Goal: Use online tool/utility: Use online tool/utility

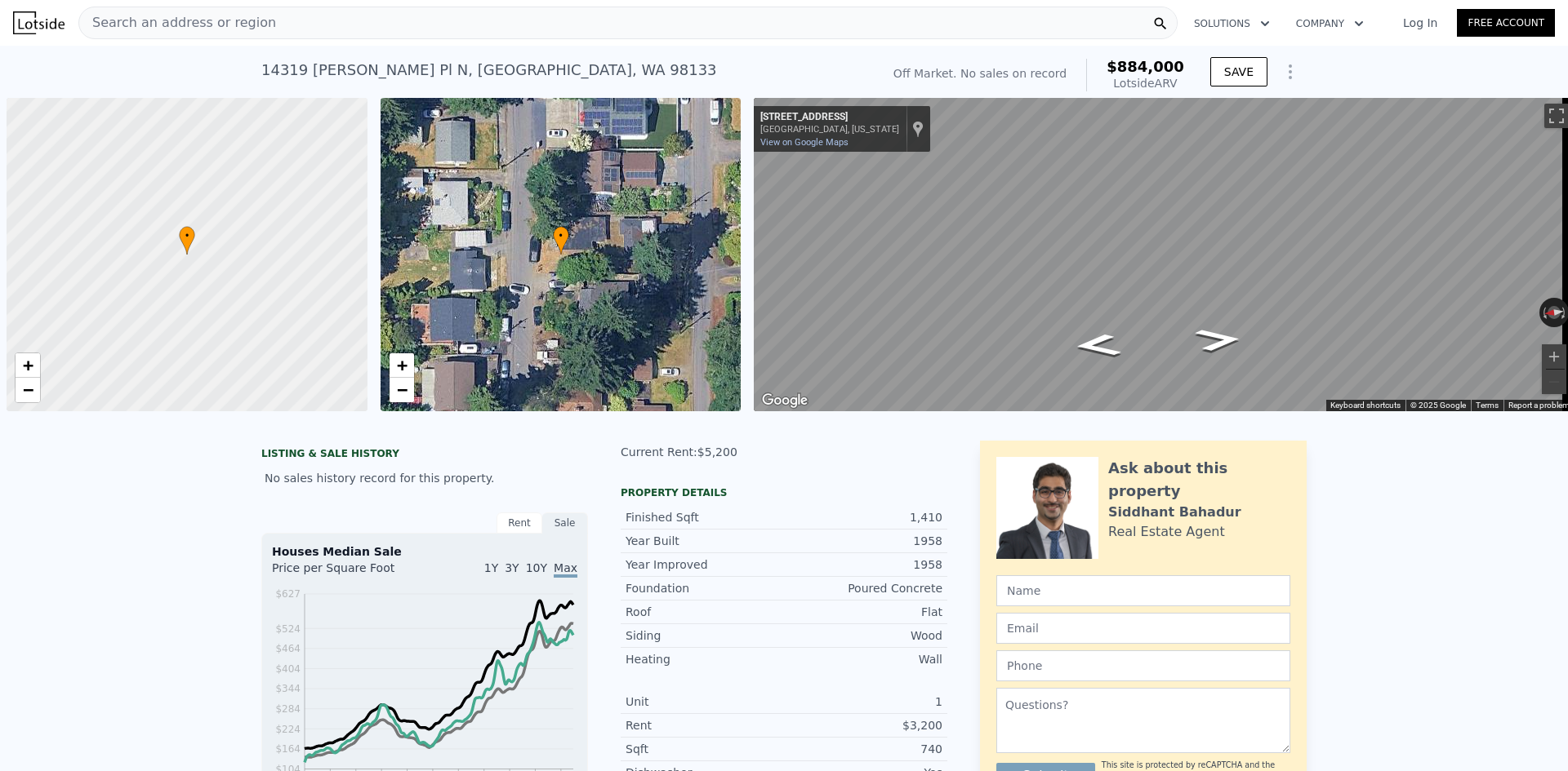
click at [199, 15] on span "Search an address or region" at bounding box center [177, 23] width 197 height 20
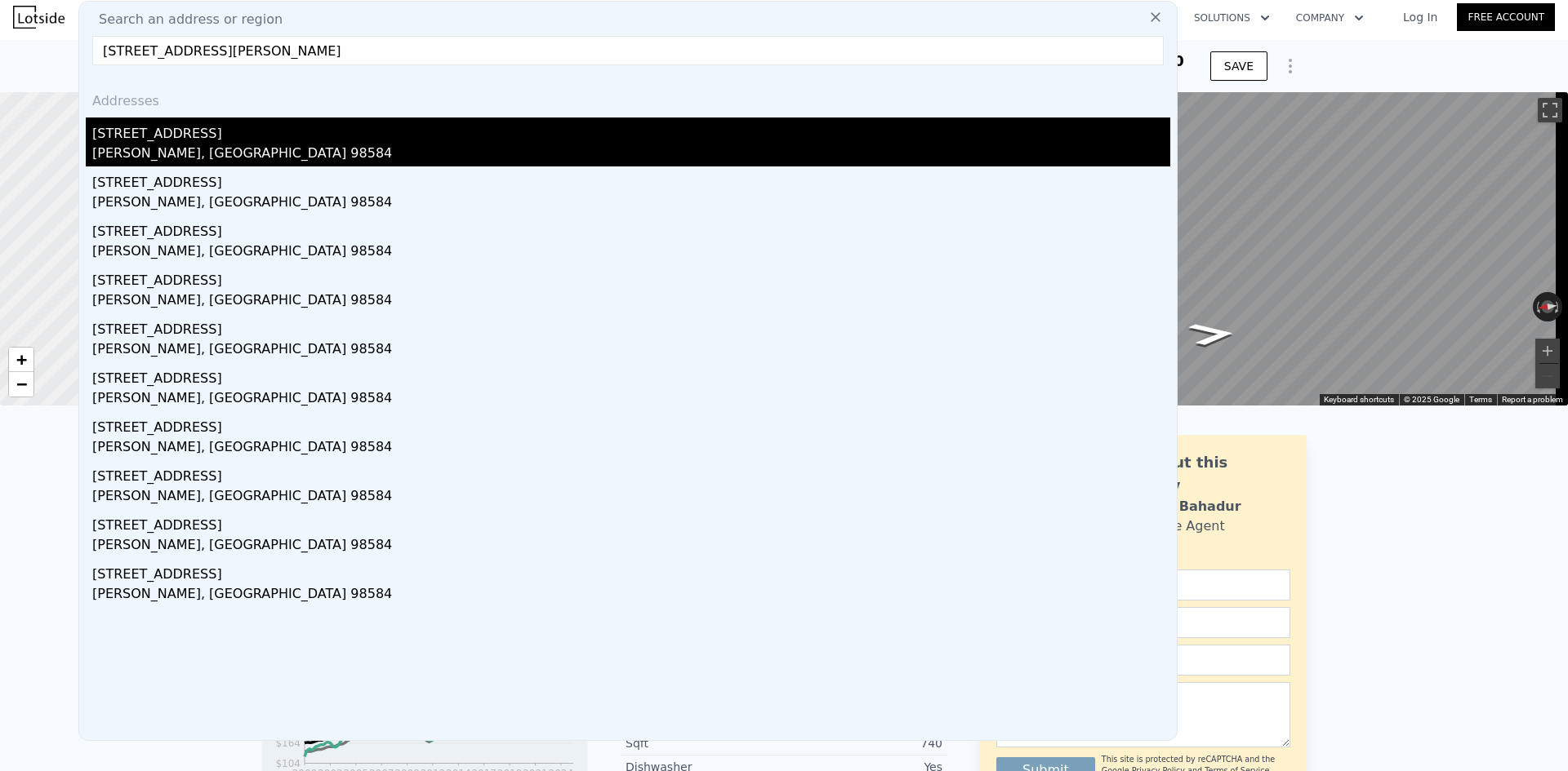
type input "[STREET_ADDRESS][PERSON_NAME]"
click at [210, 140] on div "[STREET_ADDRESS]" at bounding box center [631, 130] width 1078 height 26
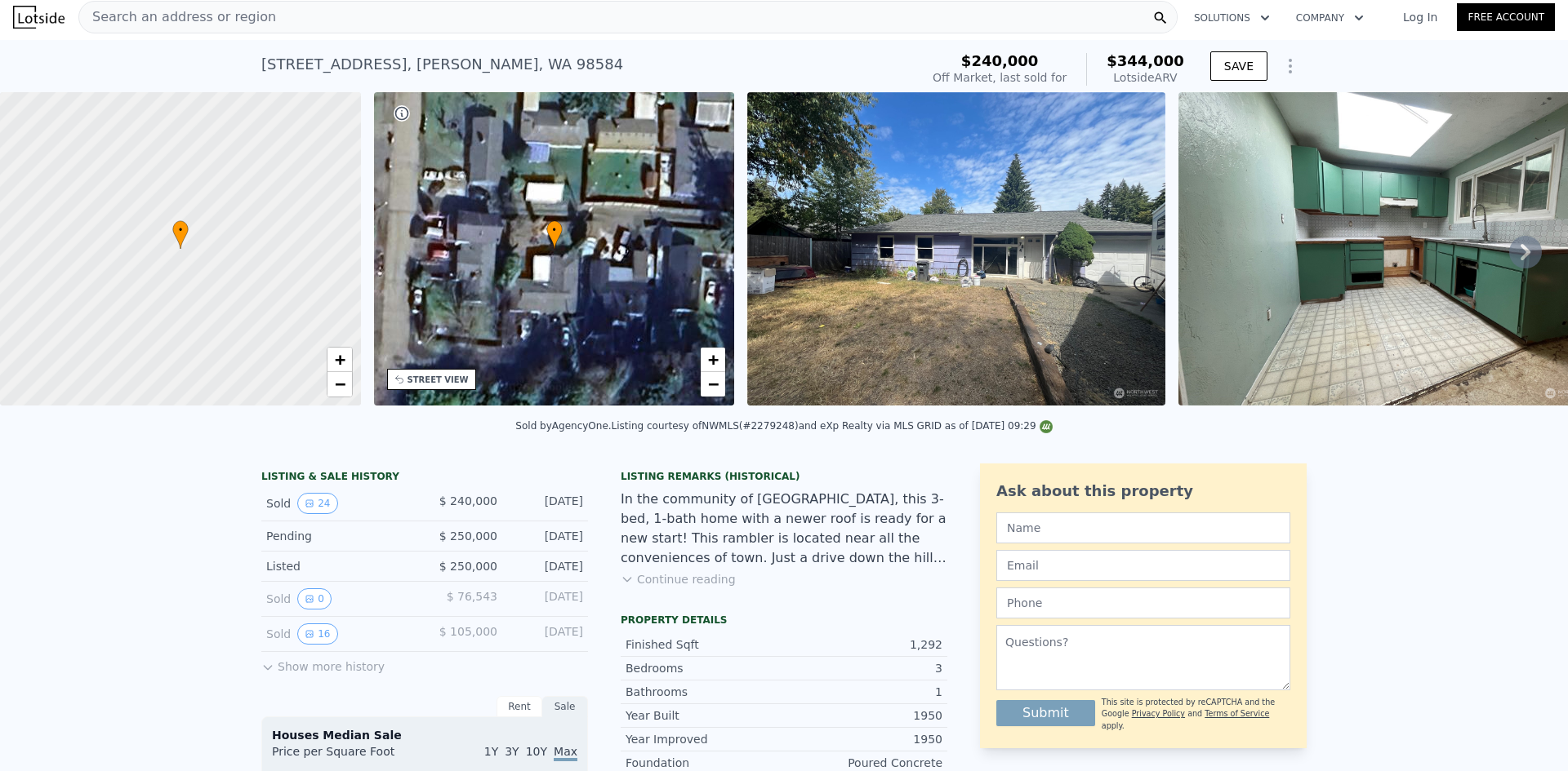
click at [164, 21] on span "Search an address or region" at bounding box center [177, 17] width 197 height 20
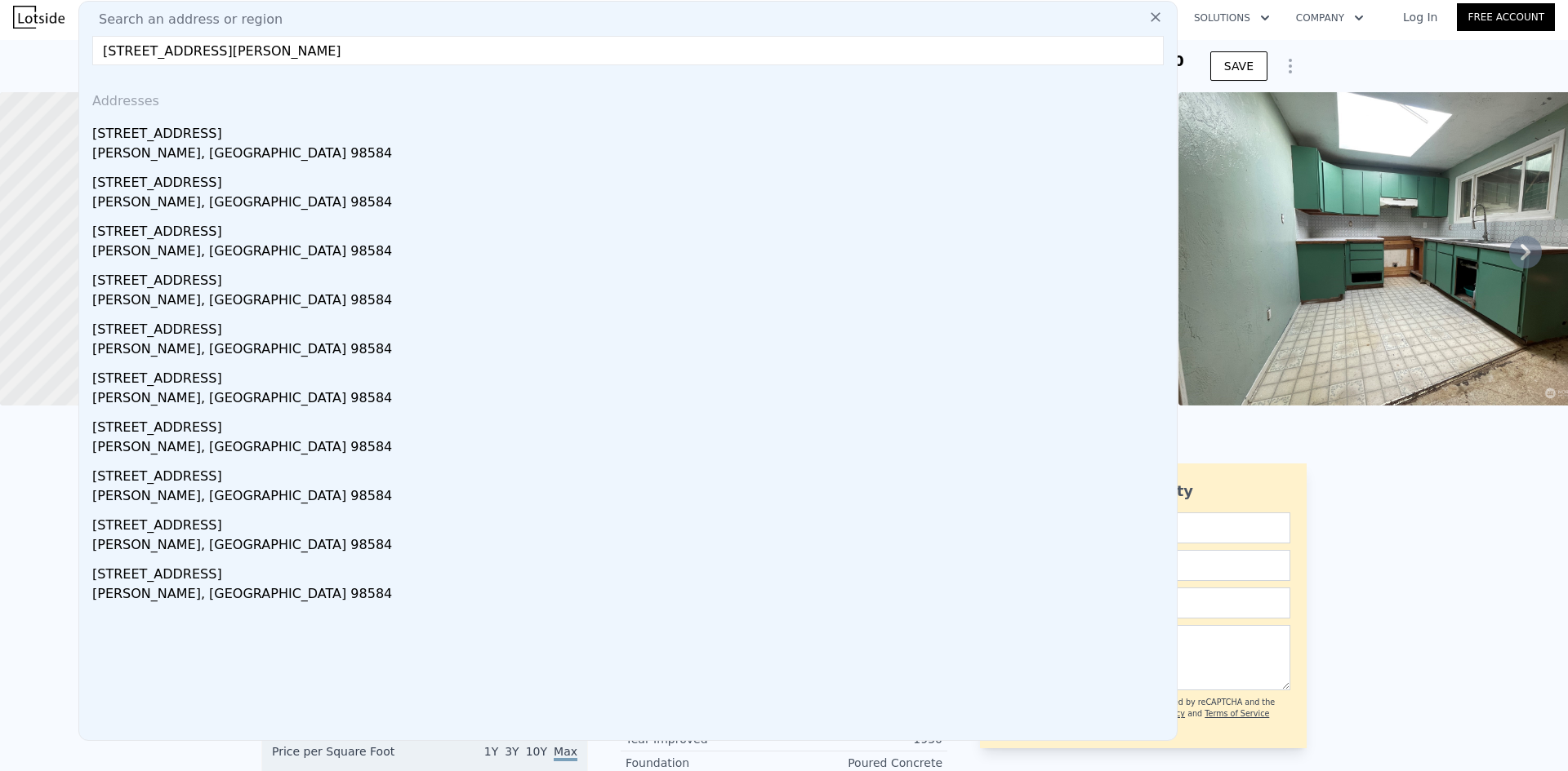
drag, startPoint x: 228, startPoint y: 52, endPoint x: 350, endPoint y: 54, distance: 122.0
click at [350, 54] on input "[STREET_ADDRESS][PERSON_NAME]" at bounding box center [628, 50] width 1072 height 30
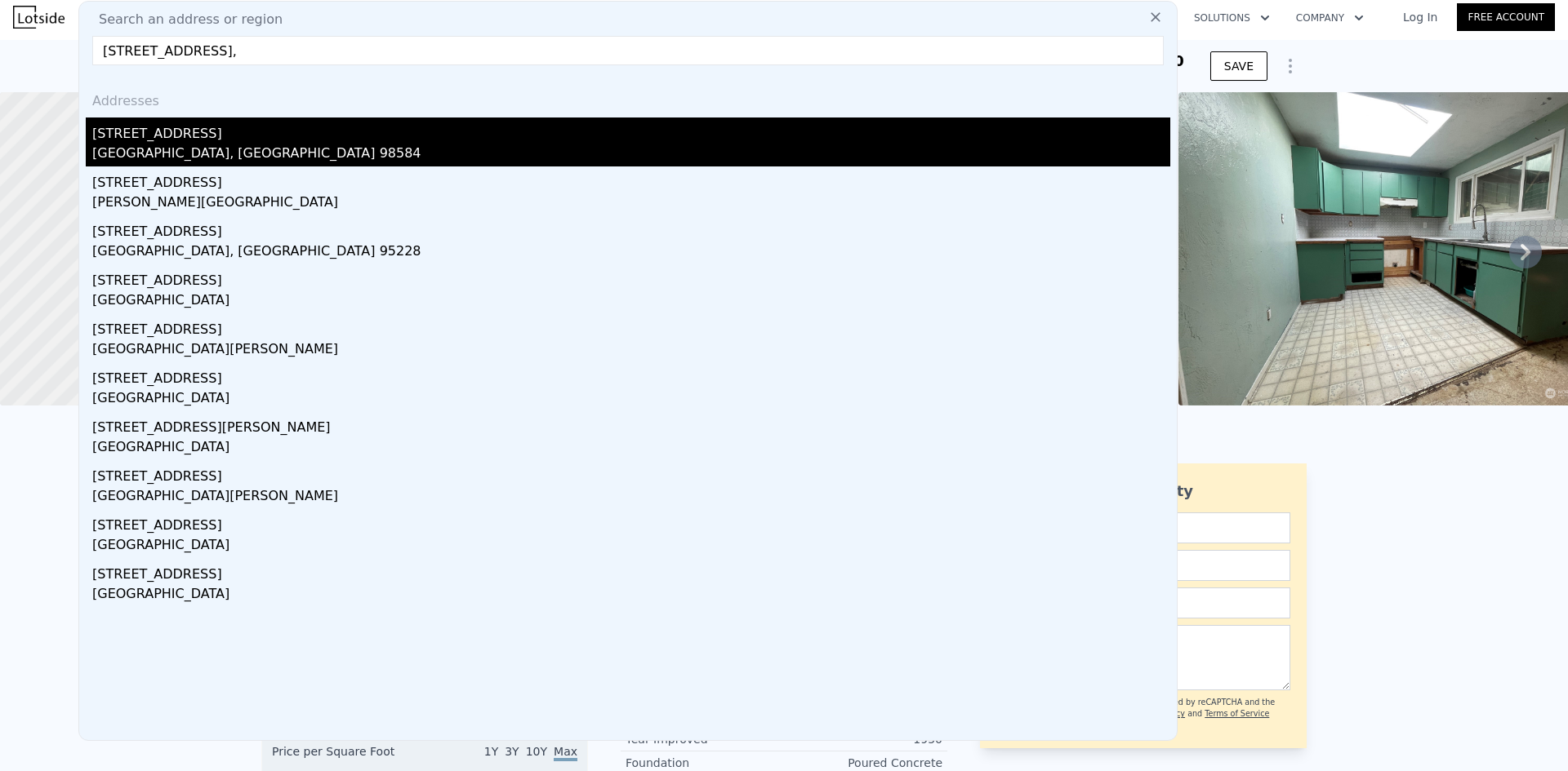
type input "[STREET_ADDRESS],"
click at [213, 138] on div "[STREET_ADDRESS]" at bounding box center [631, 130] width 1078 height 26
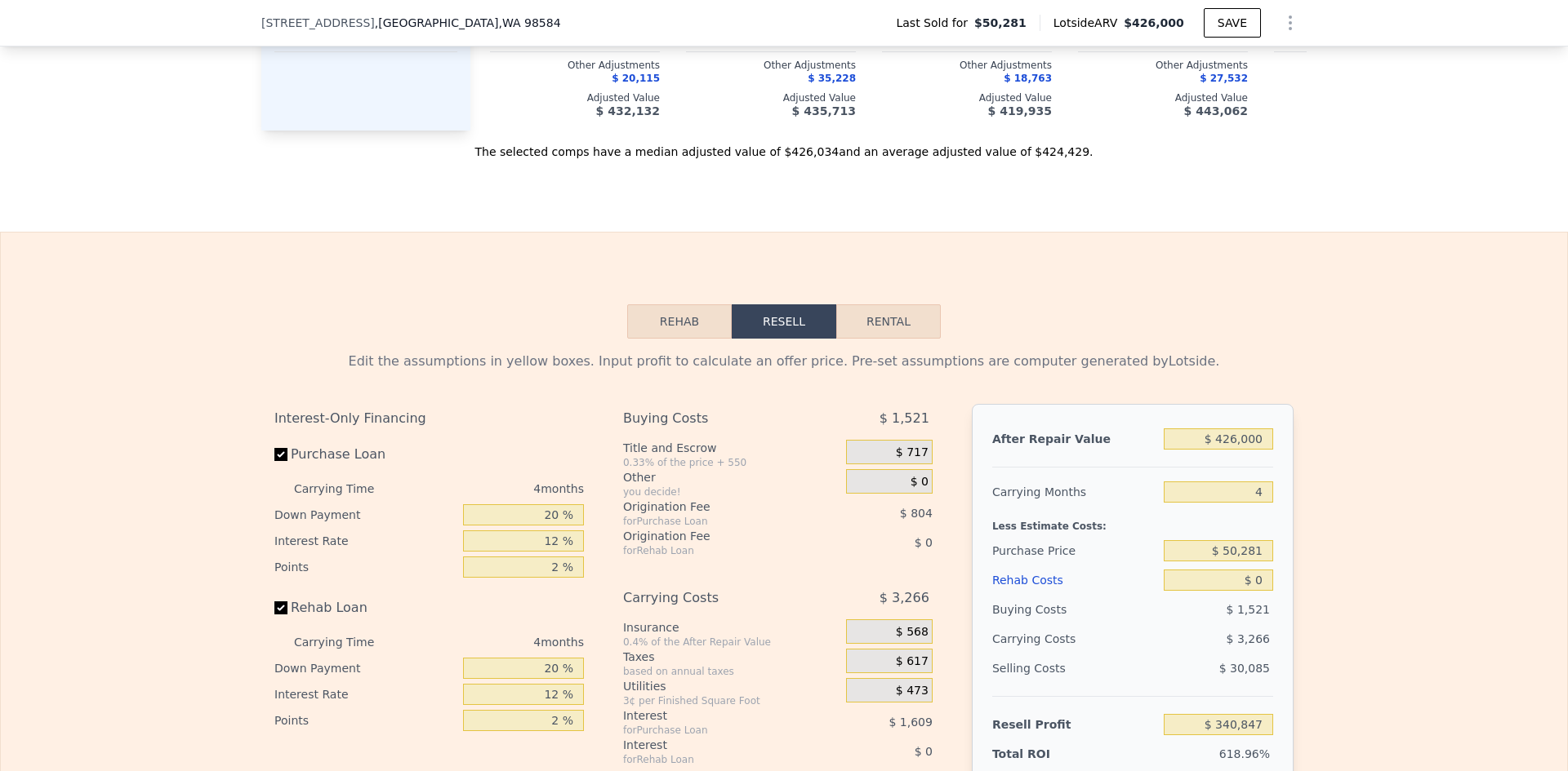
scroll to position [2122, 0]
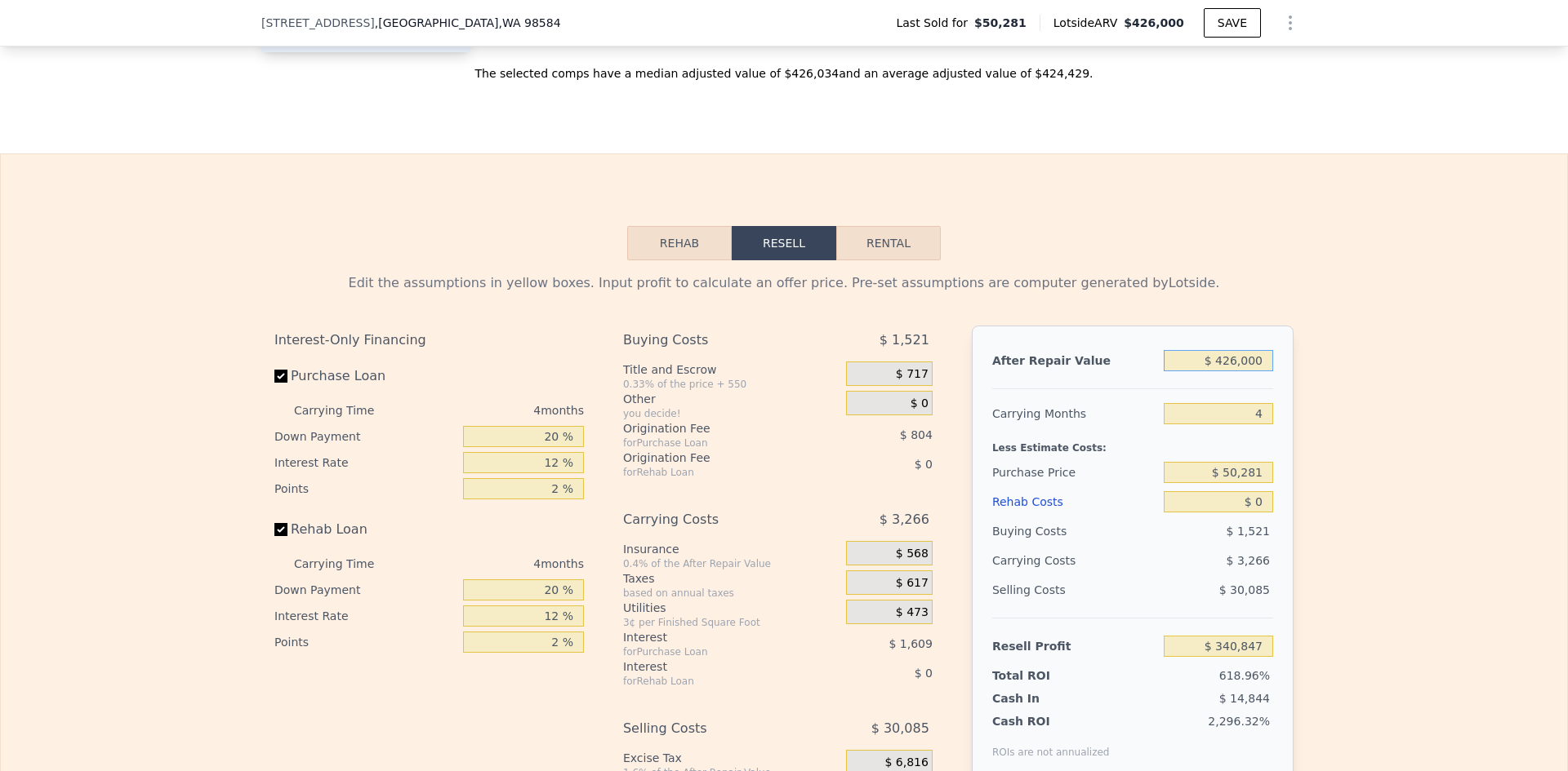
click at [1238, 372] on input "$ 426,000" at bounding box center [1219, 361] width 109 height 21
type input "$ 420,000"
type input "$ 335,271"
type input "$ 420,000"
click at [1296, 411] on div "Edit the assumptions in yellow boxes. Input profit to calculate an offer price.…" at bounding box center [784, 564] width 1046 height 607
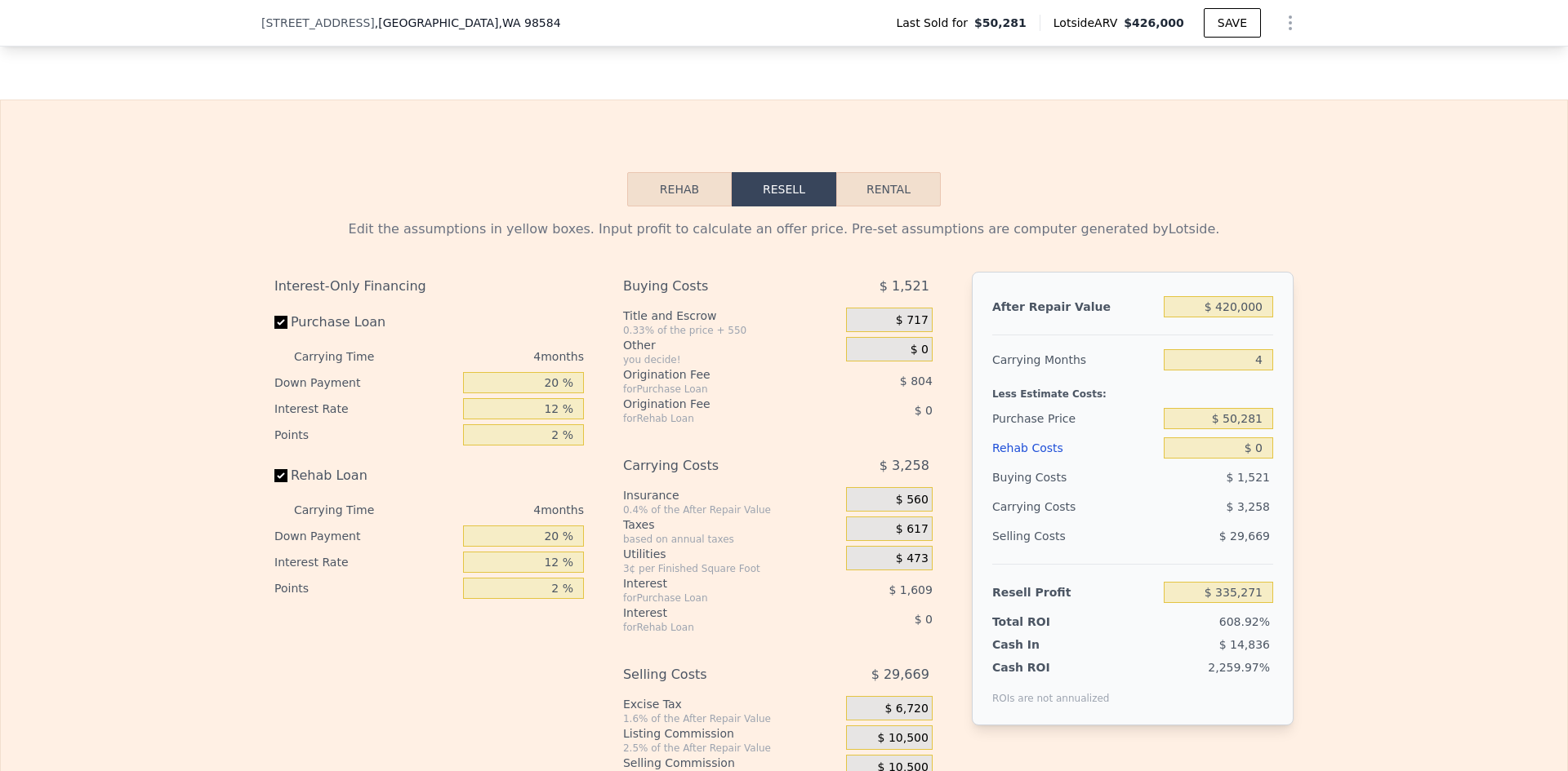
scroll to position [2204, 0]
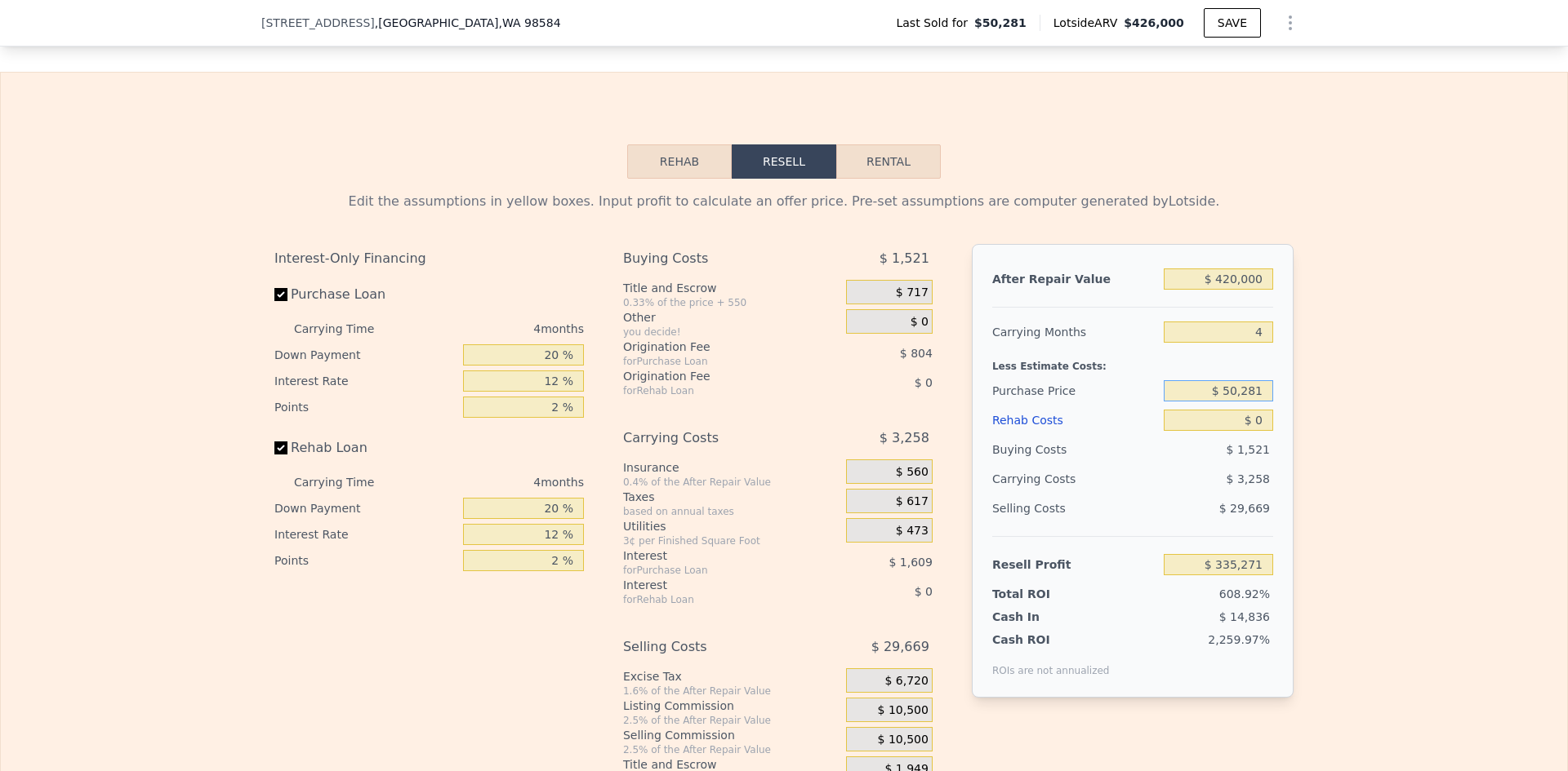
click at [1249, 401] on input "$ 50,281" at bounding box center [1219, 391] width 109 height 21
type input "$ 226,000"
click at [1262, 431] on input "$ 0" at bounding box center [1219, 421] width 109 height 21
type input "$ 150,530"
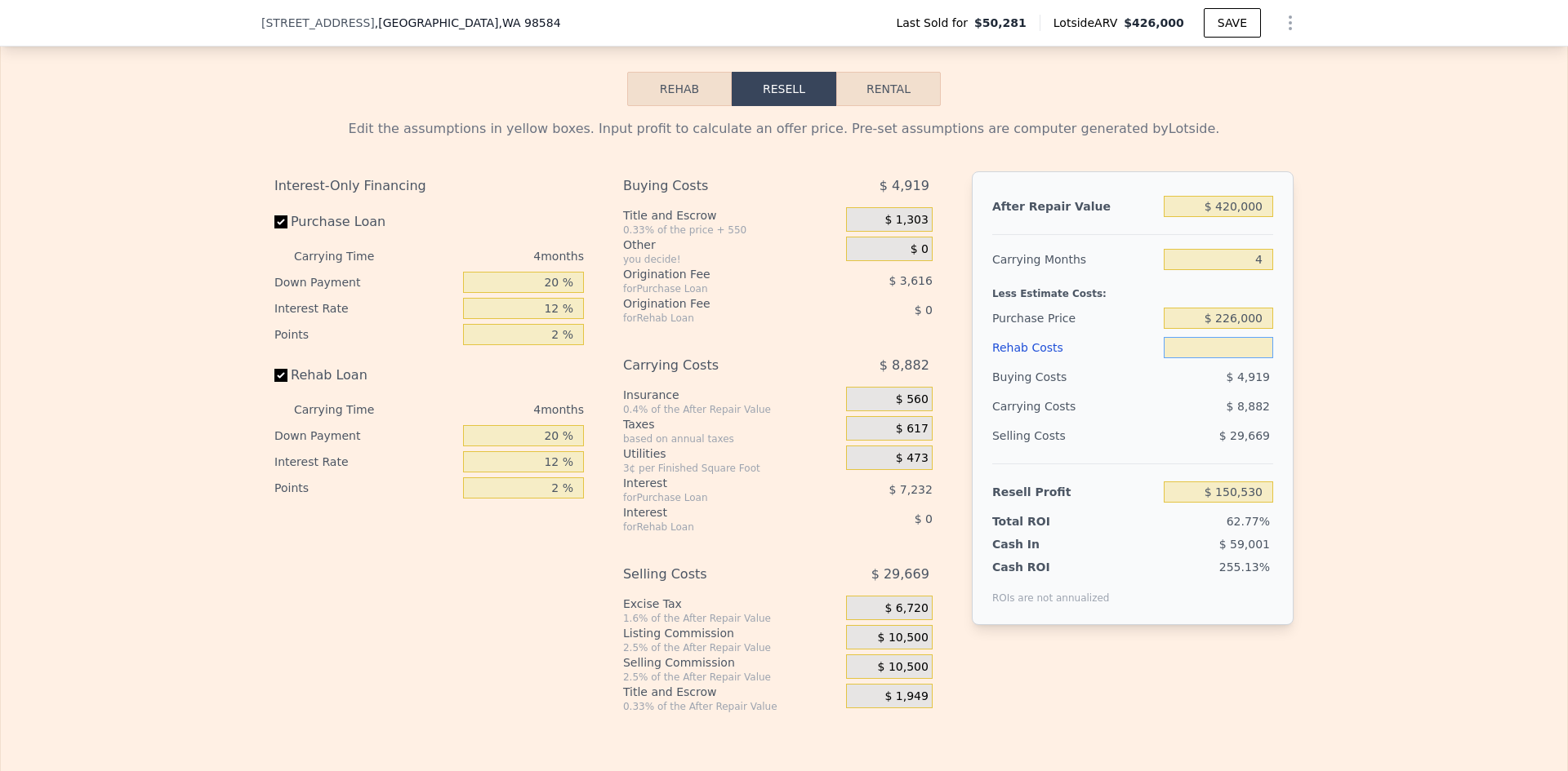
scroll to position [2285, 0]
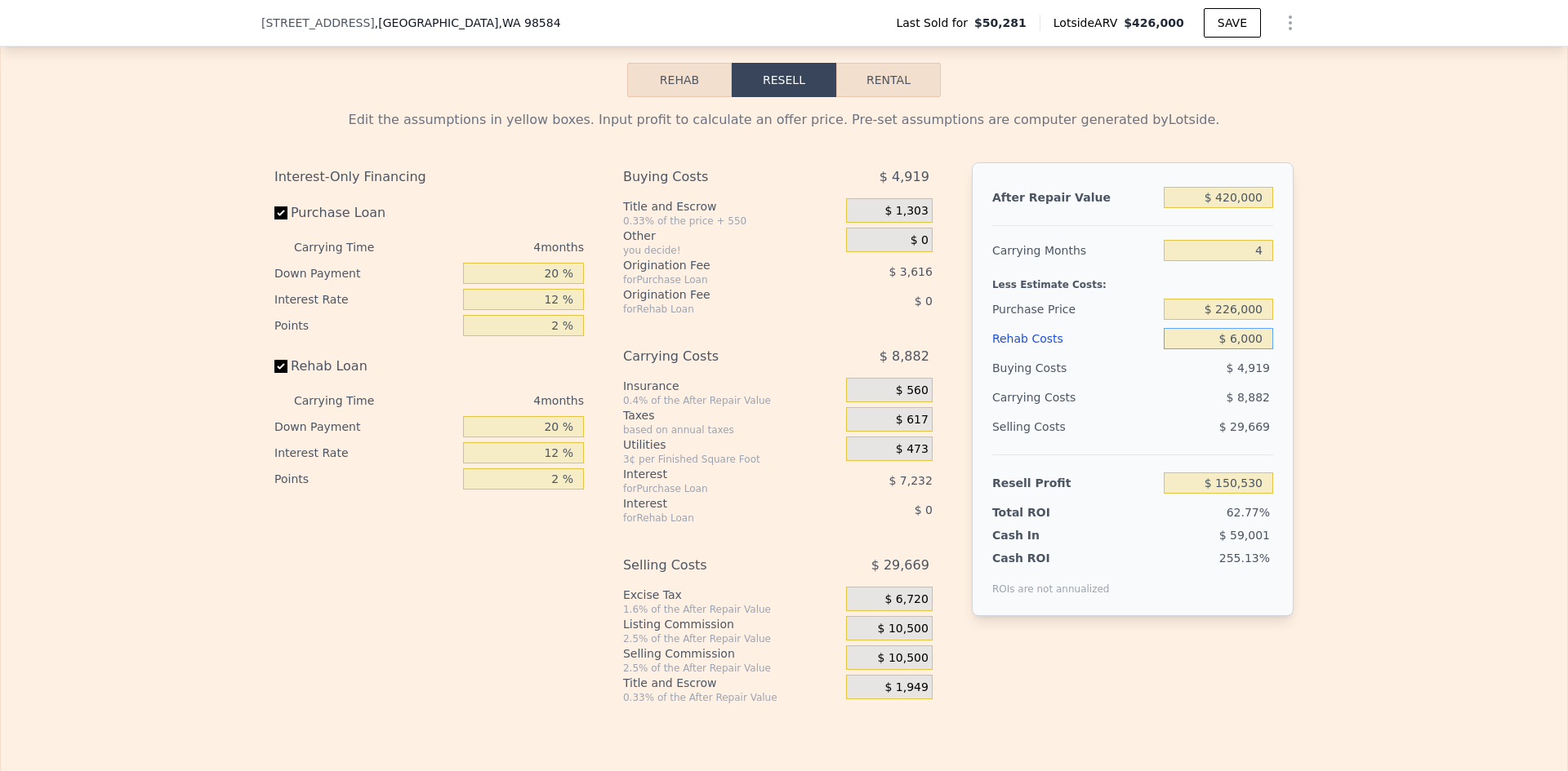
type input "$ 60,000"
type input "$ 87,650"
type input "$ 60,000"
click at [1415, 272] on div "Edit the assumptions in yellow boxes. Input profit to calculate an offer price.…" at bounding box center [784, 400] width 1566 height 607
drag, startPoint x: 1223, startPoint y: 333, endPoint x: 1239, endPoint y: 332, distance: 16.0
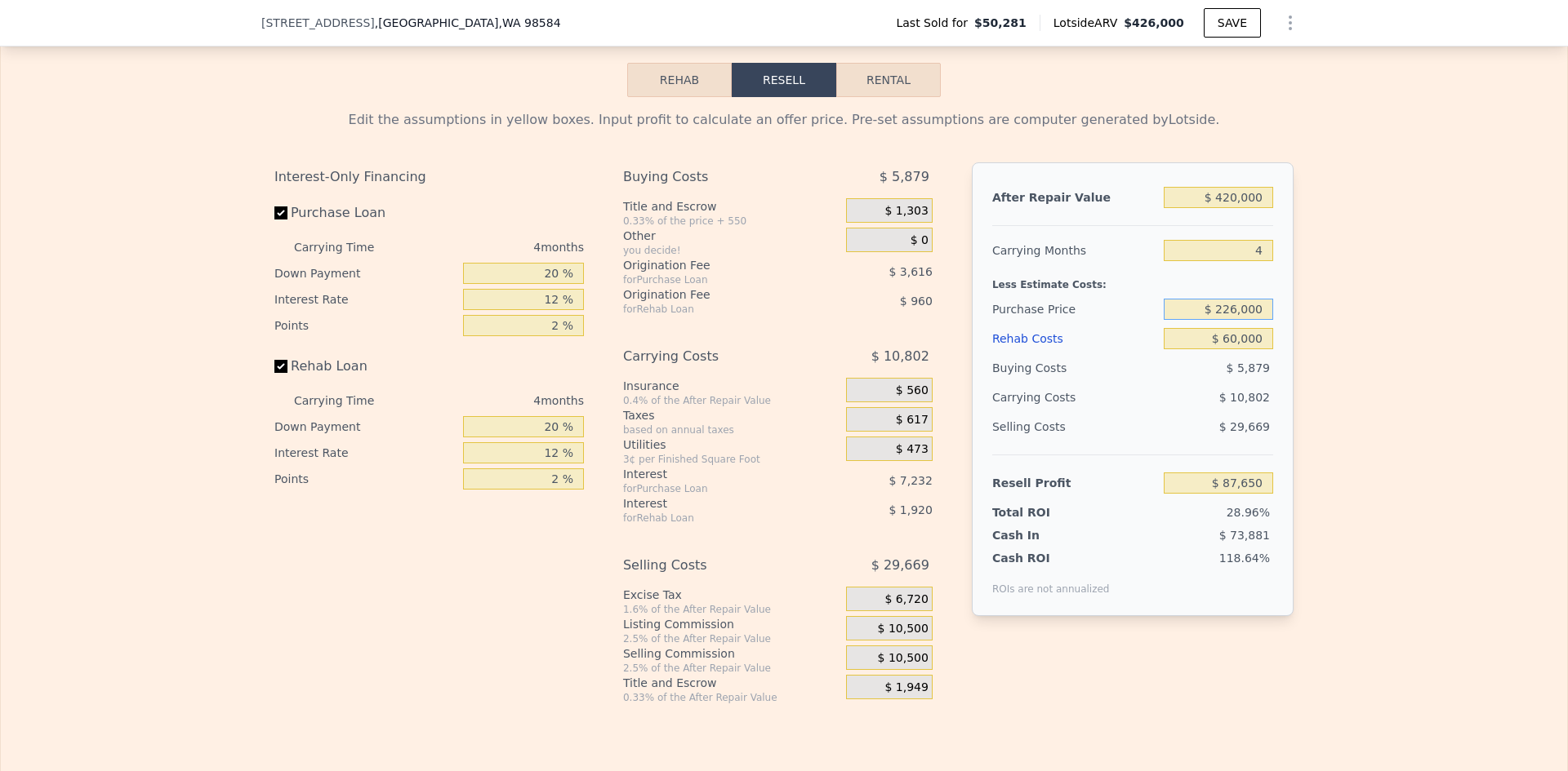
click at [1239, 320] on input "$ 226,000" at bounding box center [1219, 310] width 109 height 21
type input "$ 286,000"
click at [1348, 323] on div "Edit the assumptions in yellow boxes. Input profit to calculate an offer price.…" at bounding box center [784, 400] width 1566 height 607
type input "$ 24,571"
click at [1229, 320] on input "$ 286,000" at bounding box center [1219, 310] width 109 height 21
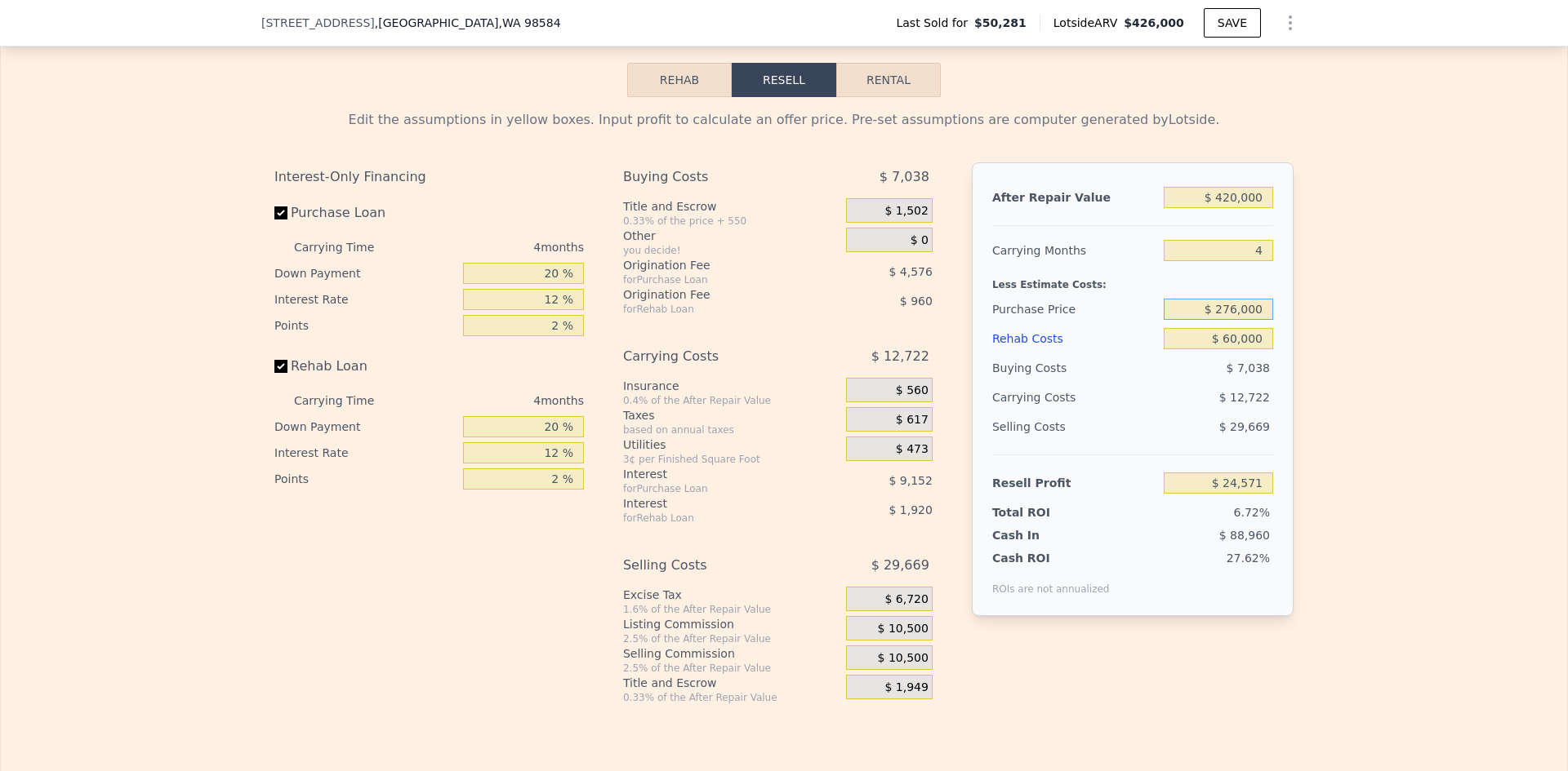
type input "$ 276,000"
click at [1394, 369] on div "Edit the assumptions in yellow boxes. Input profit to calculate an offer price.…" at bounding box center [784, 400] width 1566 height 607
type input "$ 35,084"
click at [1231, 320] on input "$ 276,000" at bounding box center [1219, 310] width 109 height 21
type input "$ 266,000"
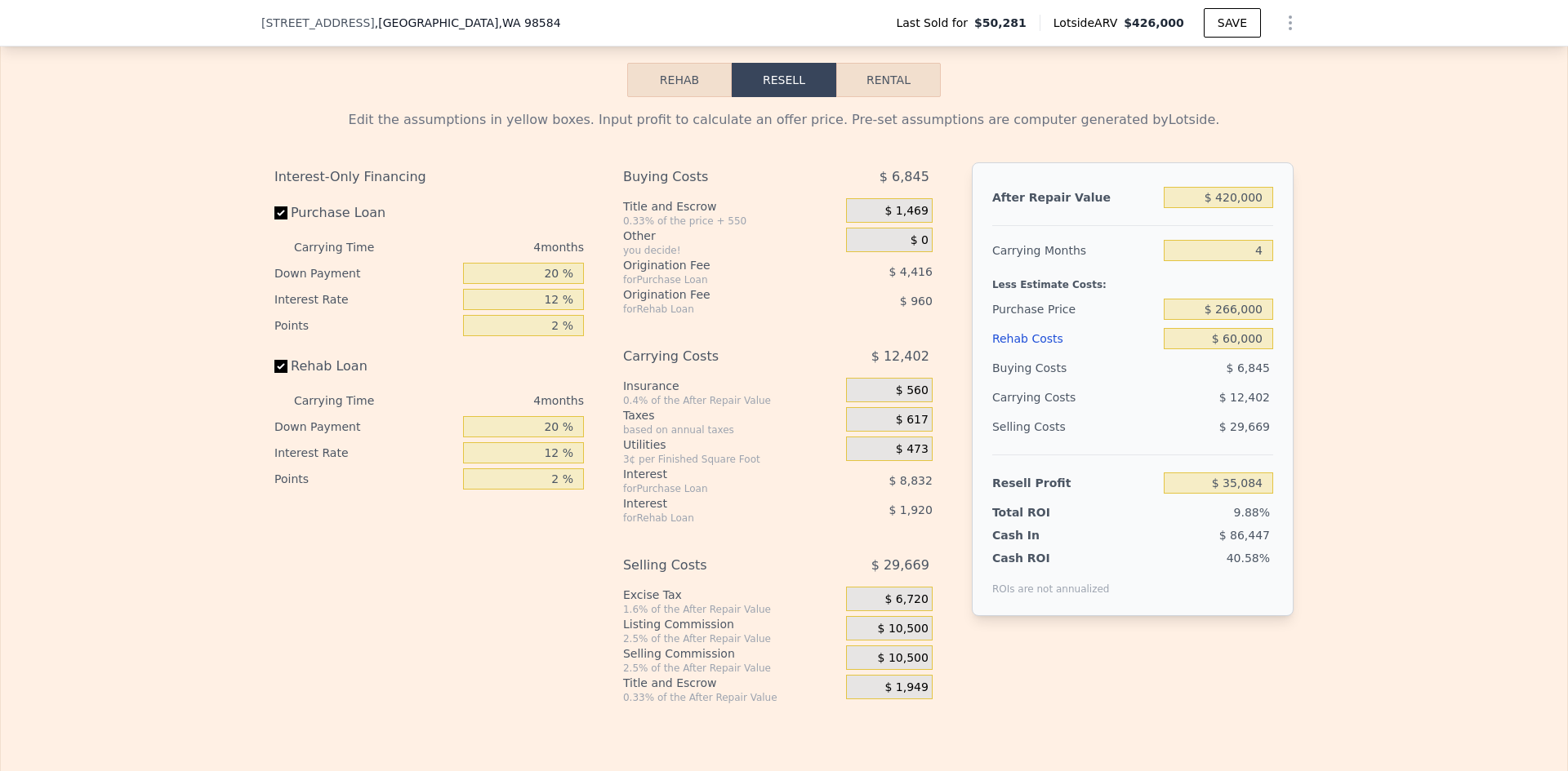
click at [1469, 370] on div "Edit the assumptions in yellow boxes. Input profit to calculate an offer price.…" at bounding box center [784, 400] width 1566 height 607
type input "$ 45,597"
click at [1230, 320] on input "$ 266,000" at bounding box center [1219, 310] width 109 height 21
type input "$ 226,000"
type input "$ 87,650"
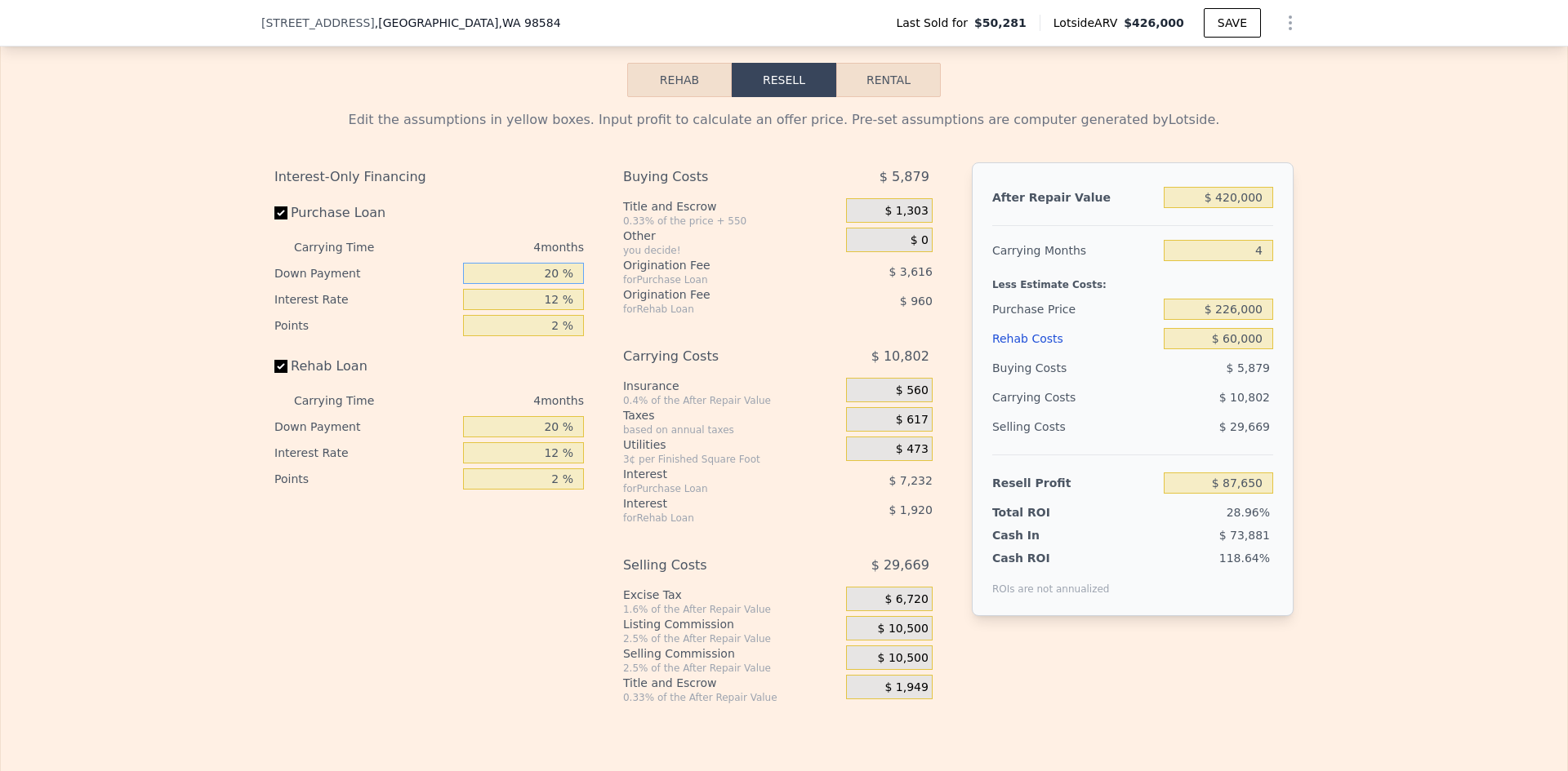
click at [551, 284] on input "20 %" at bounding box center [523, 273] width 121 height 21
type input "10 %"
type input "$ 86,294"
type input "10 %"
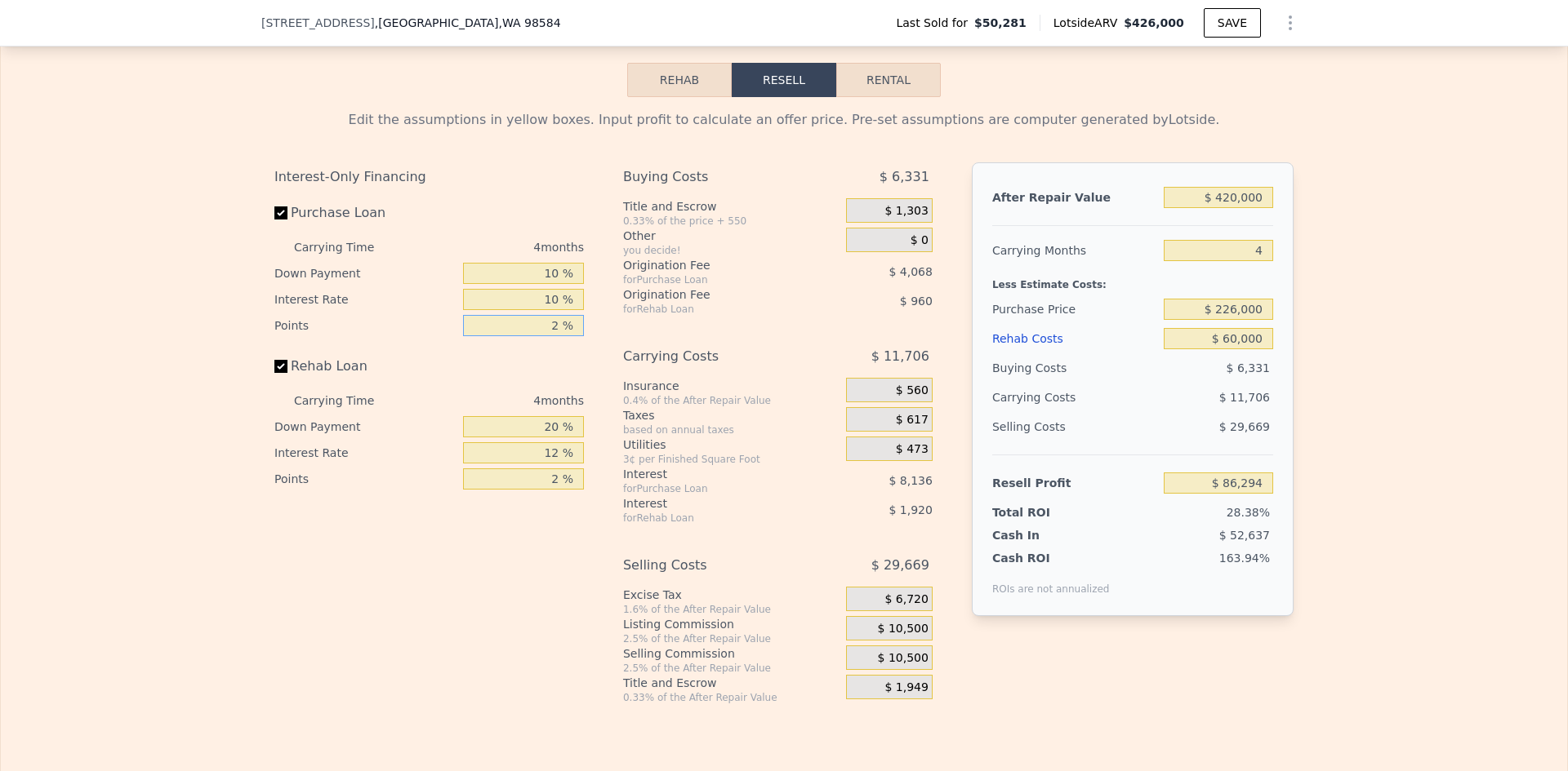
type input "1 %"
type input "10 %"
type input "$ 426,000"
type input "$ 0"
type input "$ 341,517"
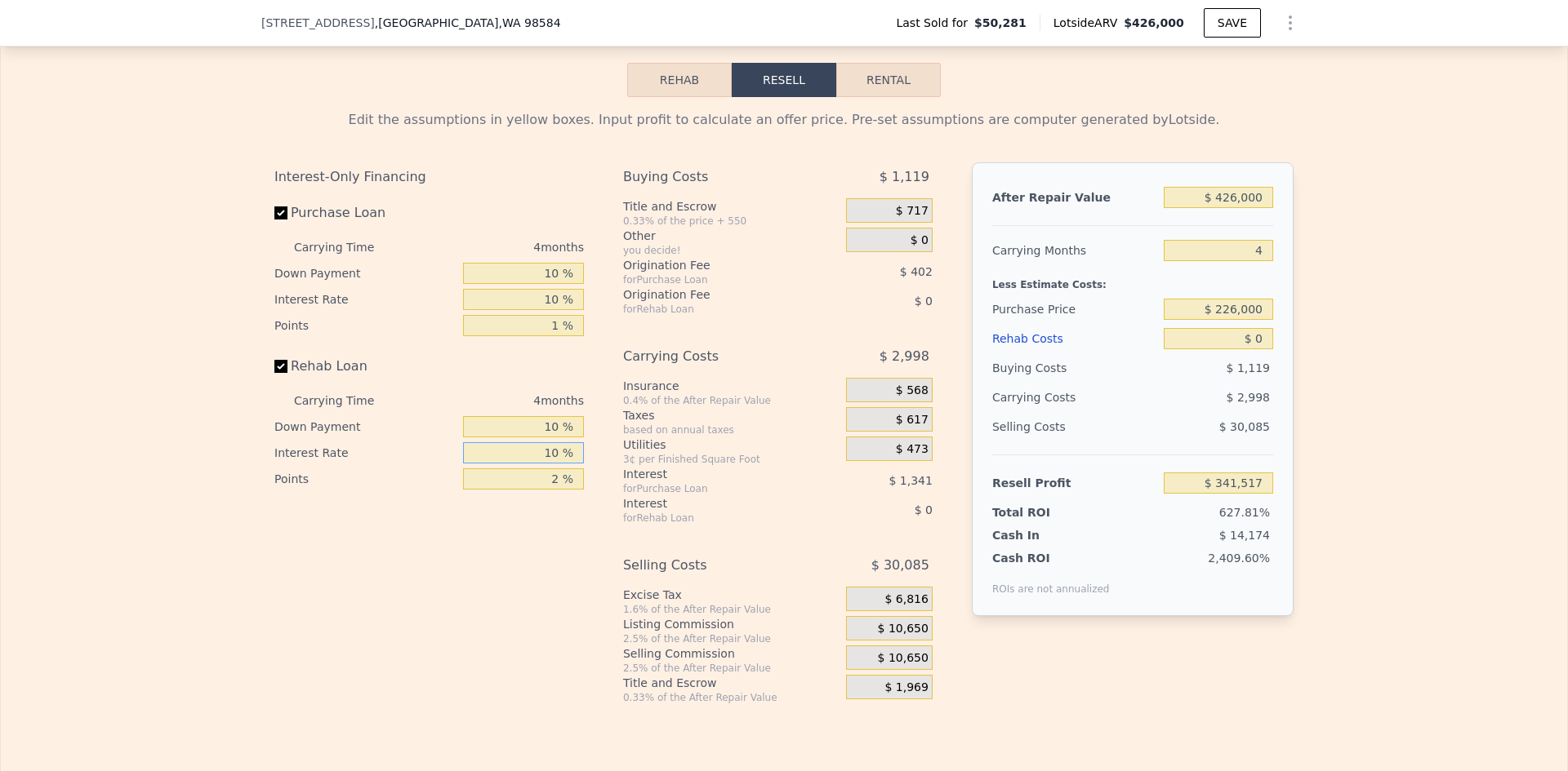
type input "10 %"
type input "1 %"
click at [903, 637] on span "$ 10,650" at bounding box center [903, 629] width 51 height 14
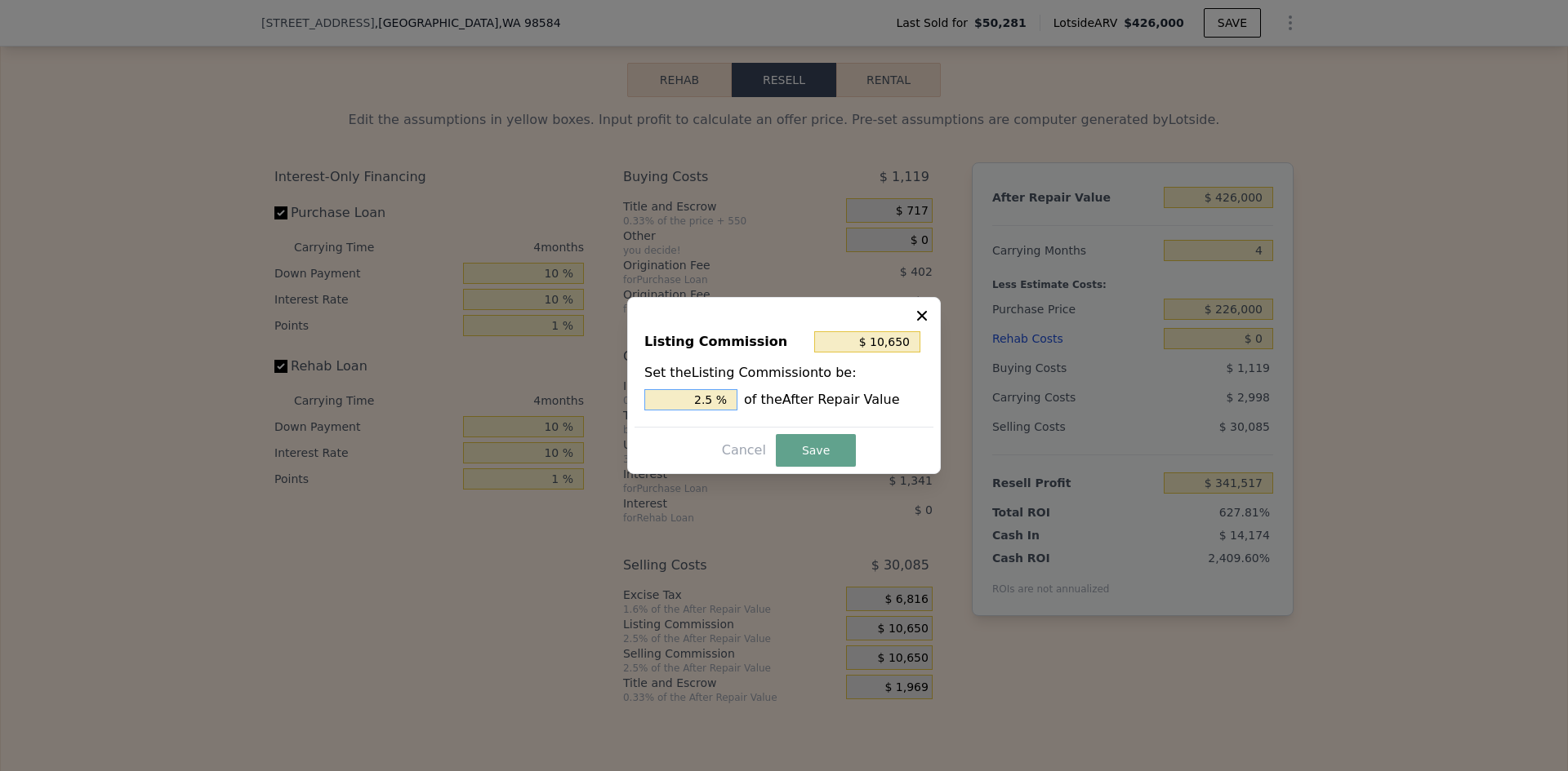
drag, startPoint x: 703, startPoint y: 398, endPoint x: 713, endPoint y: 399, distance: 10.0
click at [713, 399] on input "2.5 %" at bounding box center [691, 400] width 93 height 21
type input "$ 8,520"
type input "2 %"
click at [826, 437] on button "Save" at bounding box center [815, 450] width 80 height 32
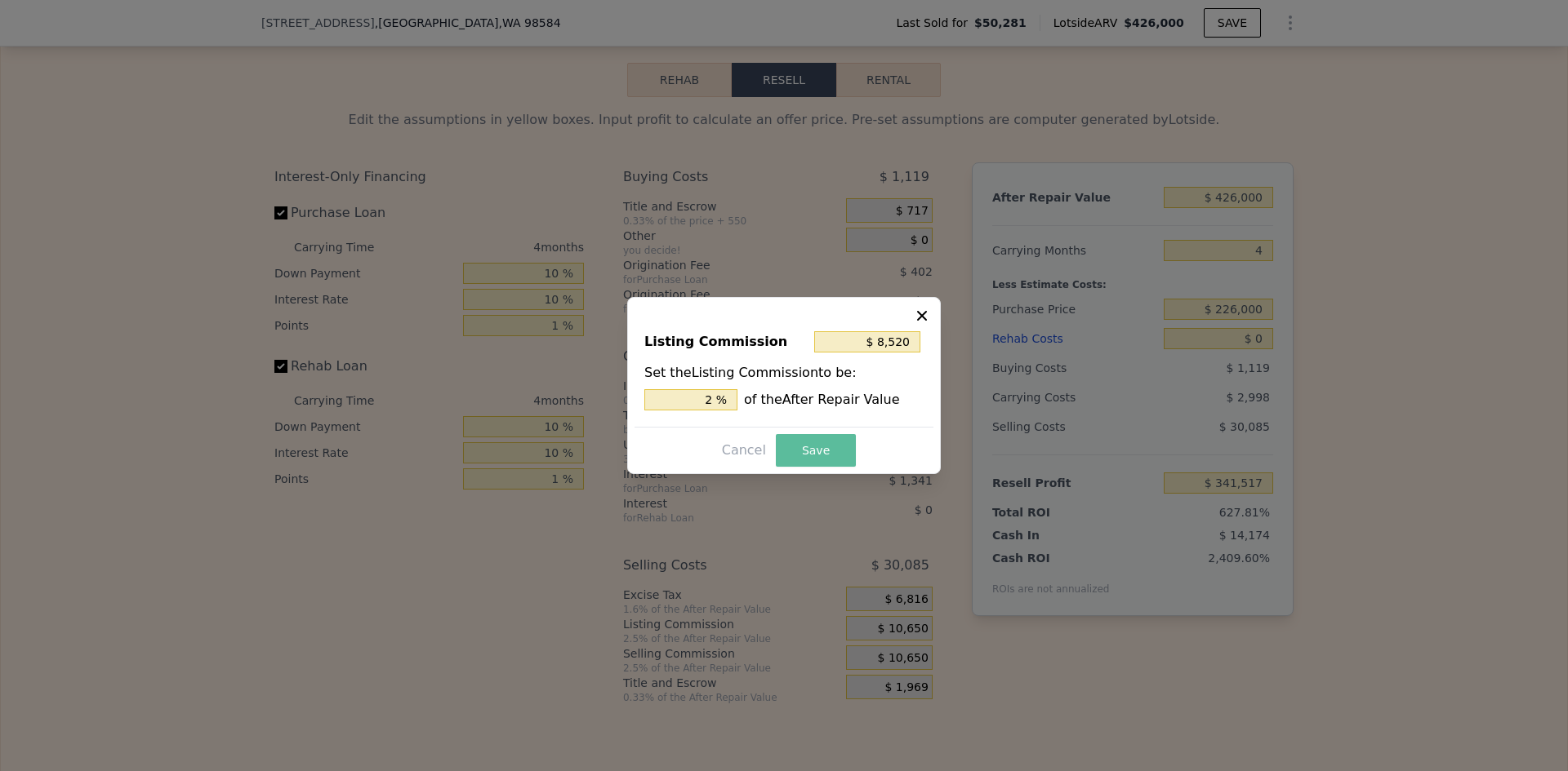
type input "$ 343,647"
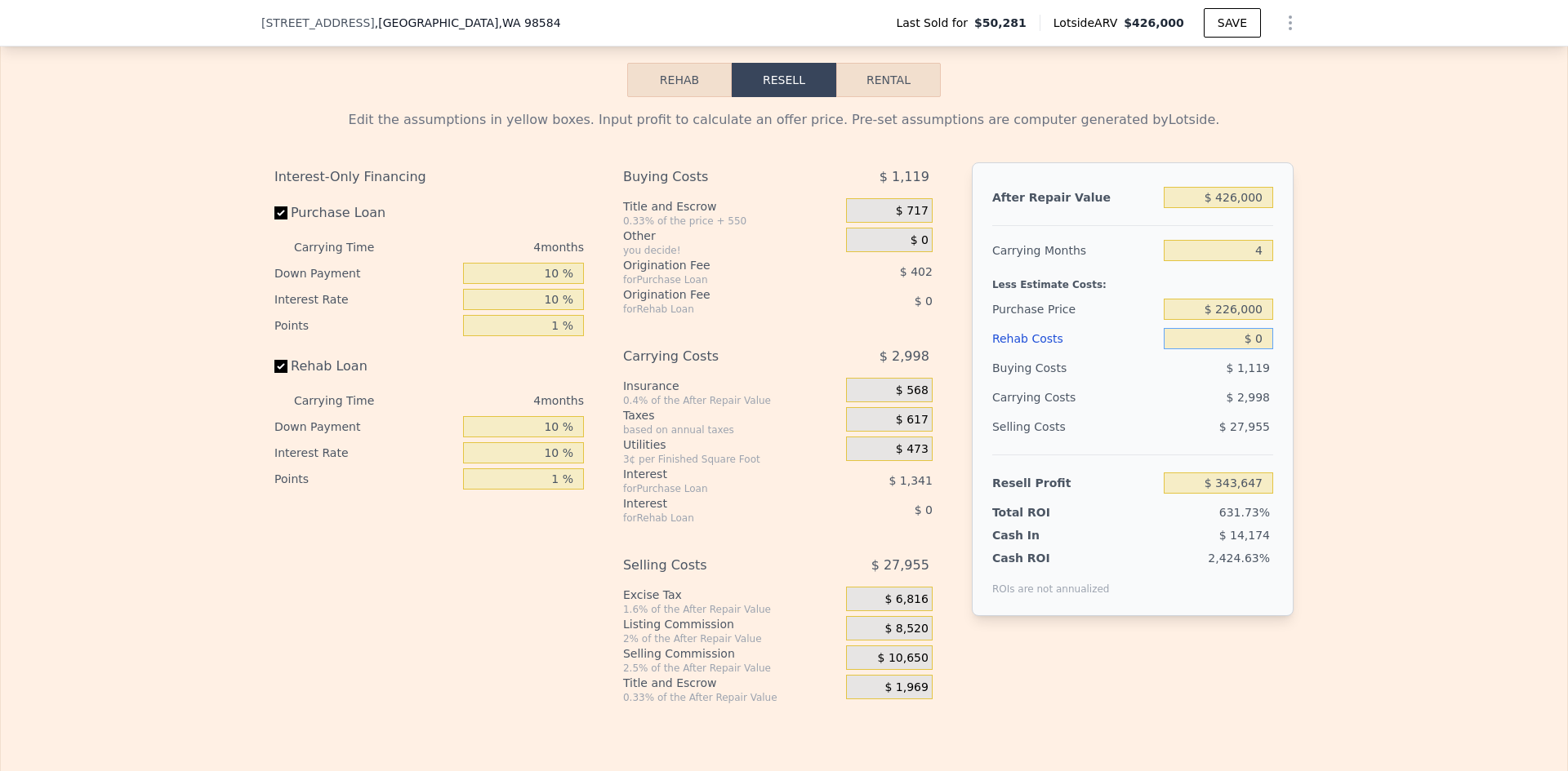
click at [1256, 349] on input "$ 0" at bounding box center [1219, 338] width 109 height 21
type input "$ 60"
type input "$ 343,586"
type input "$ 60,000"
type input "$ 281,307"
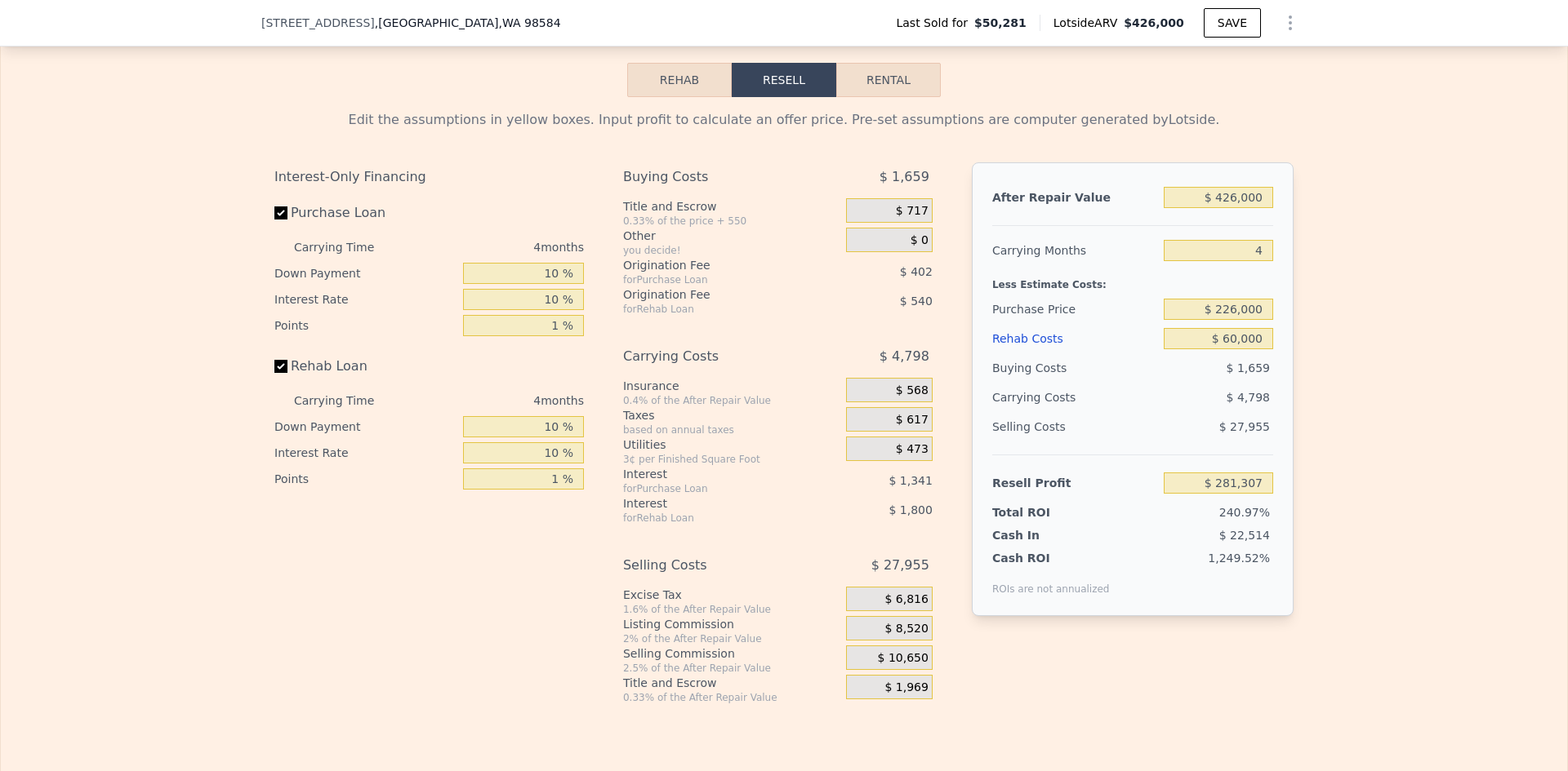
click at [1316, 360] on div "Edit the assumptions in yellow boxes. Input profit to calculate an offer price.…" at bounding box center [784, 400] width 1566 height 607
click at [1228, 349] on input "$ 60,000" at bounding box center [1219, 338] width 109 height 21
type input "$ 70,000"
type input "$ 270,917"
type input "$ 70,000"
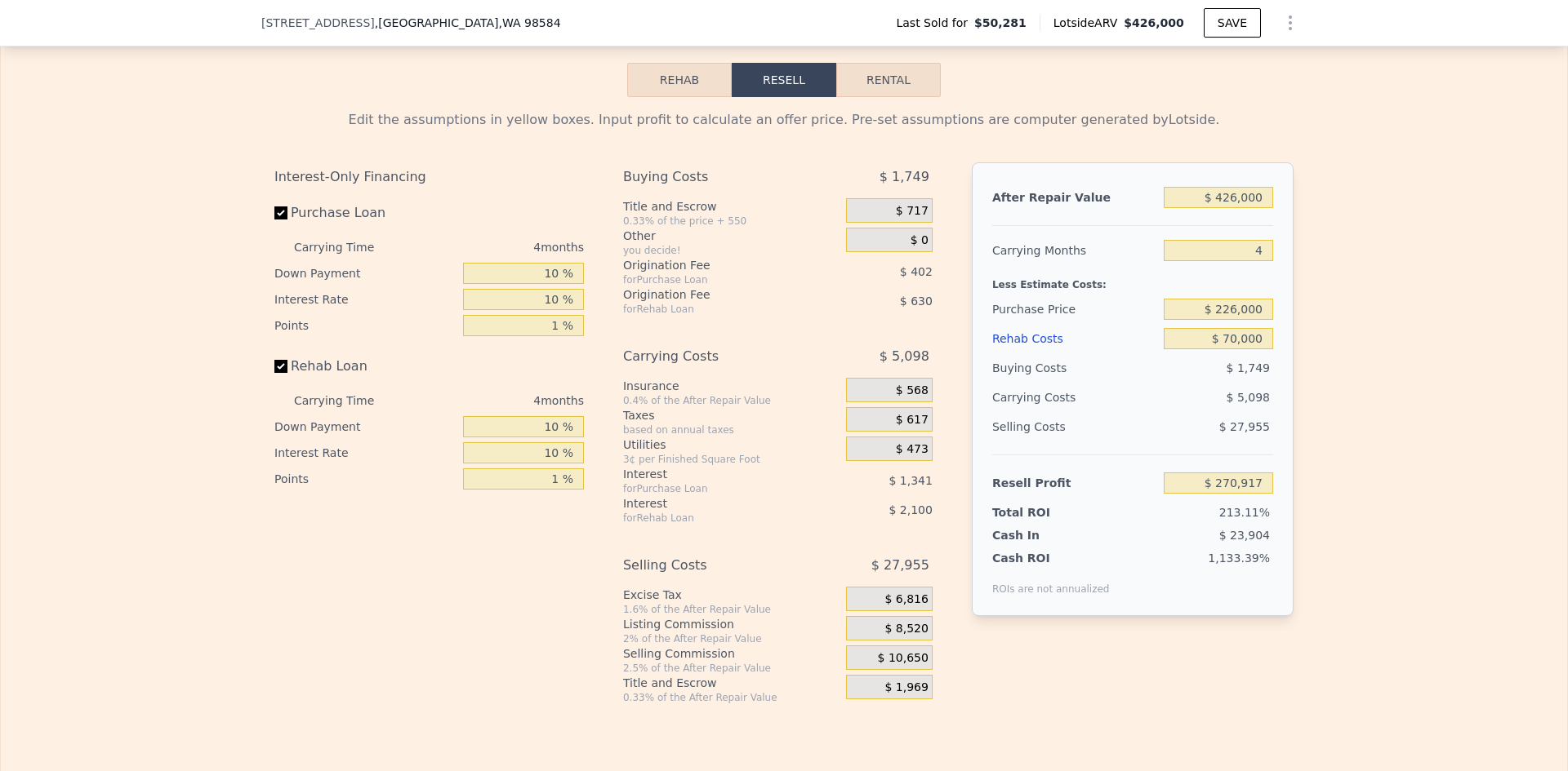
click at [1319, 336] on div "Edit the assumptions in yellow boxes. Input profit to calculate an offer price.…" at bounding box center [784, 400] width 1566 height 607
click at [1245, 320] on input "$ 226,000" at bounding box center [1219, 310] width 109 height 21
click at [1331, 338] on div "Edit the assumptions in yellow boxes. Input profit to calculate an offer price.…" at bounding box center [784, 400] width 1566 height 607
type input "$ 88,518"
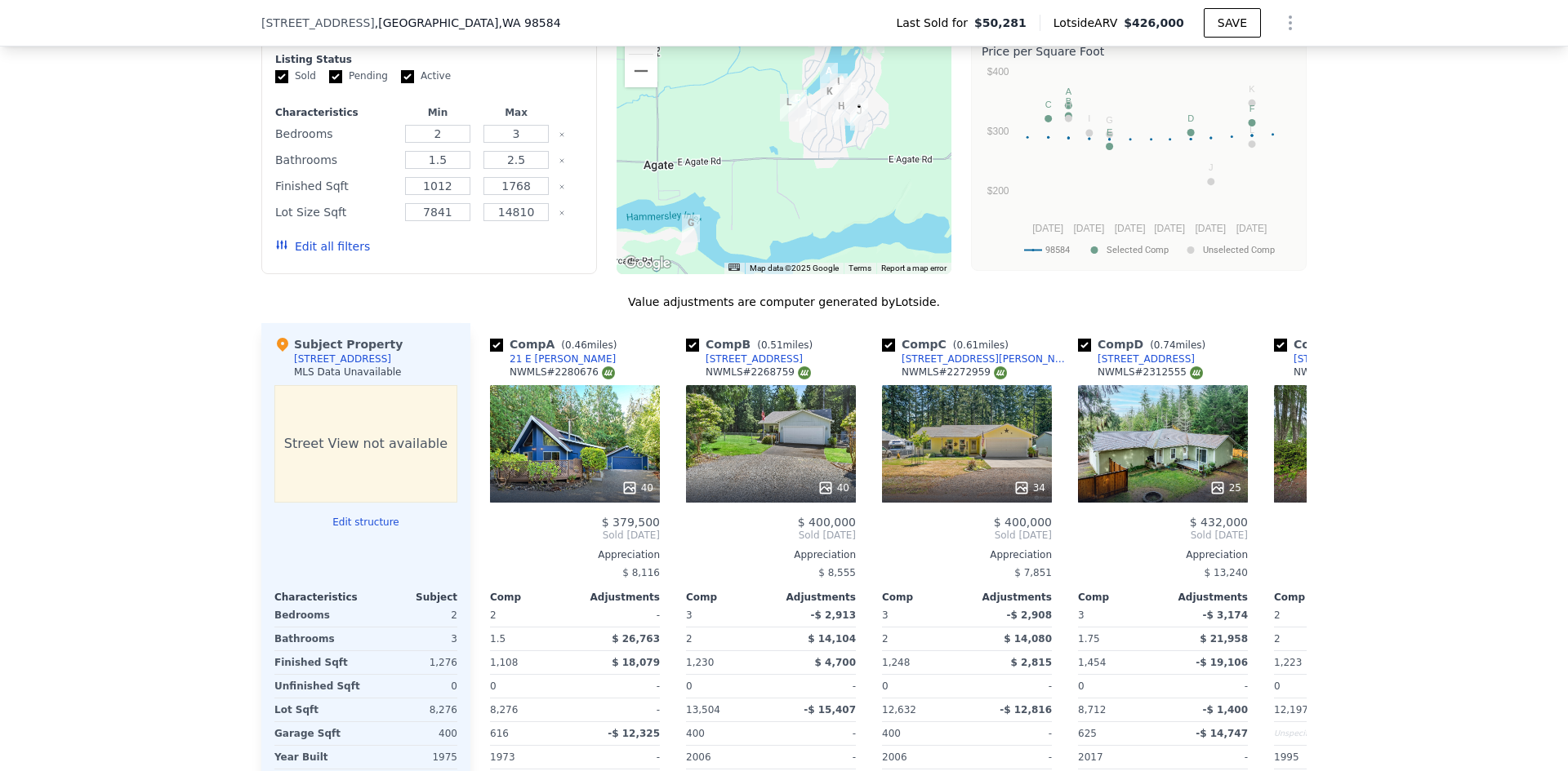
scroll to position [1551, 0]
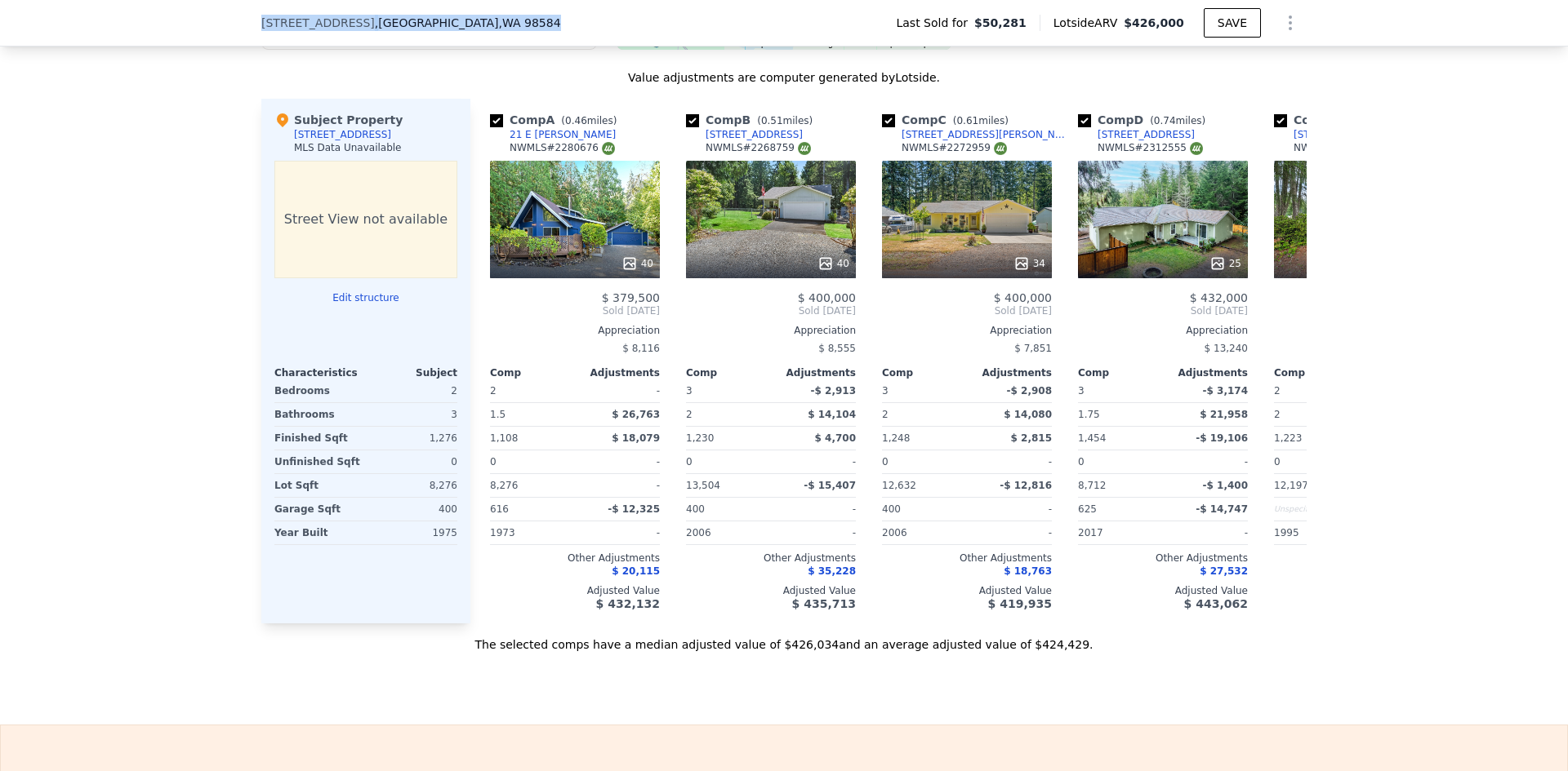
drag, startPoint x: 505, startPoint y: 20, endPoint x: 254, endPoint y: 24, distance: 251.0
click at [262, 24] on div "[STREET_ADDRESS]" at bounding box center [418, 22] width 313 height 16
copy div "[STREET_ADDRESS]"
type input "$ 0"
type input "$ 340,847"
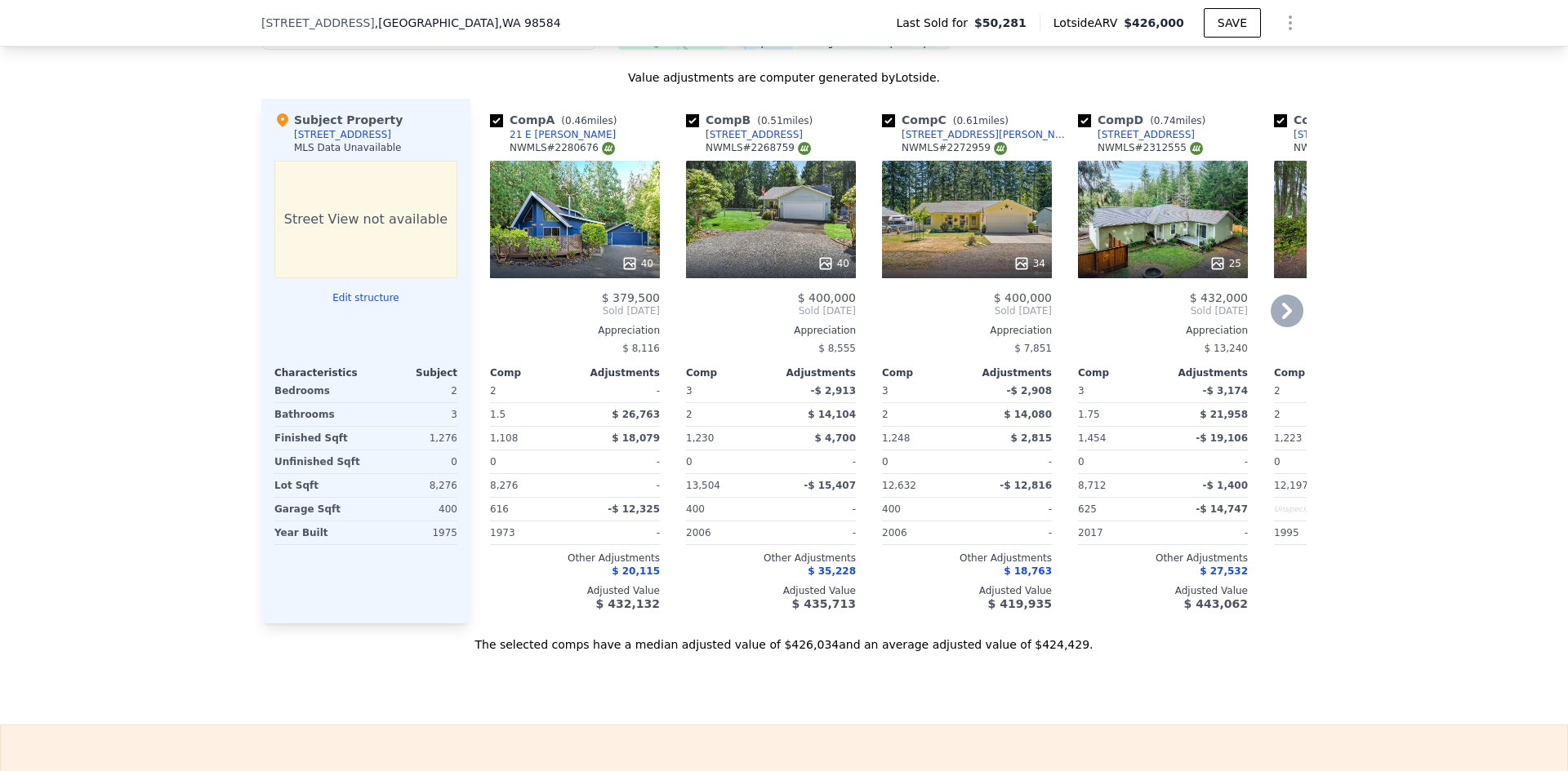
click at [1286, 327] on icon at bounding box center [1287, 311] width 32 height 32
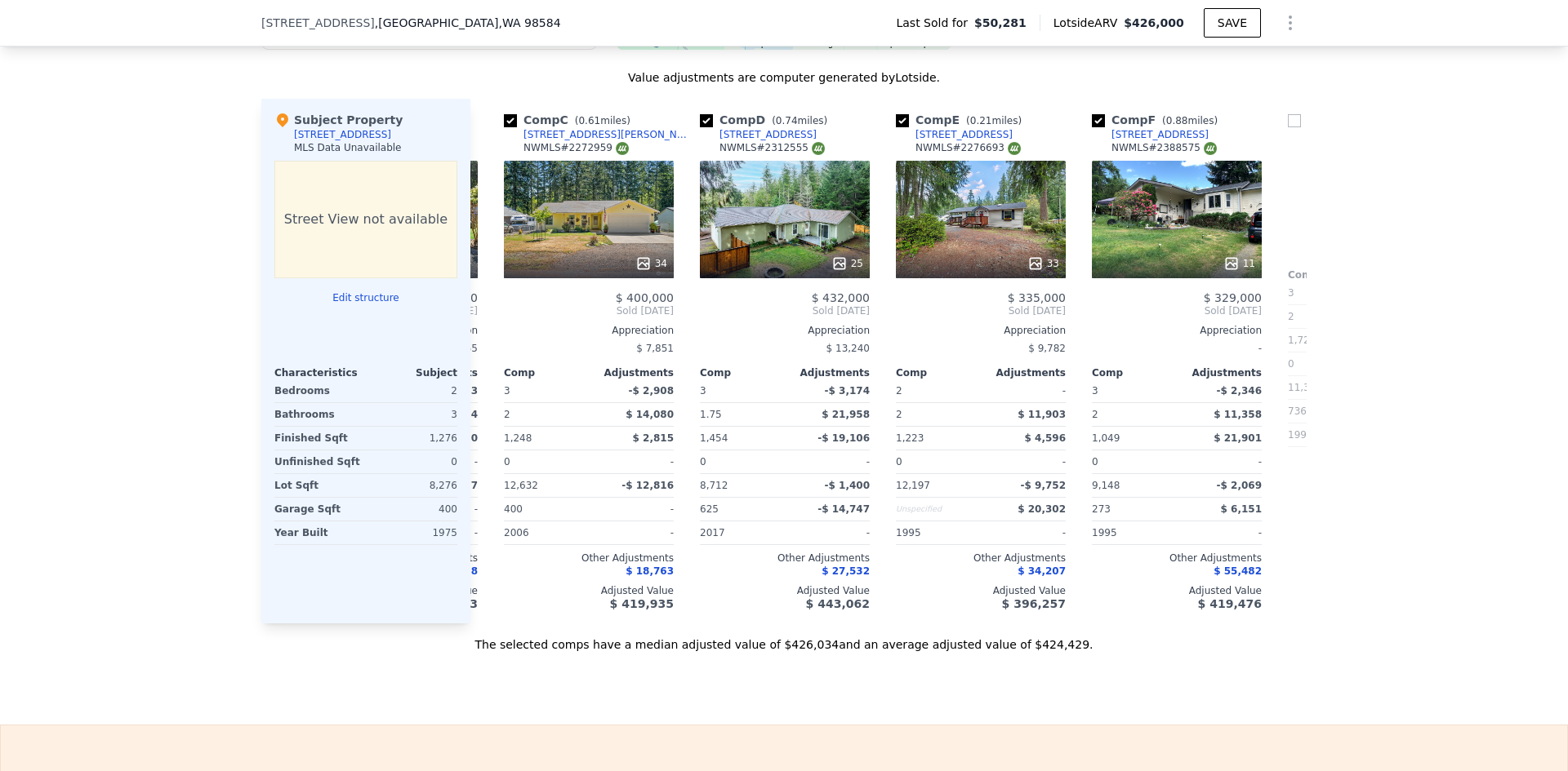
scroll to position [0, 392]
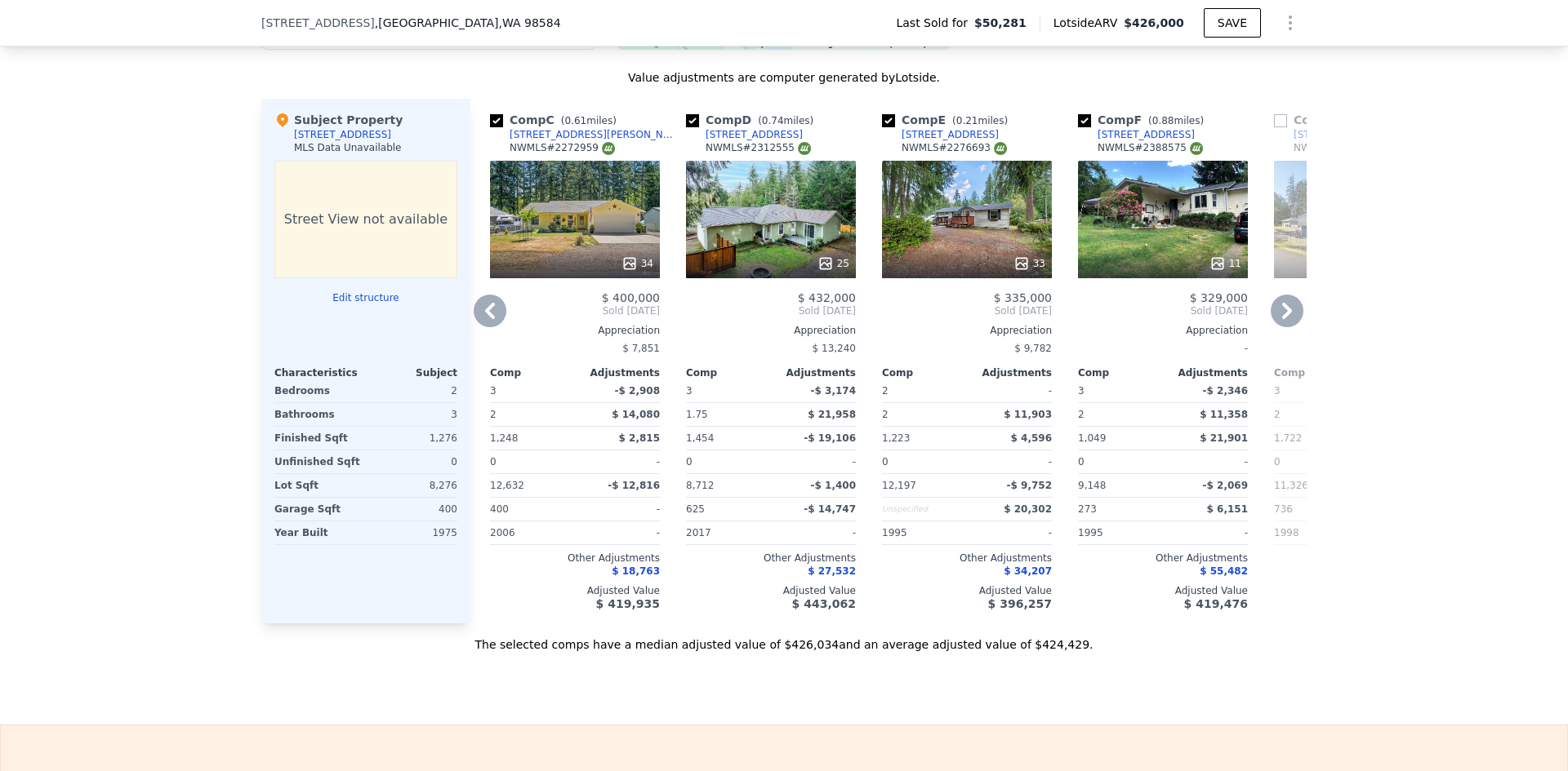
click at [1274, 319] on icon at bounding box center [1287, 311] width 32 height 32
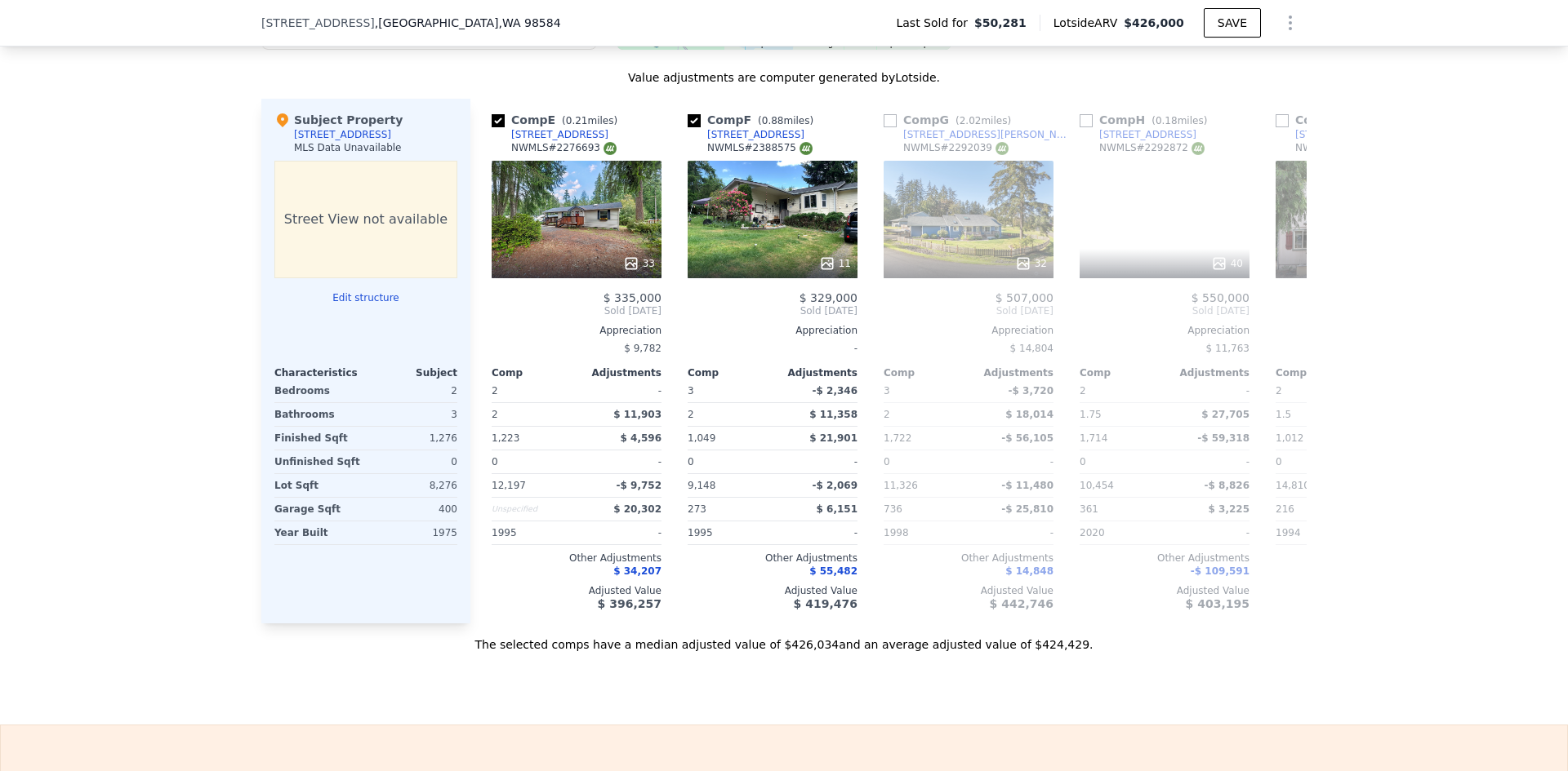
scroll to position [0, 784]
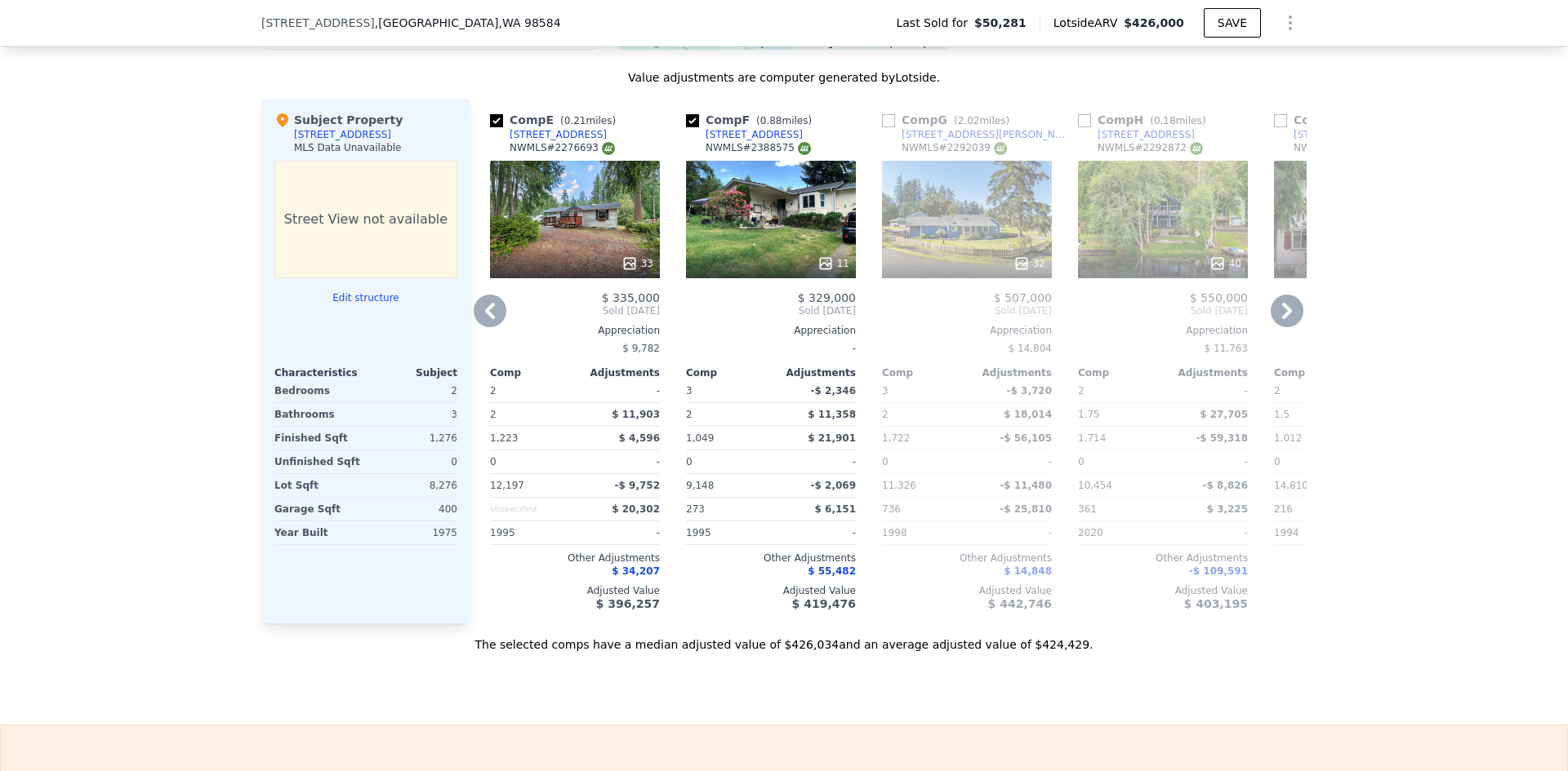
click at [1274, 320] on icon at bounding box center [1287, 311] width 32 height 32
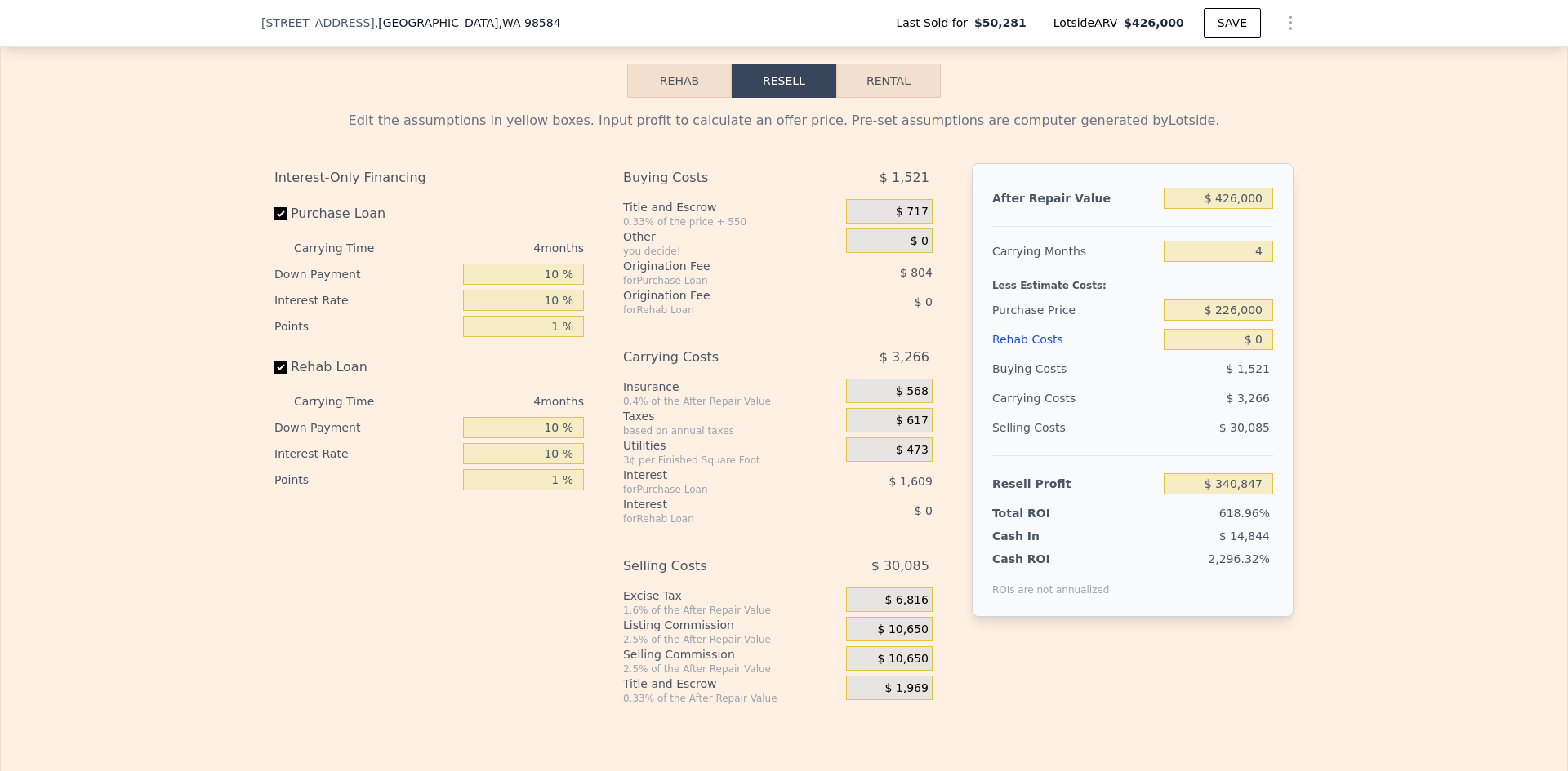
scroll to position [2285, 0]
click at [1246, 208] on input "$ 426,000" at bounding box center [1219, 198] width 109 height 21
type input "$ 39"
type input "-$ 55,014"
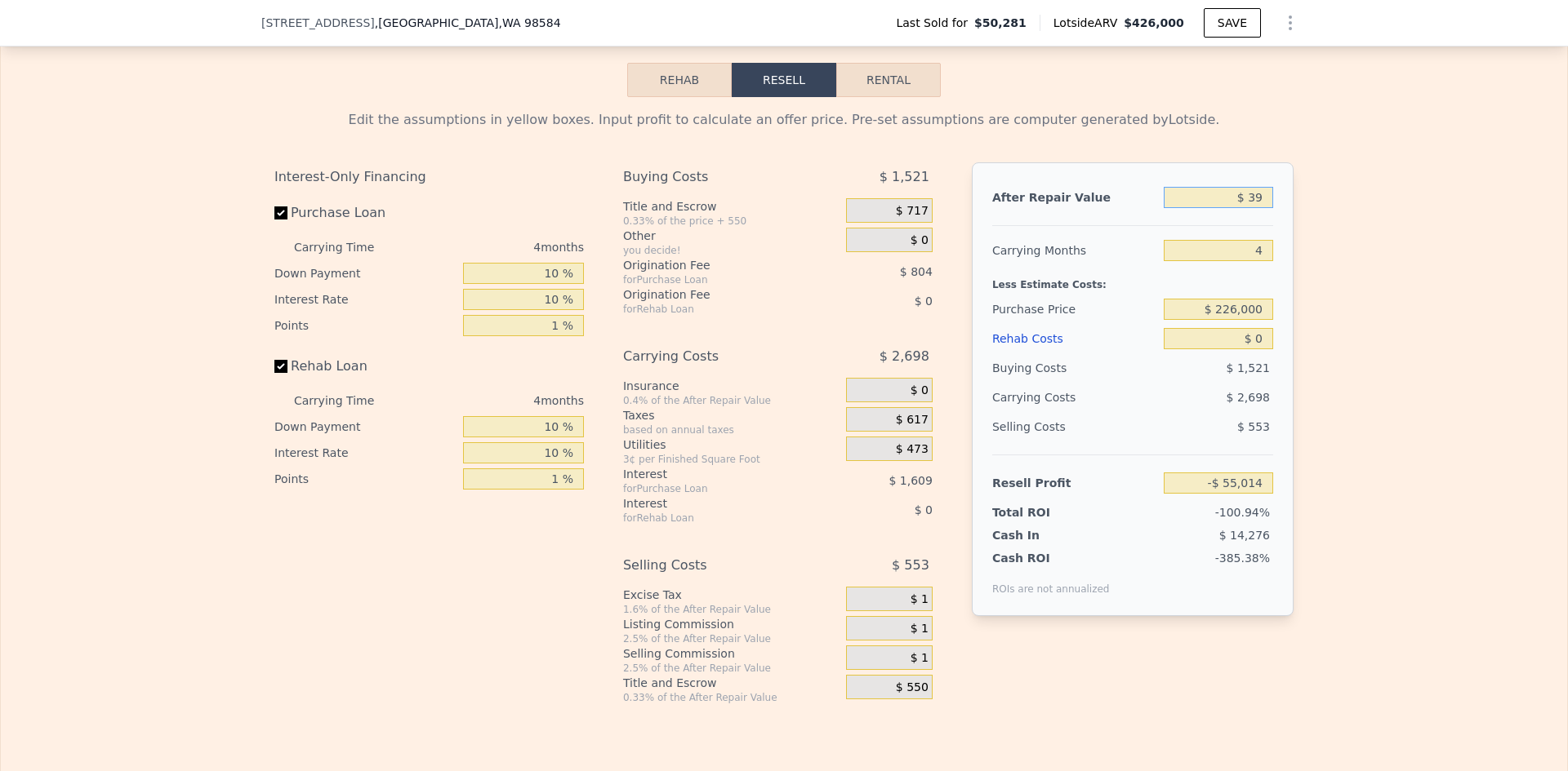
type input "$ 390"
type input "-$ 54,688"
type input "$ 390,000"
type input "$ 307,391"
type input "$ 390,000"
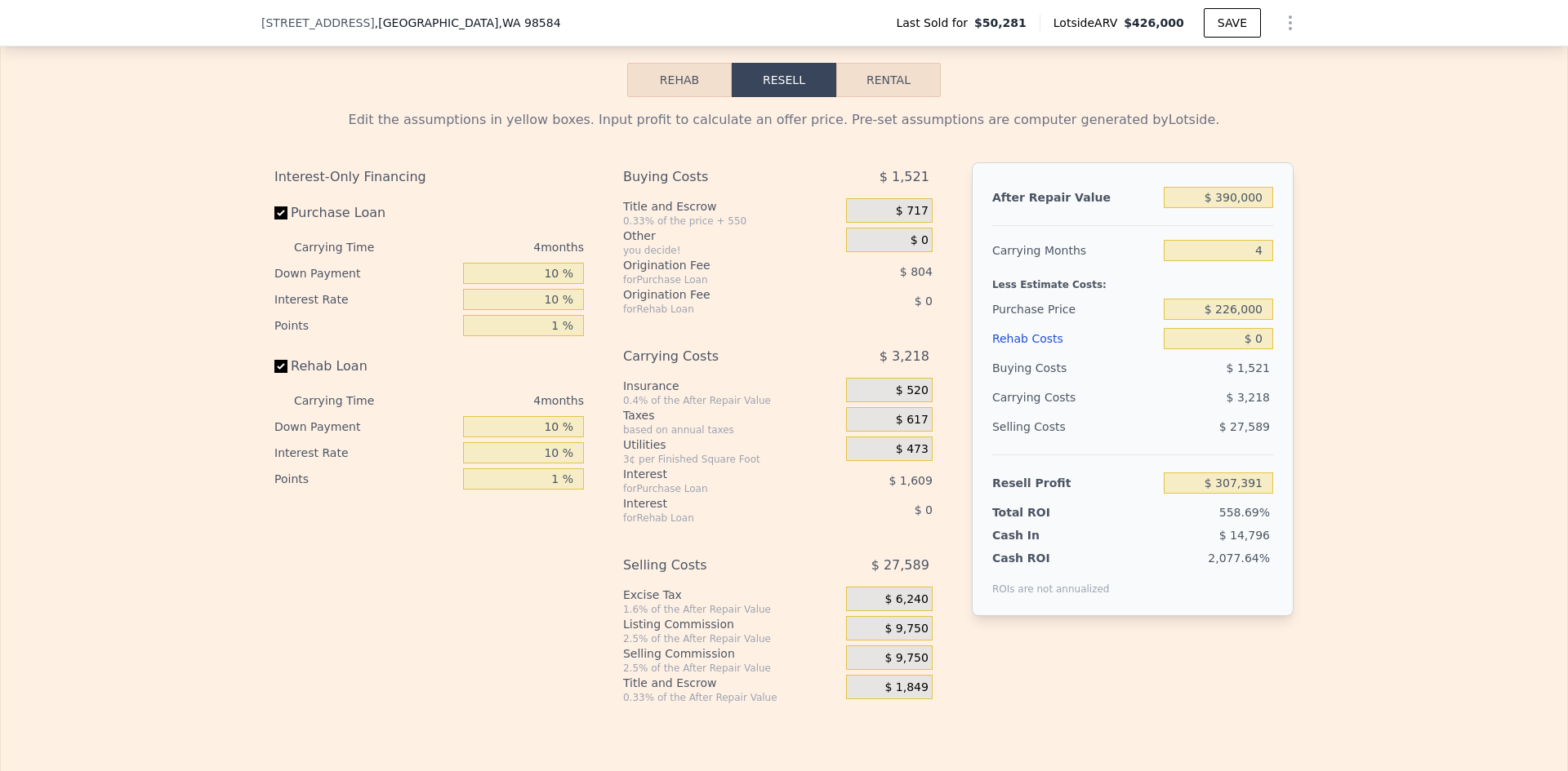
click at [908, 637] on span "$ 9,750" at bounding box center [906, 629] width 43 height 14
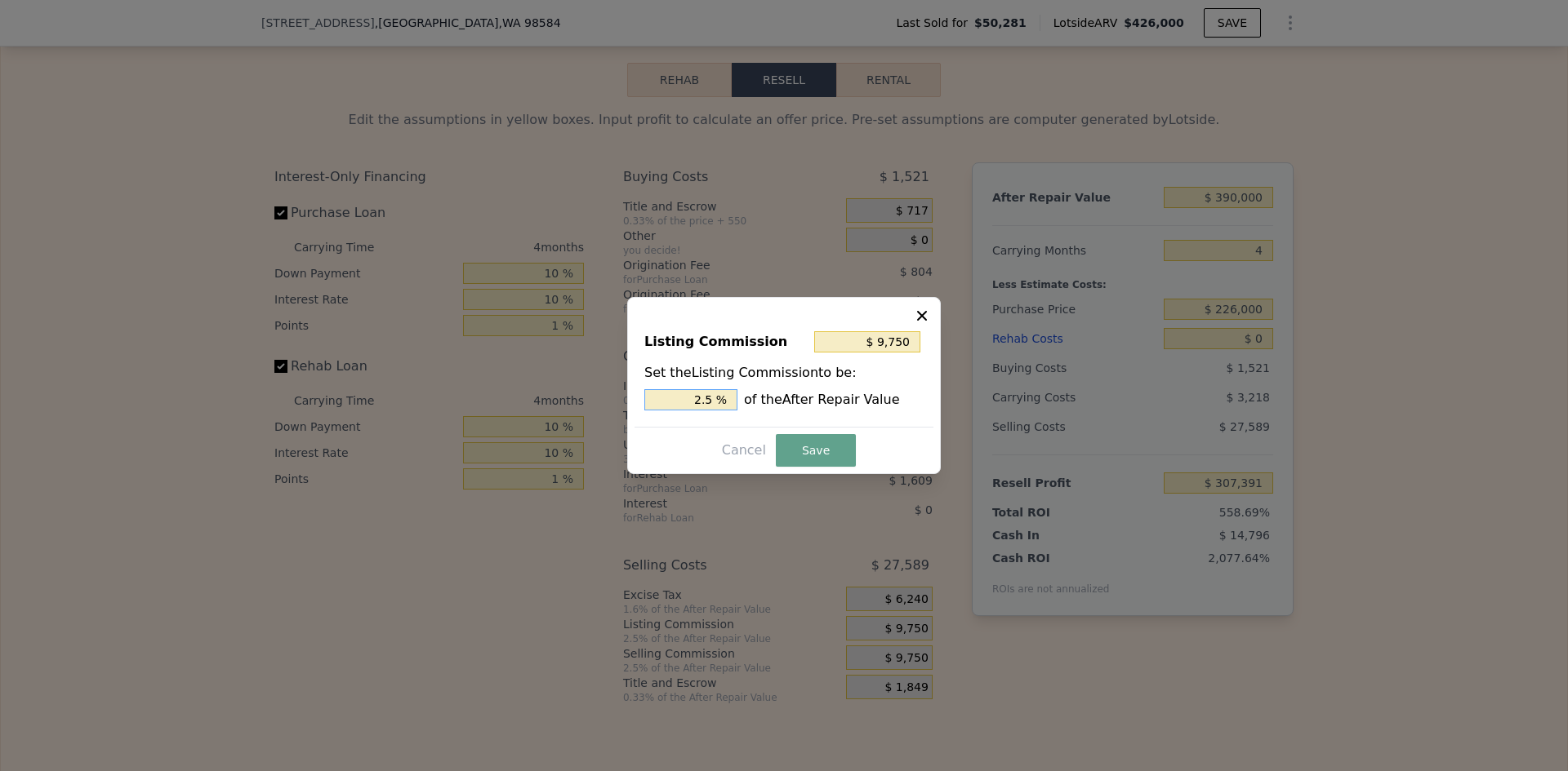
click at [714, 398] on input "2.5 %" at bounding box center [691, 400] width 93 height 21
type input "$ 7,800"
type input "2 %"
click at [815, 444] on button "Save" at bounding box center [815, 450] width 80 height 32
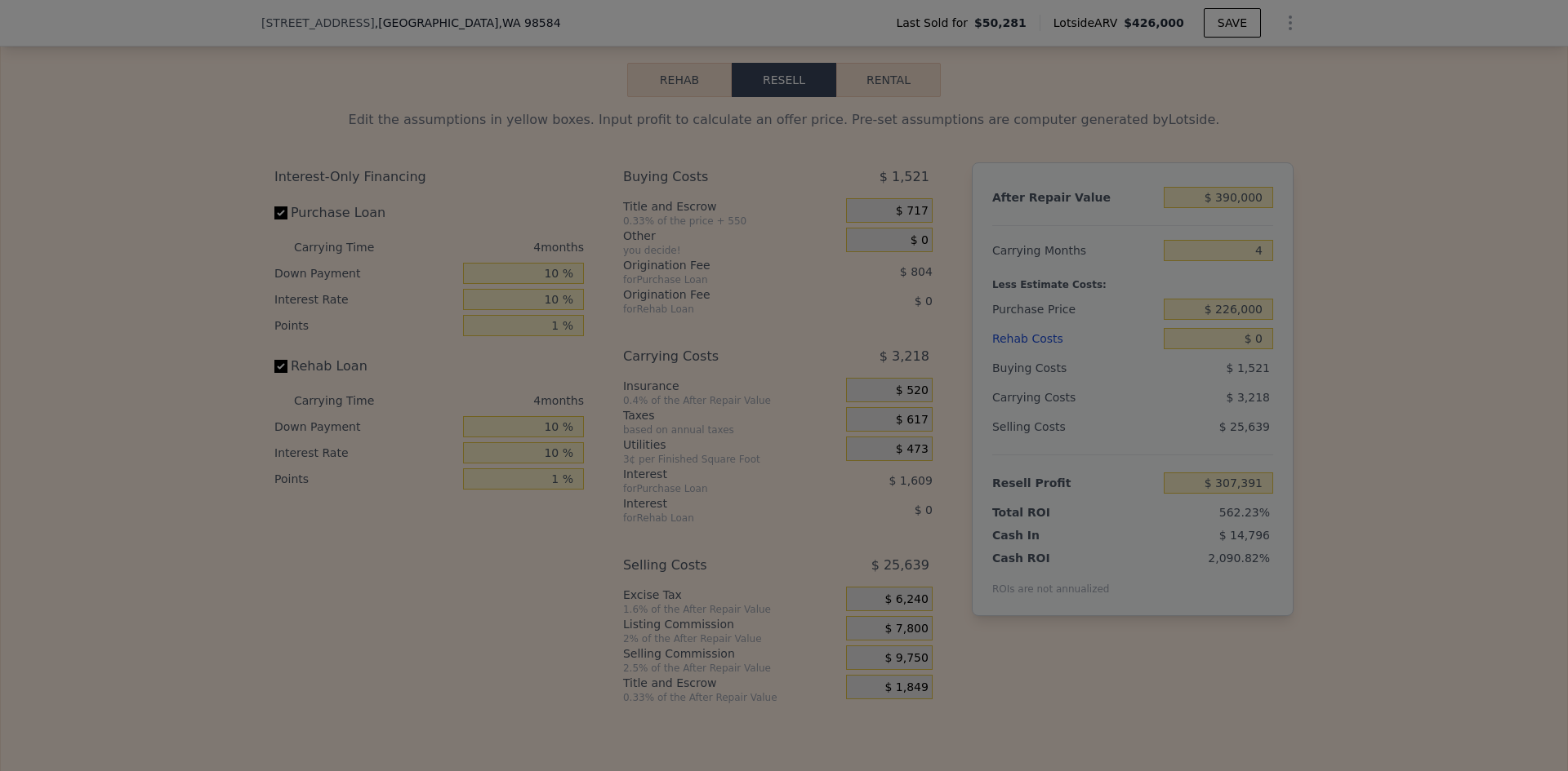
type input "$ 309,341"
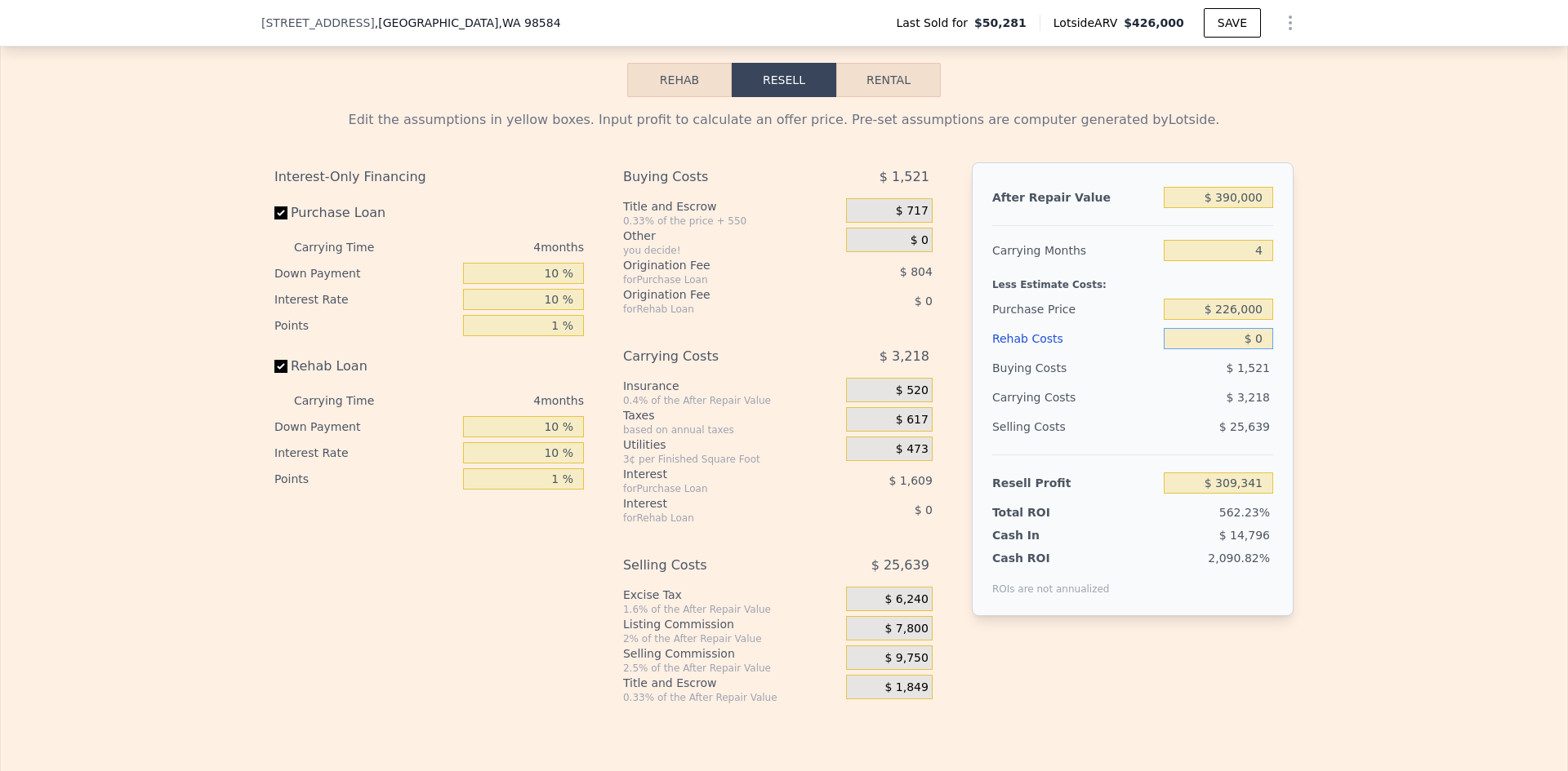
click at [1258, 349] on input "$ 0" at bounding box center [1219, 338] width 109 height 21
type input "$ 60,000"
type input "$ 246,461"
type input "$ 60,000"
click at [1422, 314] on div "Edit the assumptions in yellow boxes. Input profit to calculate an offer price.…" at bounding box center [784, 400] width 1566 height 607
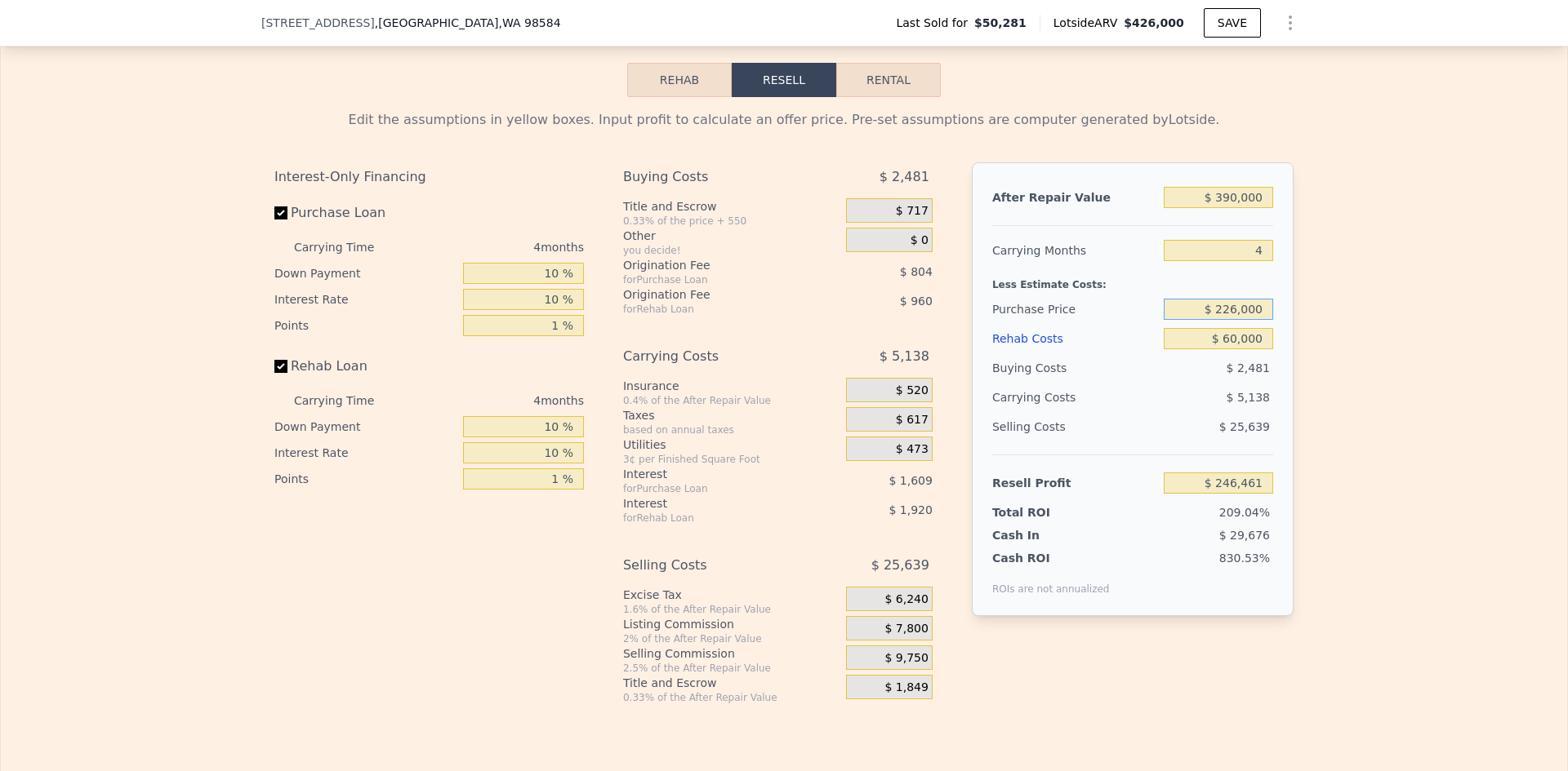
click at [1236, 320] on input "$ 226,000" at bounding box center [1219, 310] width 109 height 21
click at [1279, 327] on div "After Repair Value $ 390,000 Carrying Months 4 Less Estimate Costs: Purchase Pr…" at bounding box center [1133, 389] width 322 height 454
type input "$ 61,720"
click at [1228, 320] on input "$ 226,000" at bounding box center [1219, 310] width 109 height 21
type input "$ 246,000"
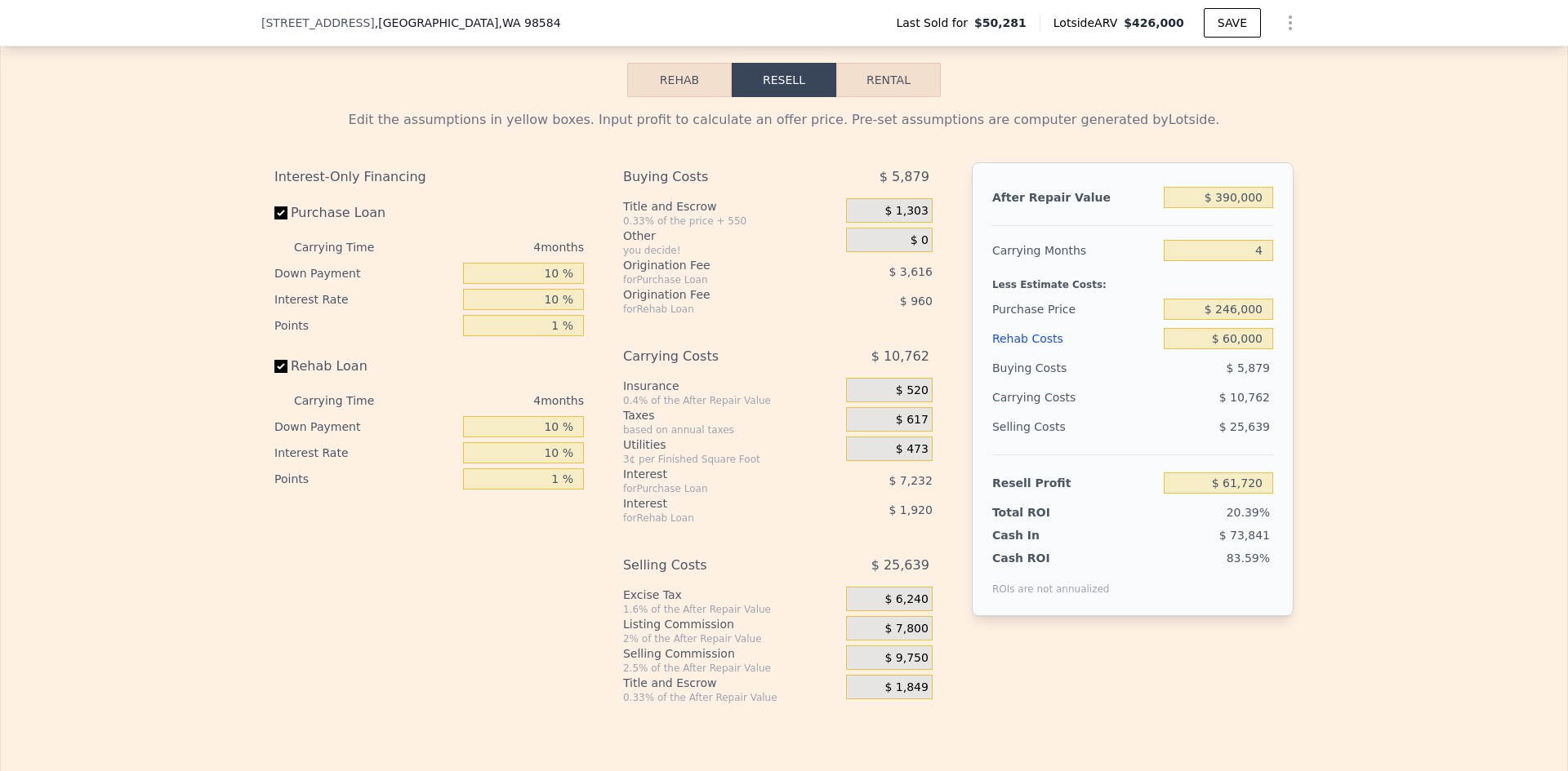
drag, startPoint x: 1308, startPoint y: 349, endPoint x: 1279, endPoint y: 357, distance: 30.1
click at [1311, 349] on div "Edit the assumptions in yellow boxes. Input profit to calculate an offer price.…" at bounding box center [784, 400] width 1566 height 607
type input "$ 40,694"
click at [1231, 320] on input "$ 246,000" at bounding box center [1219, 310] width 109 height 21
type input "$ 256,000"
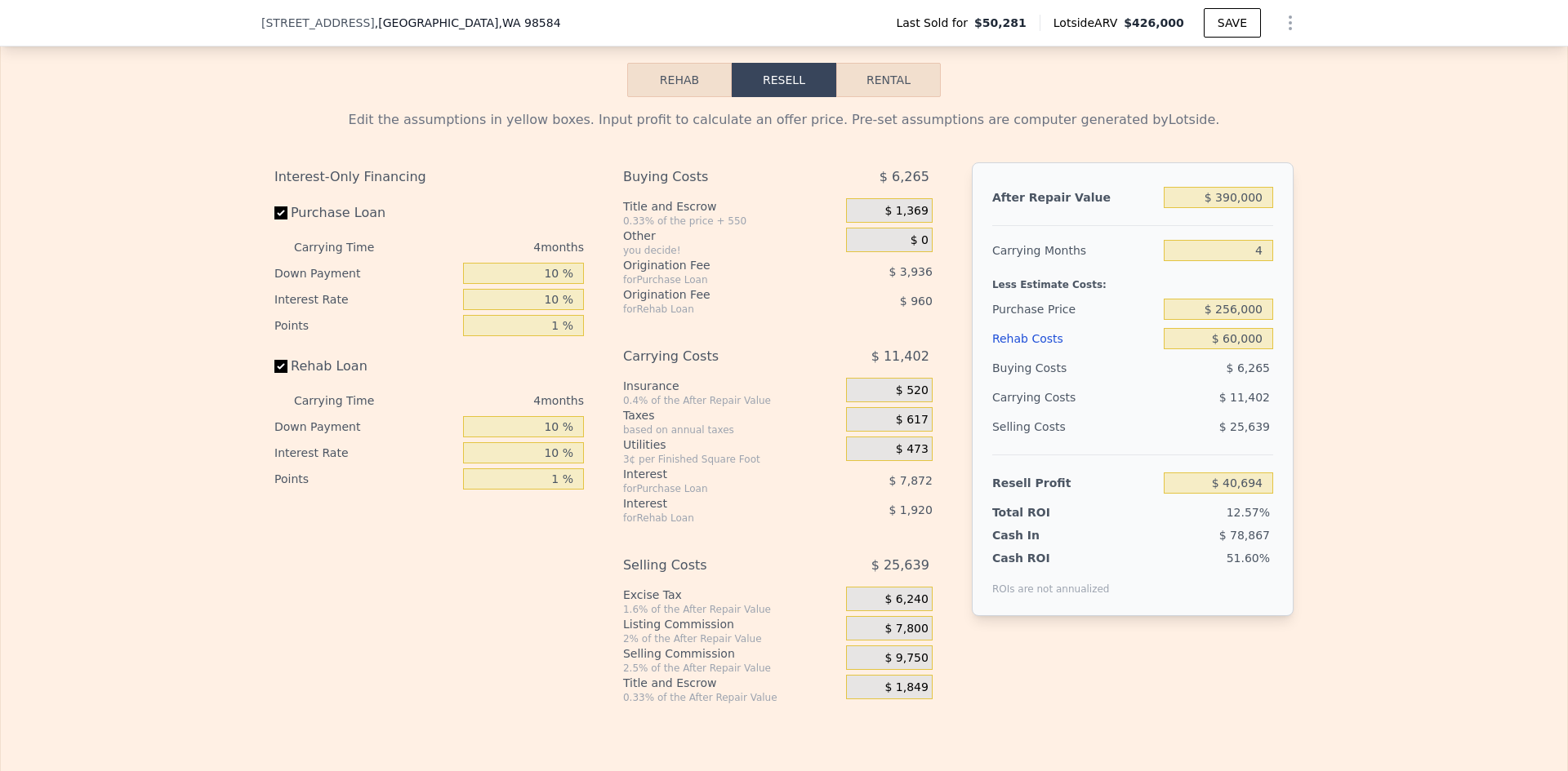
click at [1338, 350] on div "Edit the assumptions in yellow boxes. Input profit to calculate an offer price.…" at bounding box center [784, 400] width 1566 height 607
type input "$ 30,181"
click at [1231, 320] on input "$ 256,000" at bounding box center [1219, 310] width 109 height 21
type input "$ 226,000"
type input "$ 61,720"
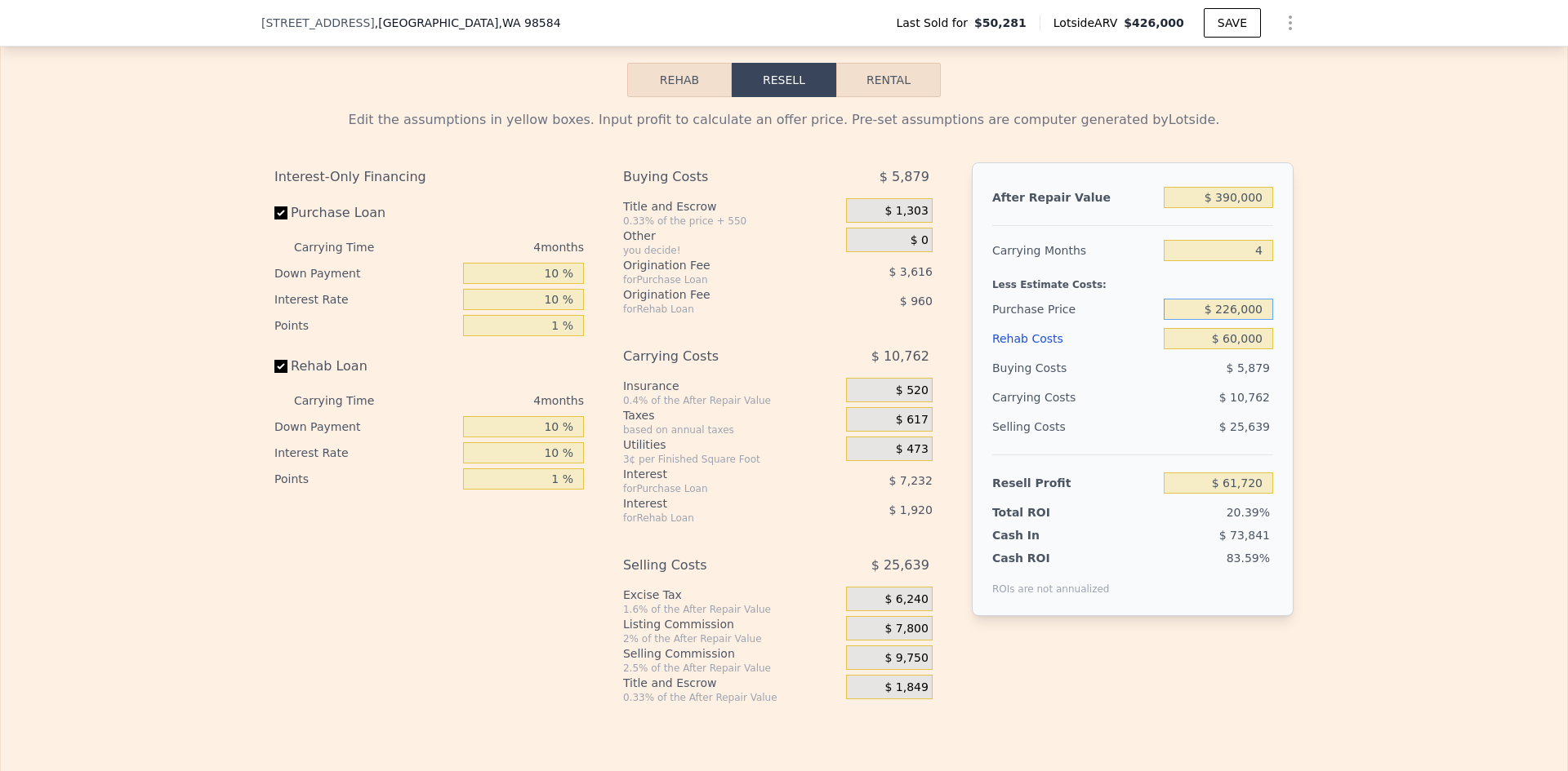
drag, startPoint x: 1224, startPoint y: 331, endPoint x: 1234, endPoint y: 333, distance: 10.2
click at [1234, 320] on input "$ 226,000" at bounding box center [1219, 310] width 109 height 21
type input "$ 219,000"
type input "$ 426,000"
type input "$ 226,000"
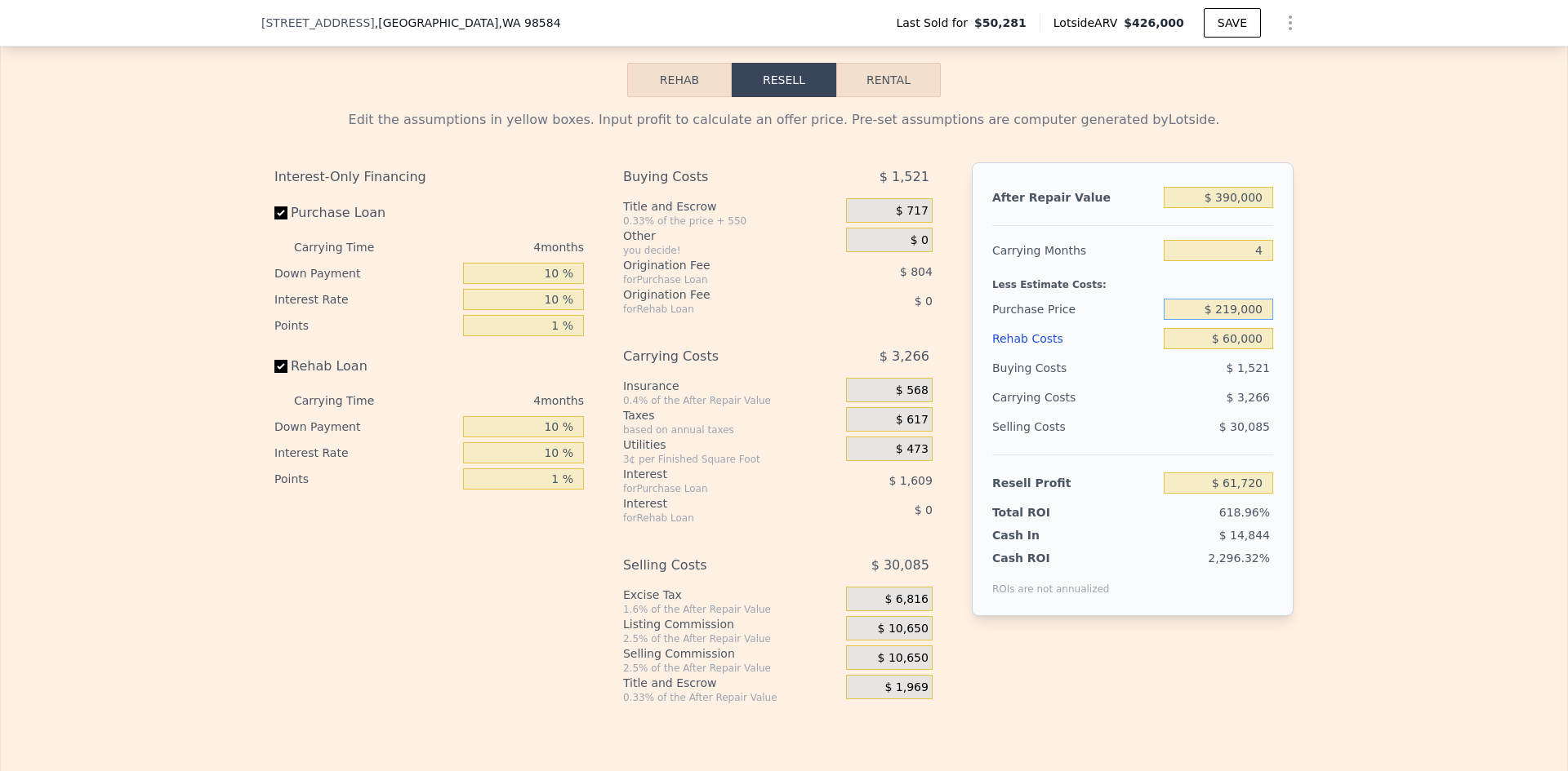
type input "$ 0"
type input "$ 340,847"
click at [1242, 320] on input "$ 226,000" at bounding box center [1219, 310] width 109 height 21
click at [1245, 320] on input "$ 226,000" at bounding box center [1219, 310] width 109 height 21
click at [1239, 320] on input "$ 226,000" at bounding box center [1219, 310] width 109 height 21
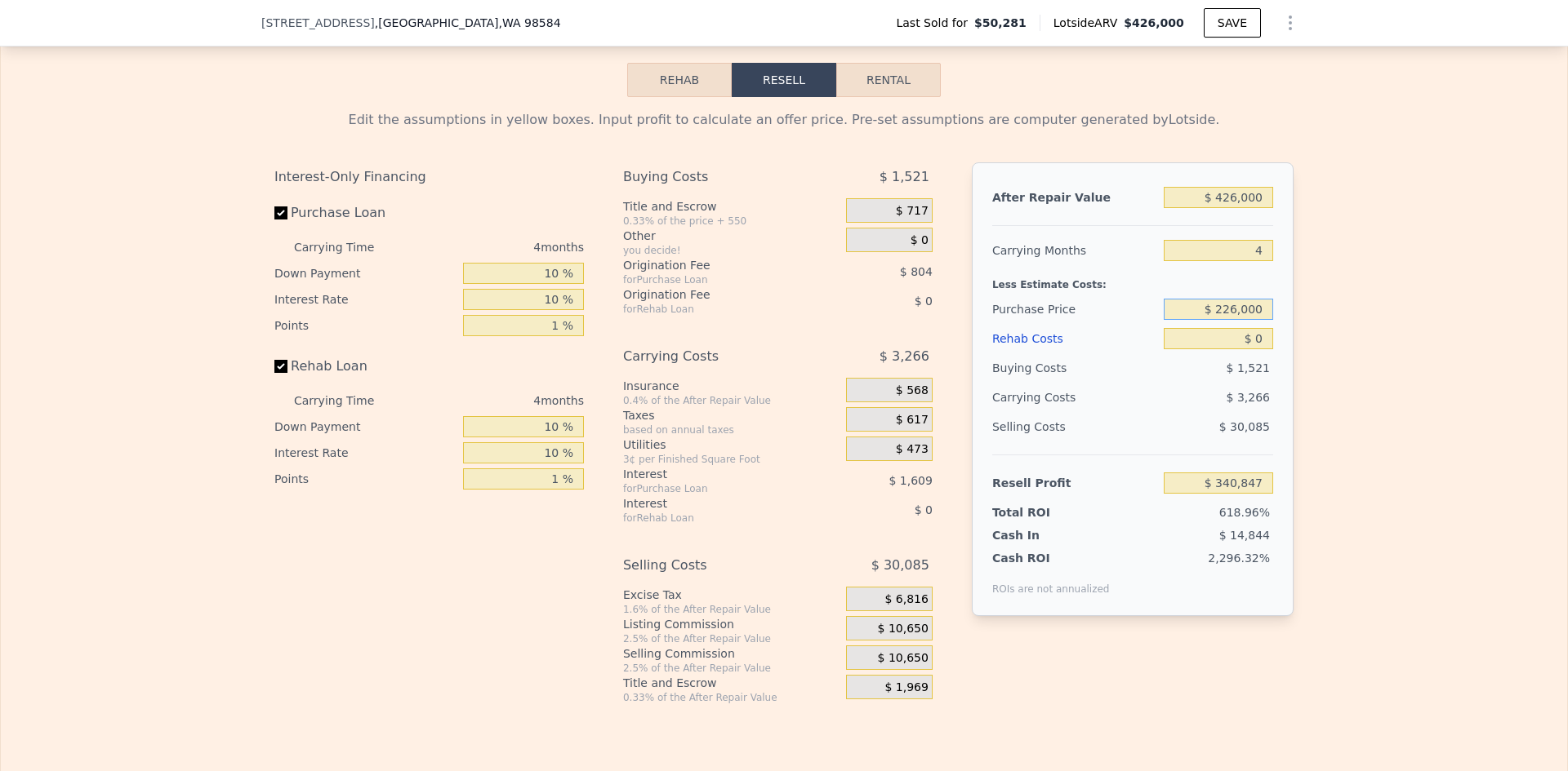
click at [1238, 320] on input "$ 226,000" at bounding box center [1219, 310] width 109 height 21
type input "$ 219,000"
click at [1261, 349] on input "$ 0" at bounding box center [1219, 338] width 109 height 21
type input "$ 163,466"
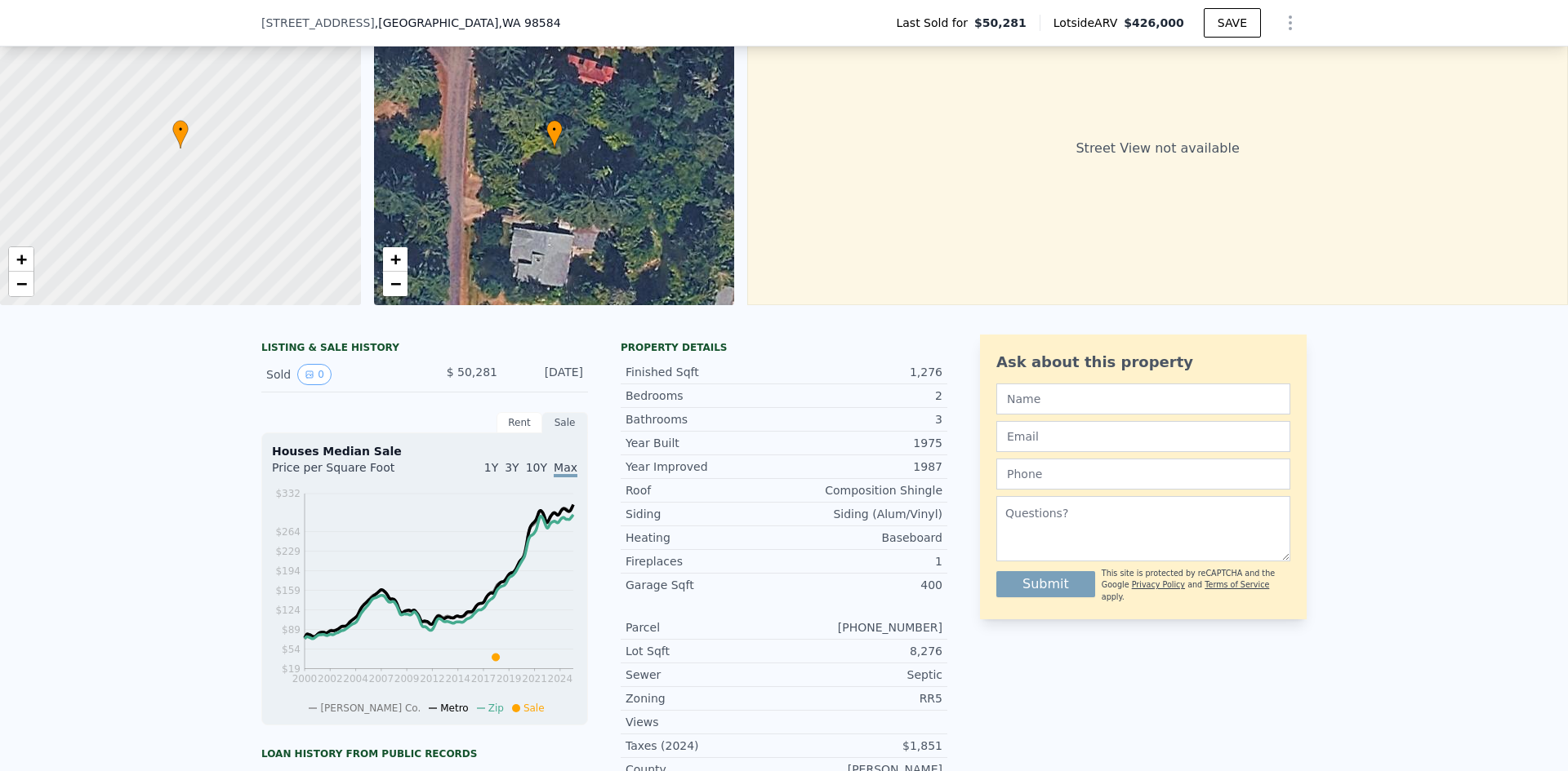
type input "$ 0"
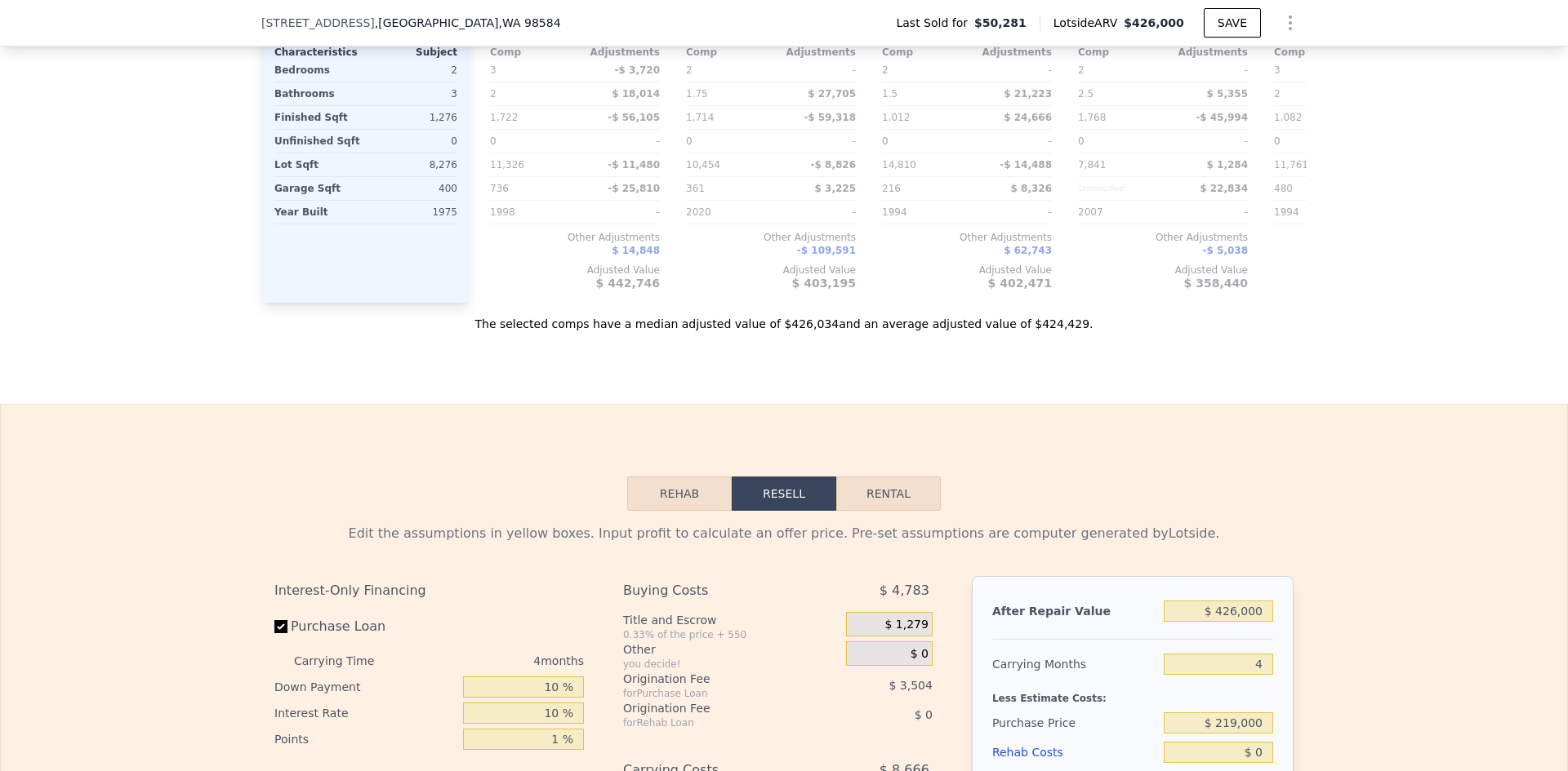
scroll to position [2361, 0]
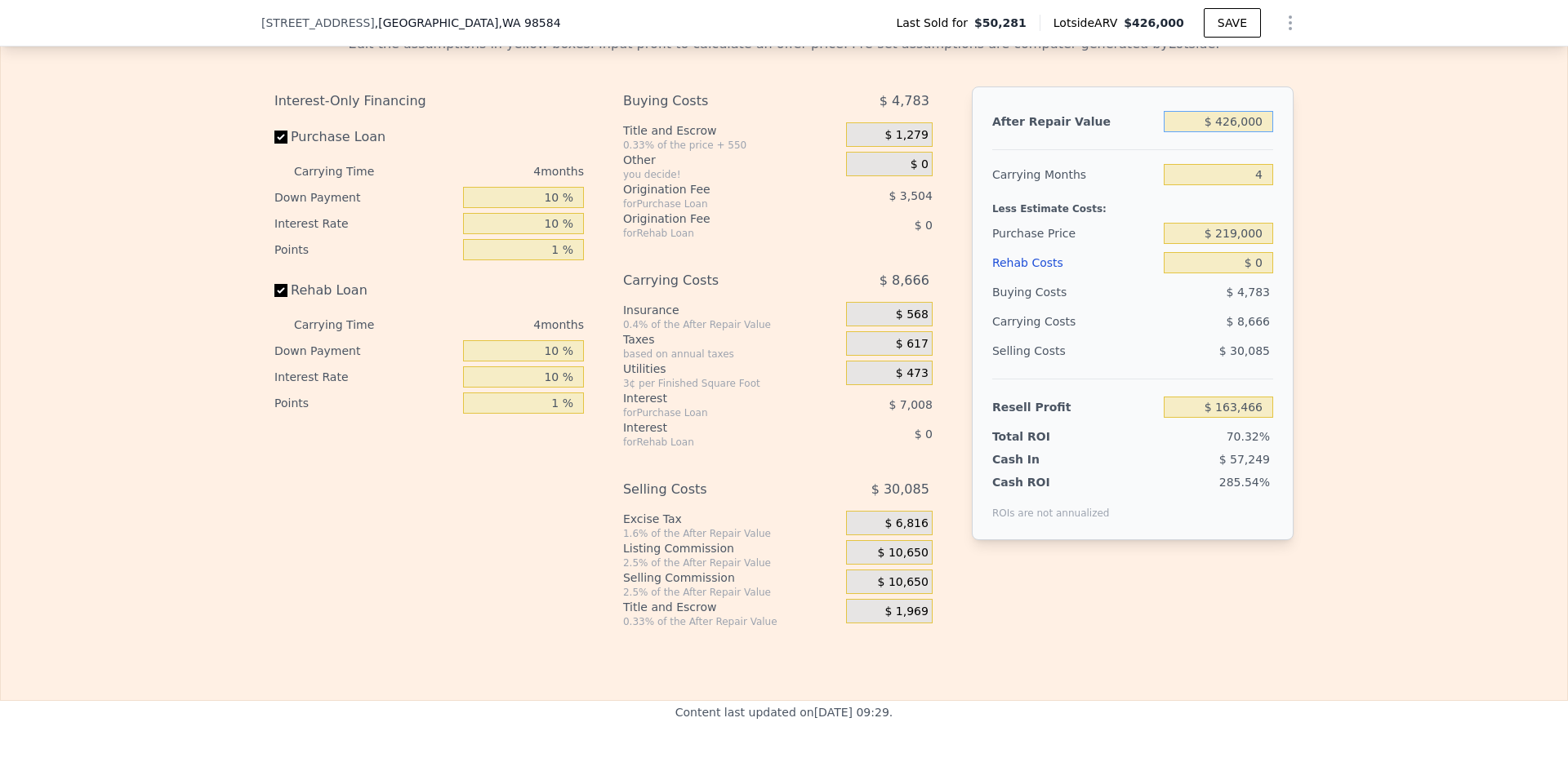
click at [1236, 133] on input "$ 426,000" at bounding box center [1219, 122] width 109 height 21
type input "$ 3"
type input "-$ 232,428"
type input "$ 42,600,080,000"
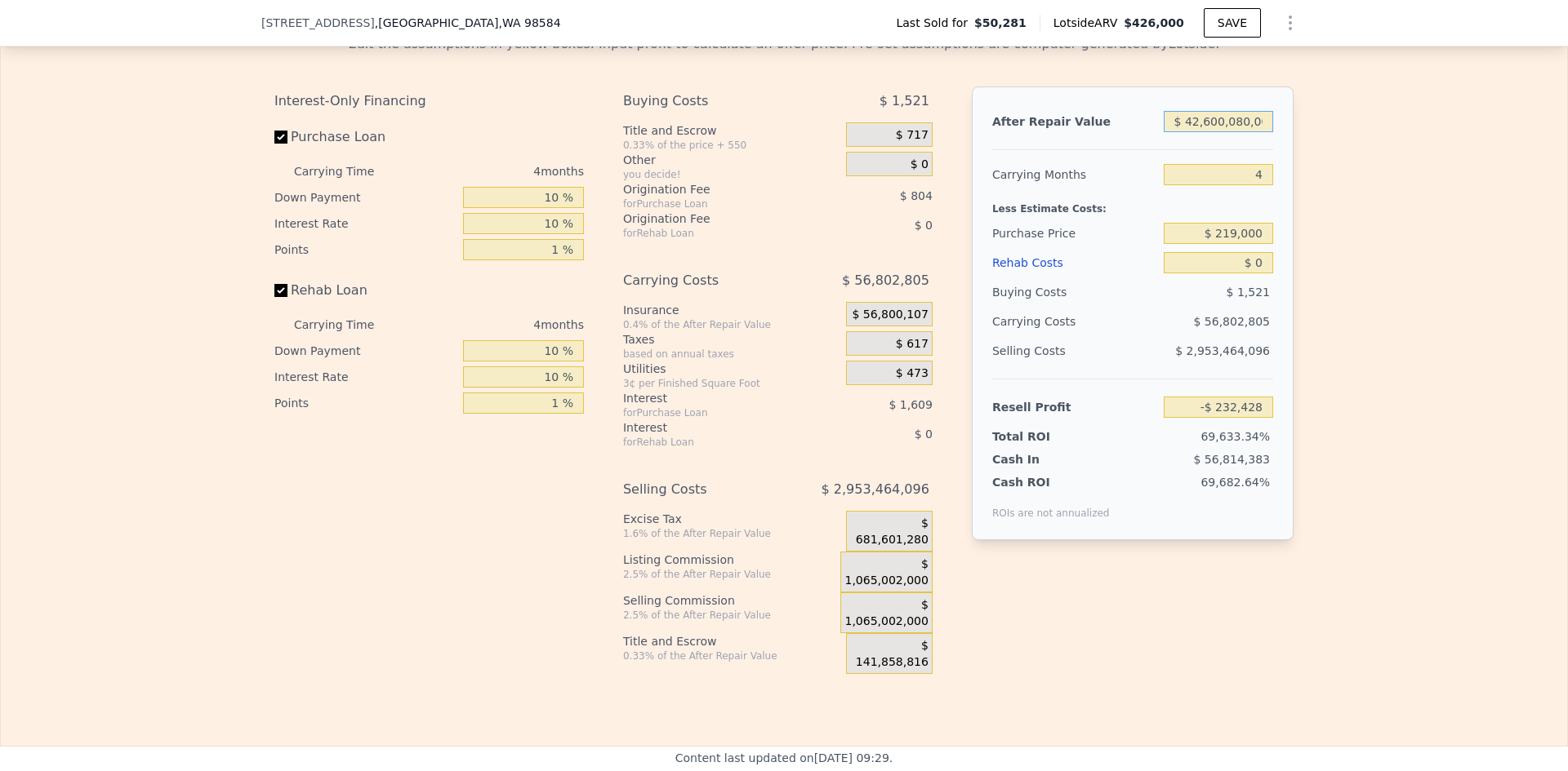
type input "$ 39,589,761,297"
type input "$ 4,260,008,000"
type input "$ 3,958,926,584"
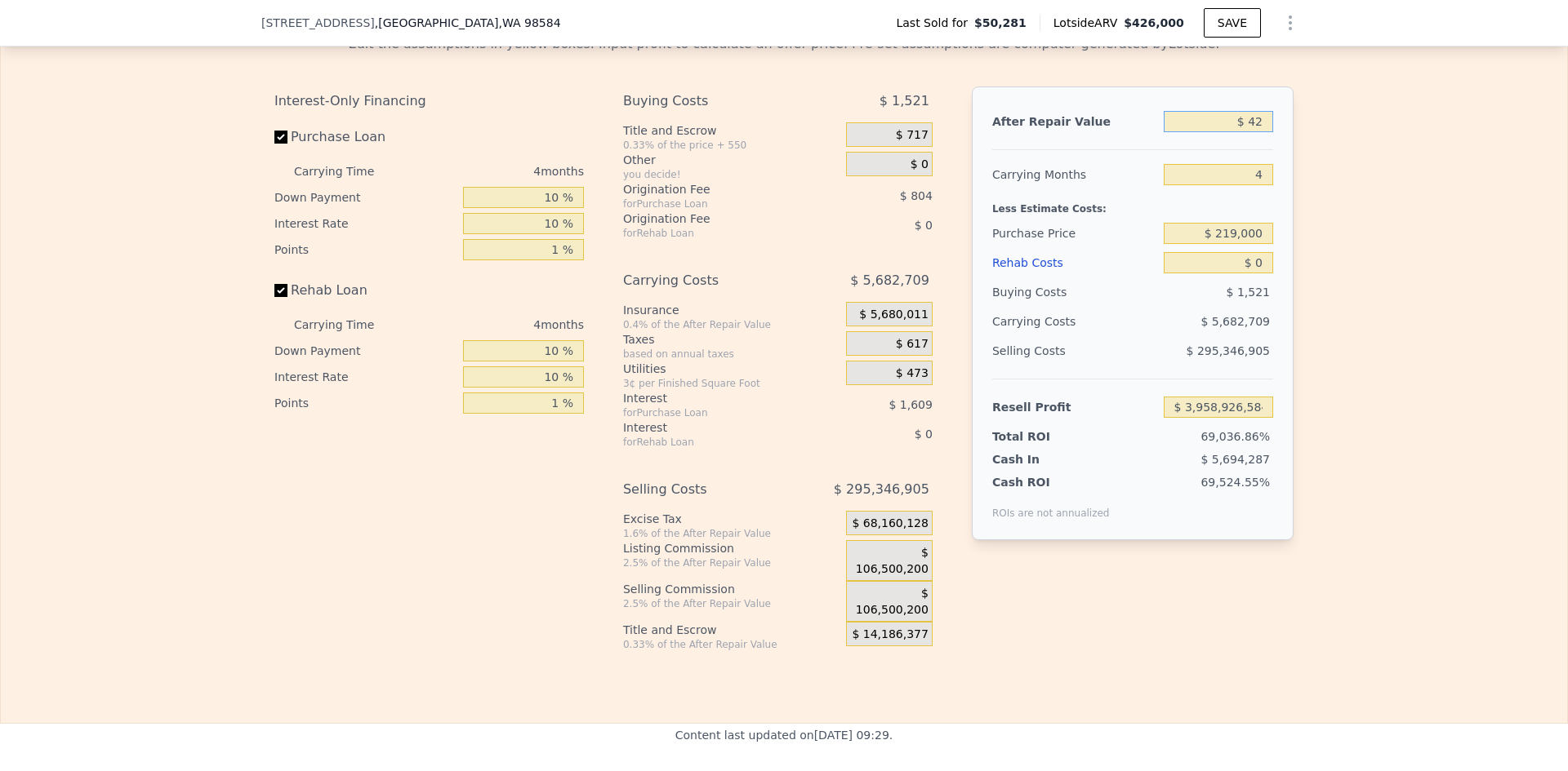
type input "$ 4"
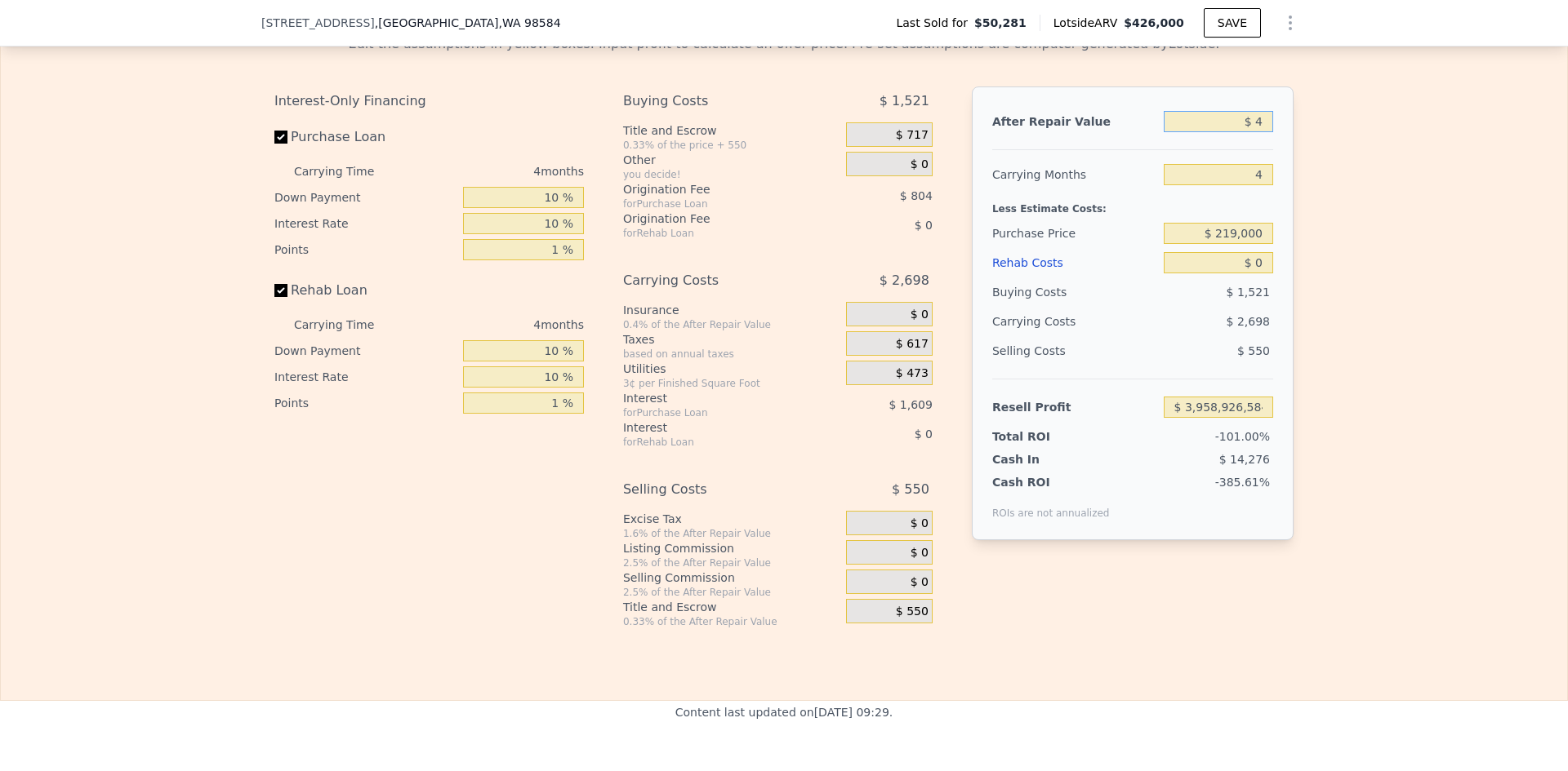
type input "-$ 55,046"
type input "$ 3"
type input "-$ 55,047"
type input "$ 380"
type input "-$ 54,698"
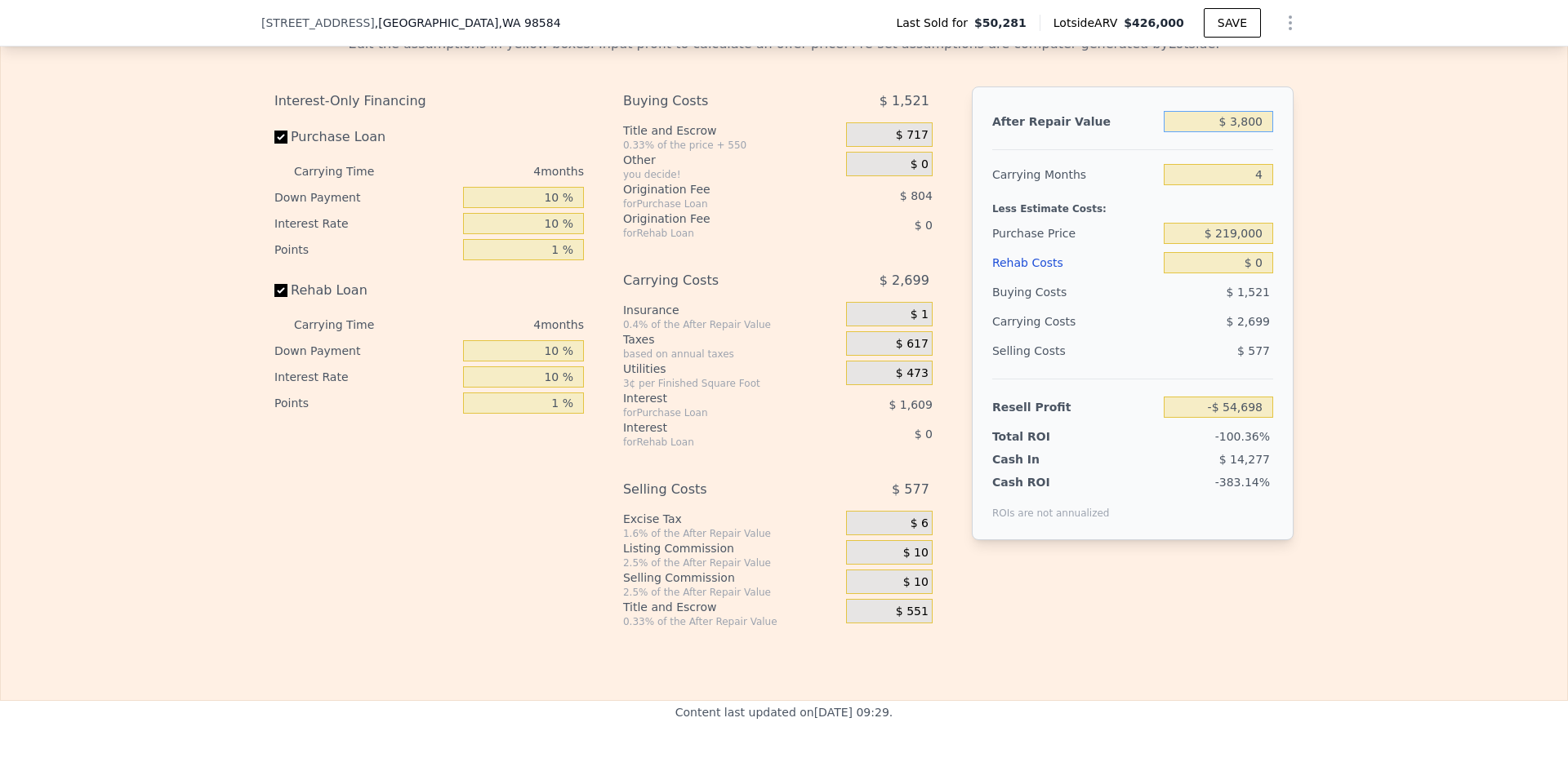
type input "$ 38,000"
type input "-$ 19,736"
type input "$ 380,000"
type input "$ 298,098"
type input "$ 380,000"
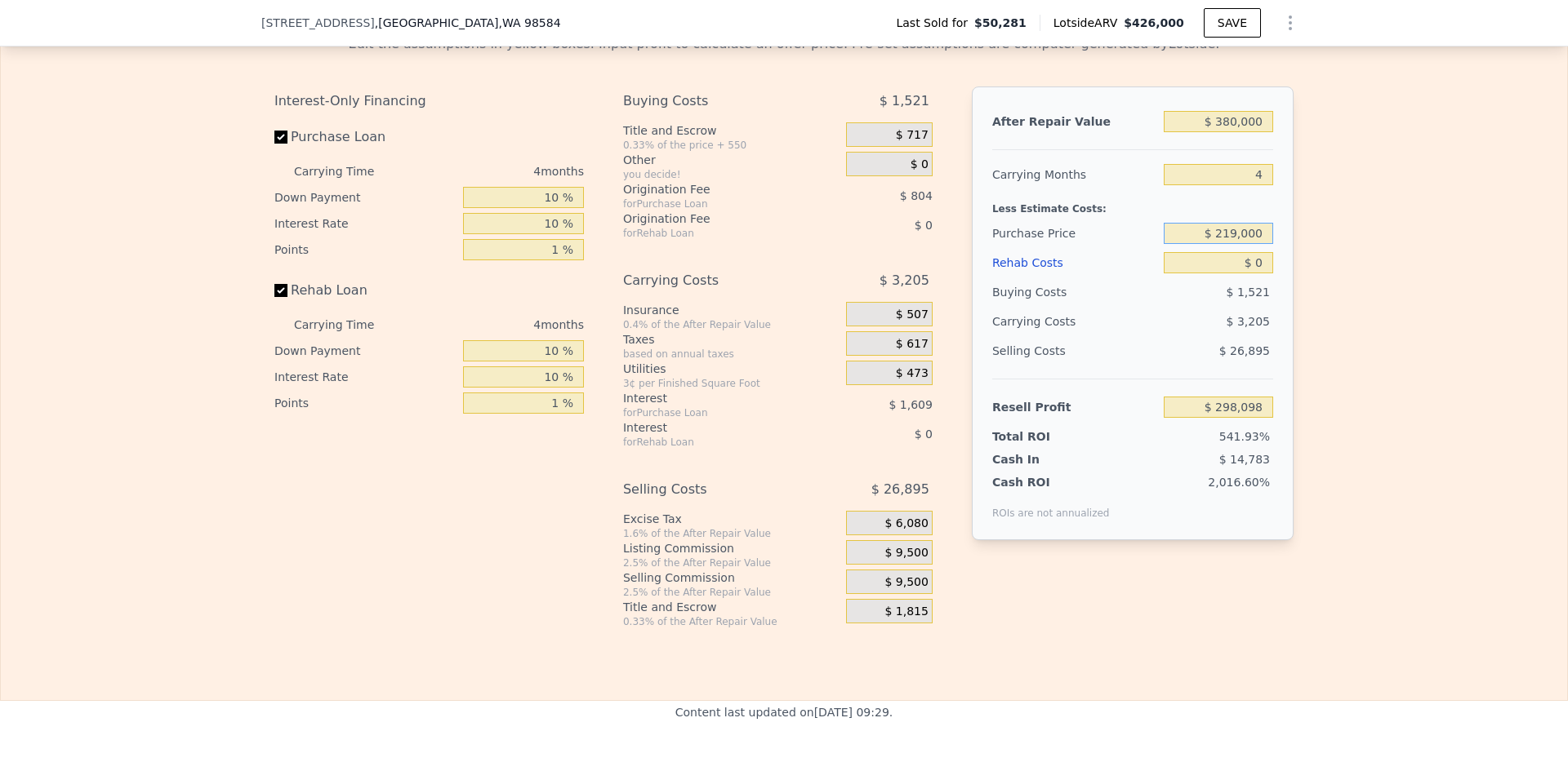
click at [1239, 244] on input "$ 219,000" at bounding box center [1219, 234] width 109 height 21
click at [1248, 244] on input "$ 219,000" at bounding box center [1219, 234] width 109 height 21
click at [1257, 273] on input "$ 0" at bounding box center [1219, 263] width 109 height 21
type input "$ 120,717"
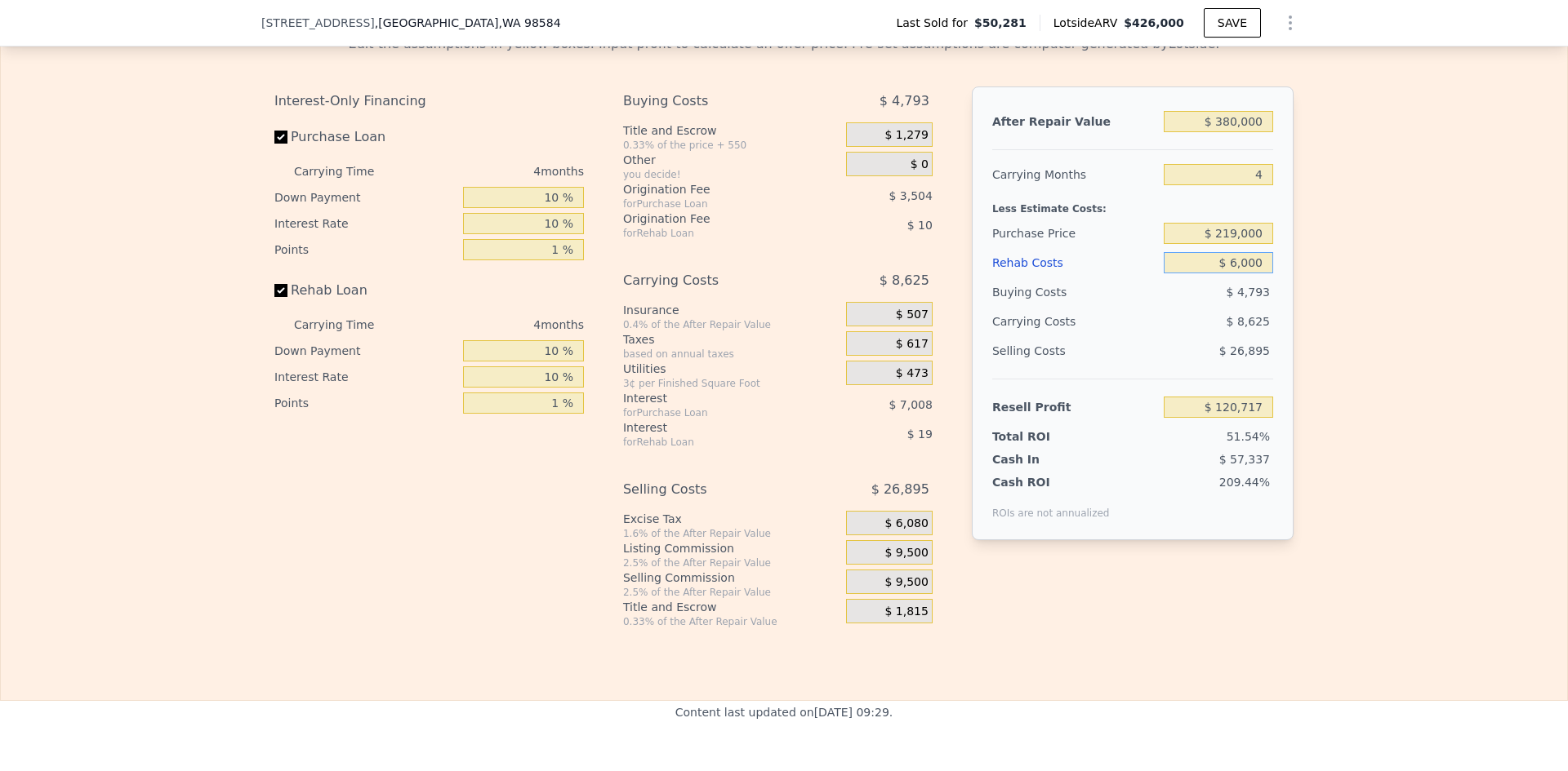
type input "$ 60,000"
type input "$ 57,837"
click at [1246, 273] on input "$ 60,000" at bounding box center [1219, 263] width 109 height 21
type input "$ 75"
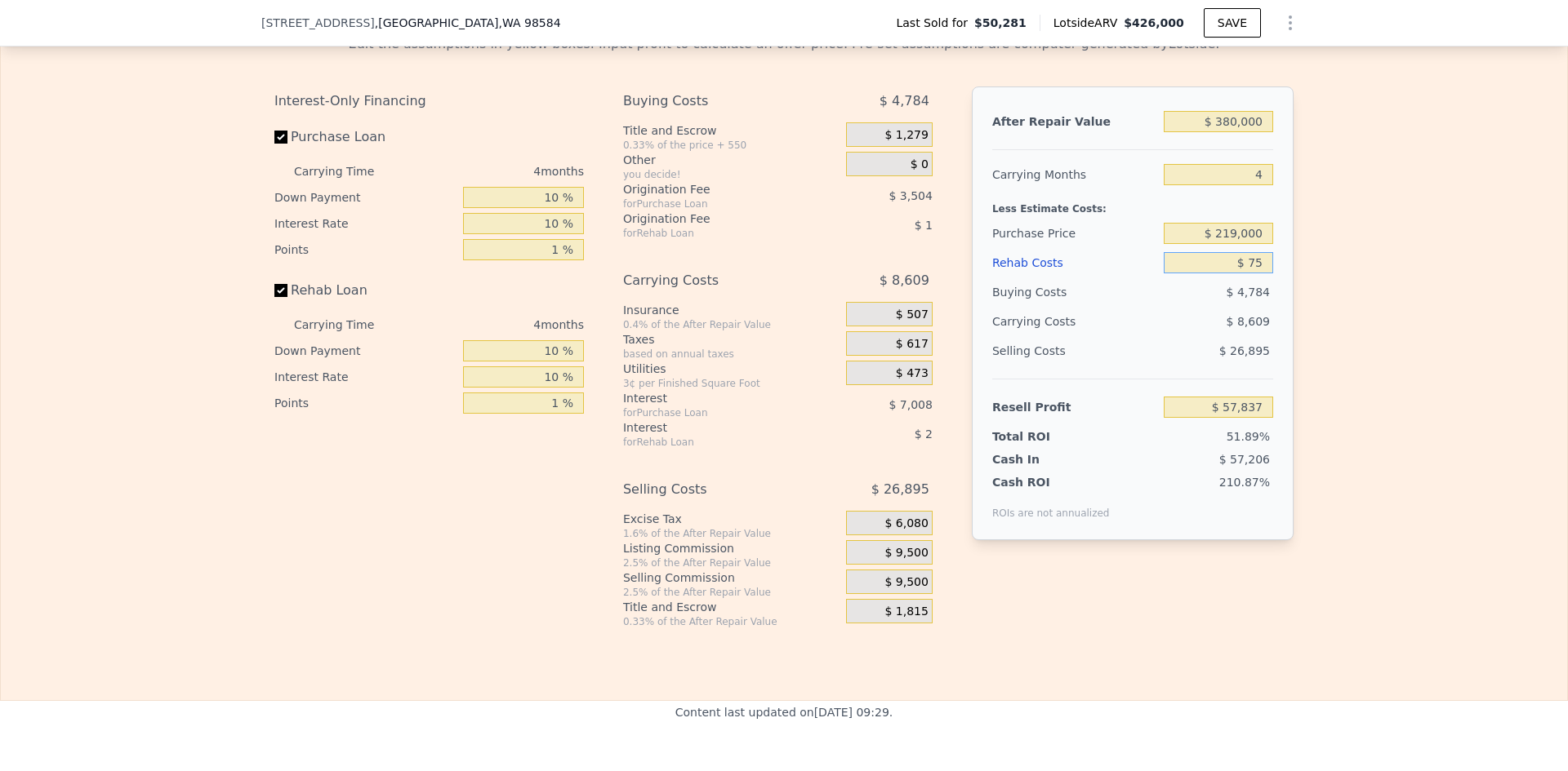
type input "$ 120,637"
type input "$ 75,000"
type input "$ 42,117"
type input "$ 75,000"
click at [900, 561] on span "$ 9,500" at bounding box center [906, 553] width 43 height 14
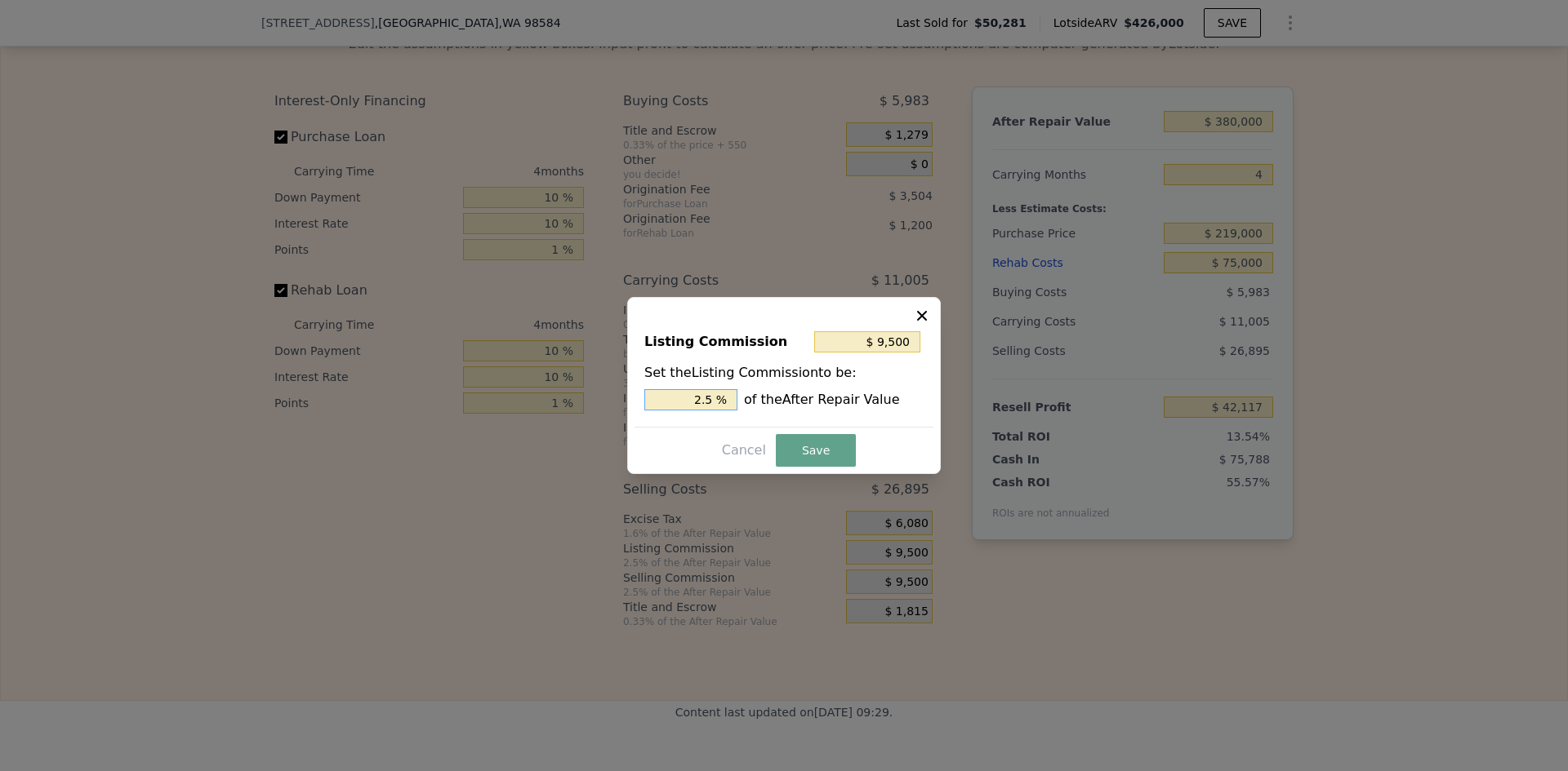
click at [714, 400] on input "2.5 %" at bounding box center [691, 400] width 93 height 21
type input "$ 7,600"
type input "2 %"
drag, startPoint x: 797, startPoint y: 440, endPoint x: 810, endPoint y: 441, distance: 13.0
click at [797, 440] on button "Save" at bounding box center [815, 450] width 80 height 32
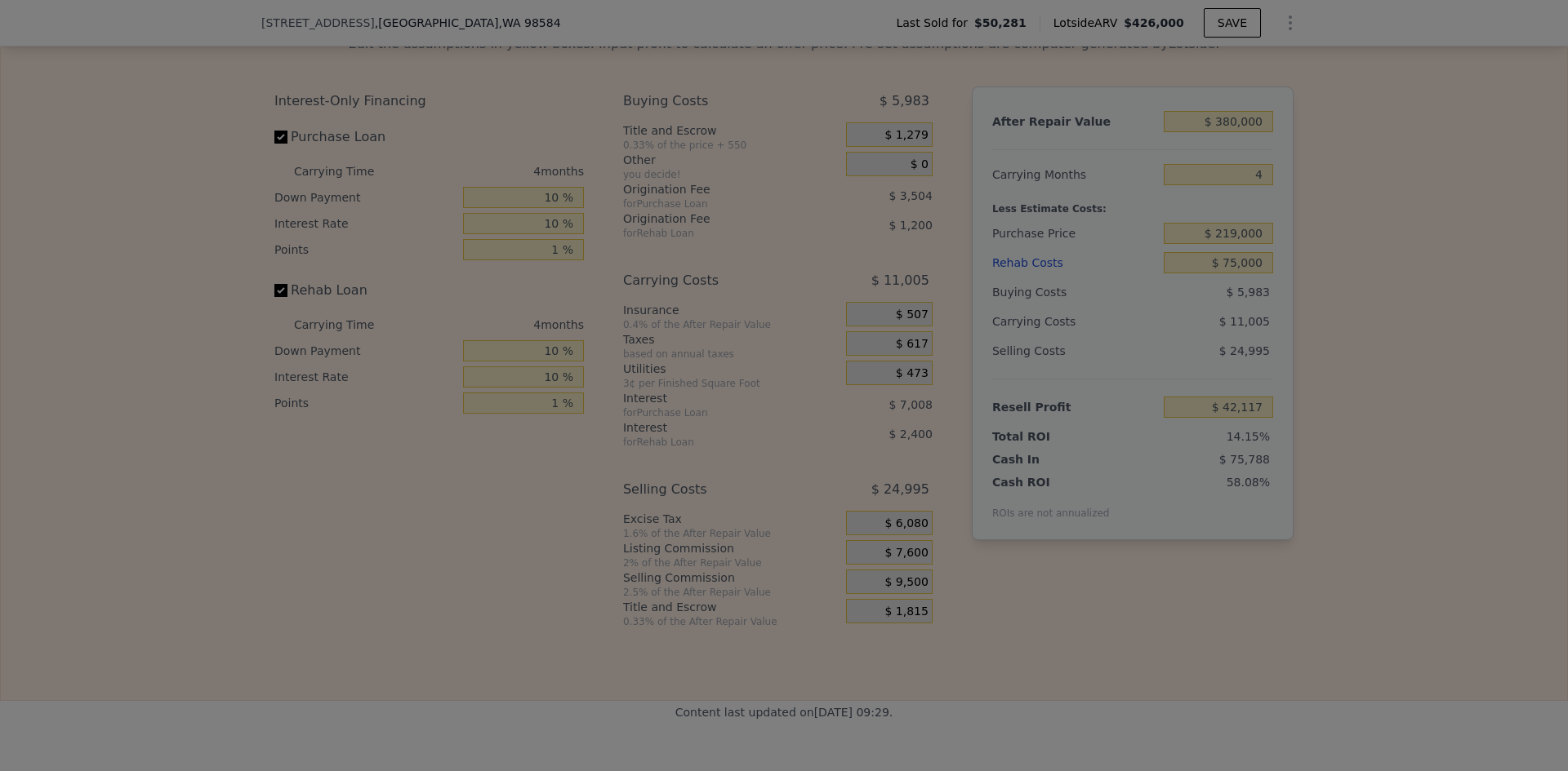
type input "$ 44,017"
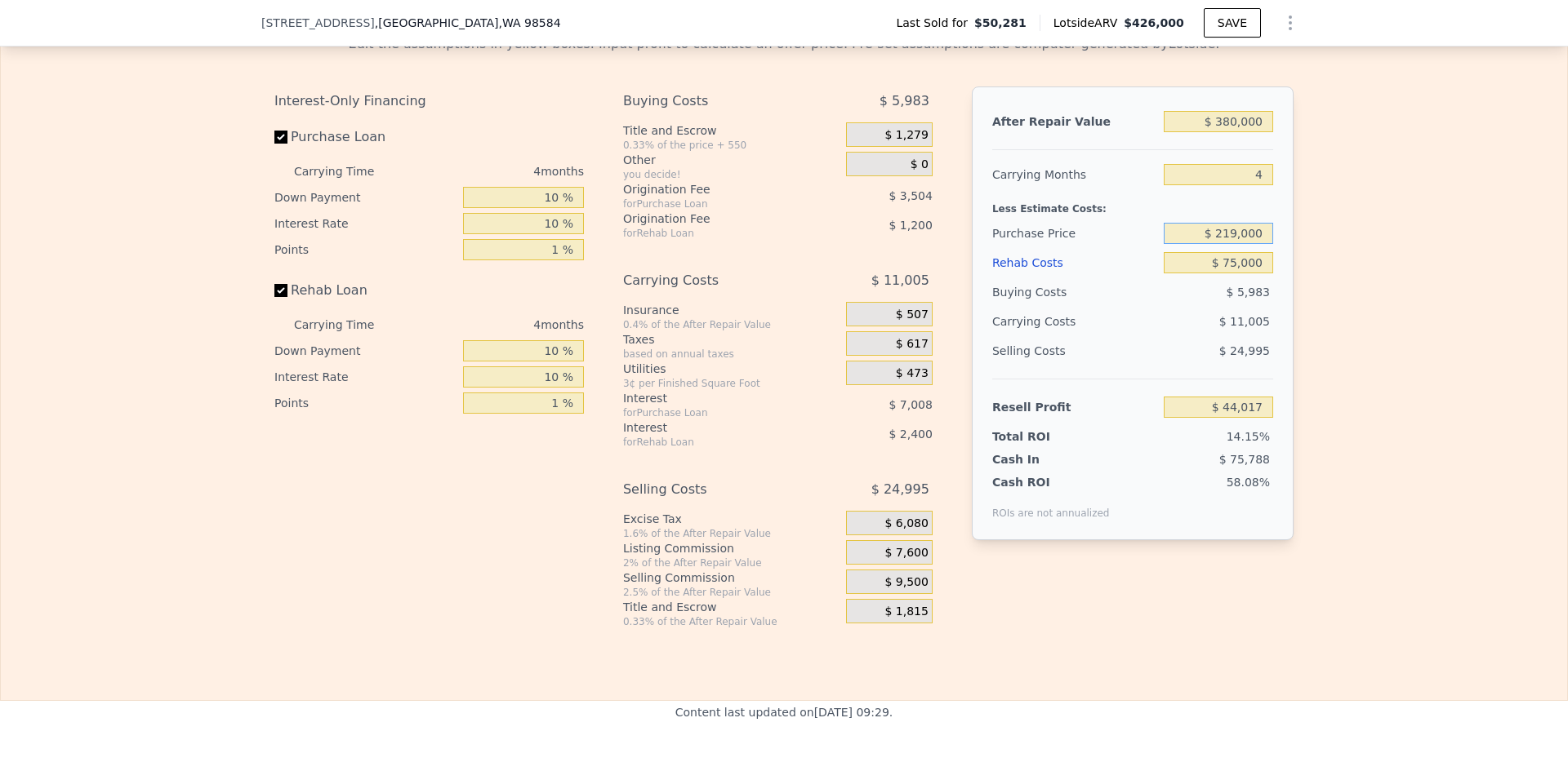
click at [1233, 244] on input "$ 219,000" at bounding box center [1219, 234] width 109 height 21
click at [1231, 244] on input "$ 219,000" at bounding box center [1219, 234] width 109 height 21
click at [1228, 244] on input "$ 219,000" at bounding box center [1219, 234] width 109 height 21
drag, startPoint x: 1226, startPoint y: 257, endPoint x: 1235, endPoint y: 257, distance: 9.0
click at [1235, 244] on input "$ 219,000" at bounding box center [1219, 234] width 109 height 21
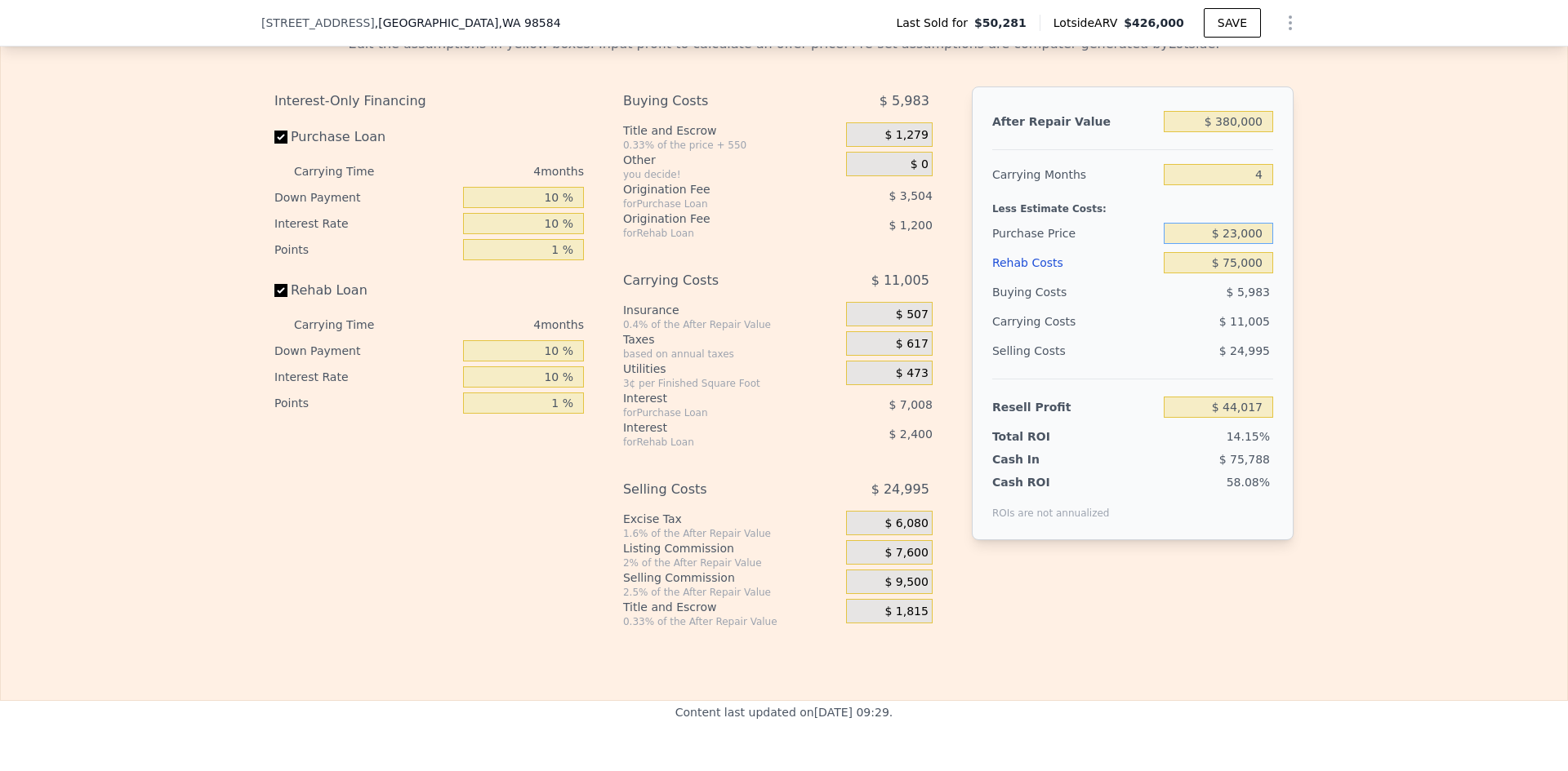
type input "$ 23,000"
click at [1306, 277] on div "Edit the assumptions in yellow boxes. Input profit to calculate an offer price.…" at bounding box center [784, 325] width 1566 height 607
type input "$ 250,077"
click at [1236, 244] on input "$ 23,000" at bounding box center [1219, 234] width 109 height 21
type input "$ 230,000"
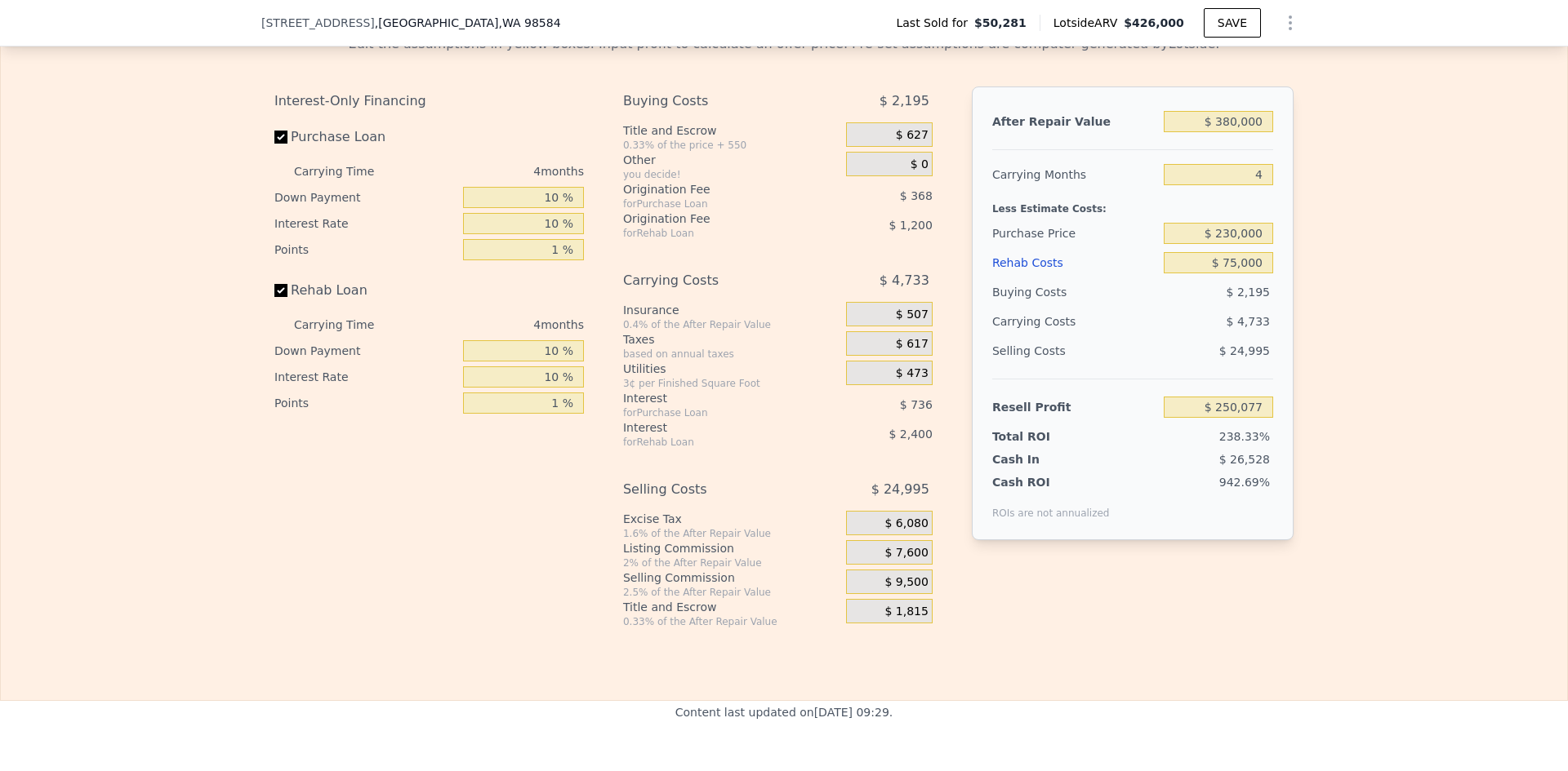
click at [1341, 272] on div "Edit the assumptions in yellow boxes. Input profit to calculate an offer price.…" at bounding box center [784, 325] width 1566 height 607
type input "$ 32,452"
drag, startPoint x: 1224, startPoint y: 258, endPoint x: 1236, endPoint y: 255, distance: 12.4
click at [1231, 244] on input "$ 230,000" at bounding box center [1219, 234] width 109 height 21
type input "$ 220,000"
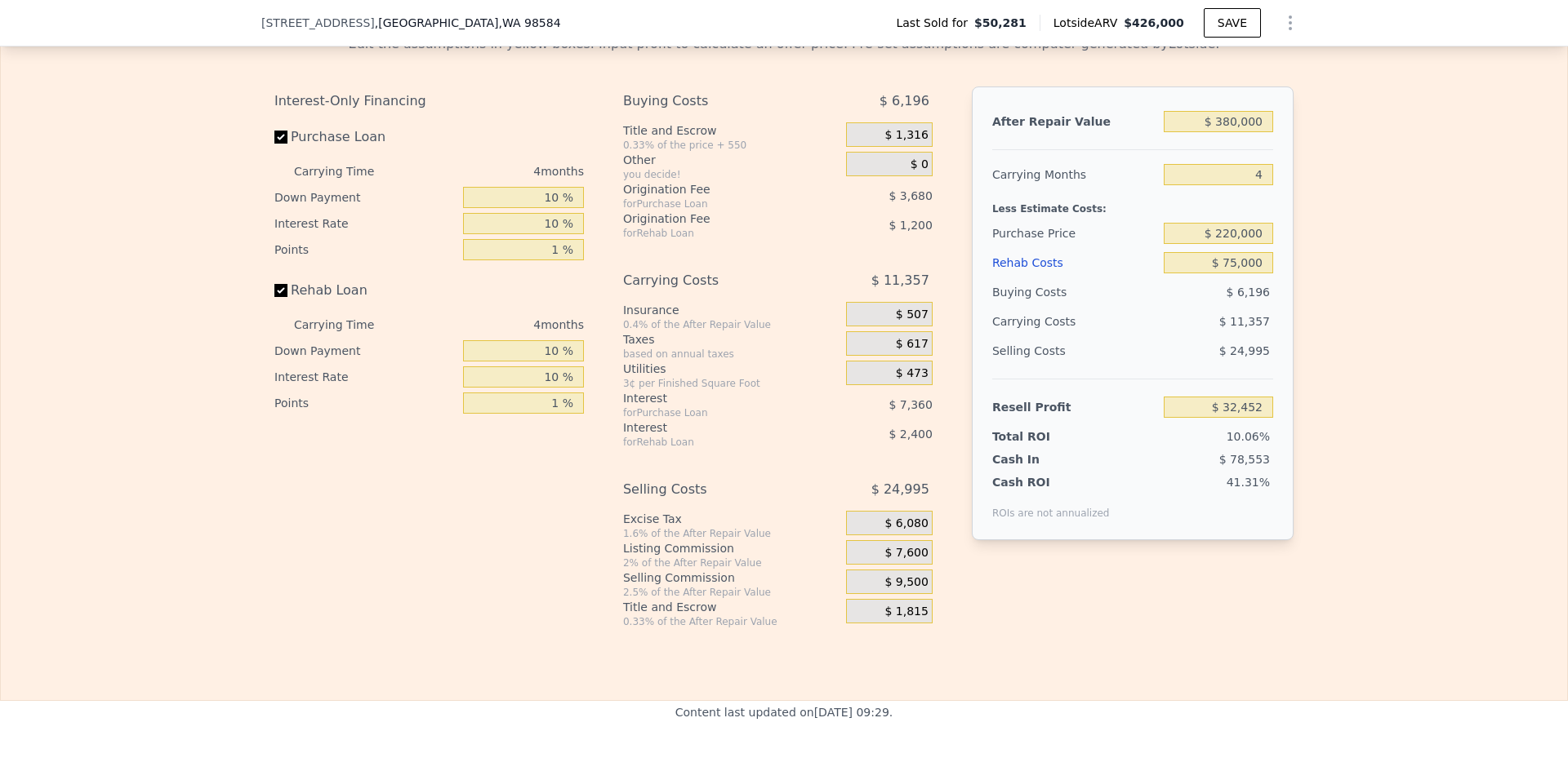
click at [1348, 288] on div "Edit the assumptions in yellow boxes. Input profit to calculate an offer price.…" at bounding box center [784, 325] width 1566 height 607
type input "$ 42,965"
click at [1228, 244] on input "$ 220,000" at bounding box center [1219, 234] width 109 height 21
type input "$ 210,000"
click at [1320, 265] on div "Edit the assumptions in yellow boxes. Input profit to calculate an offer price.…" at bounding box center [784, 325] width 1566 height 607
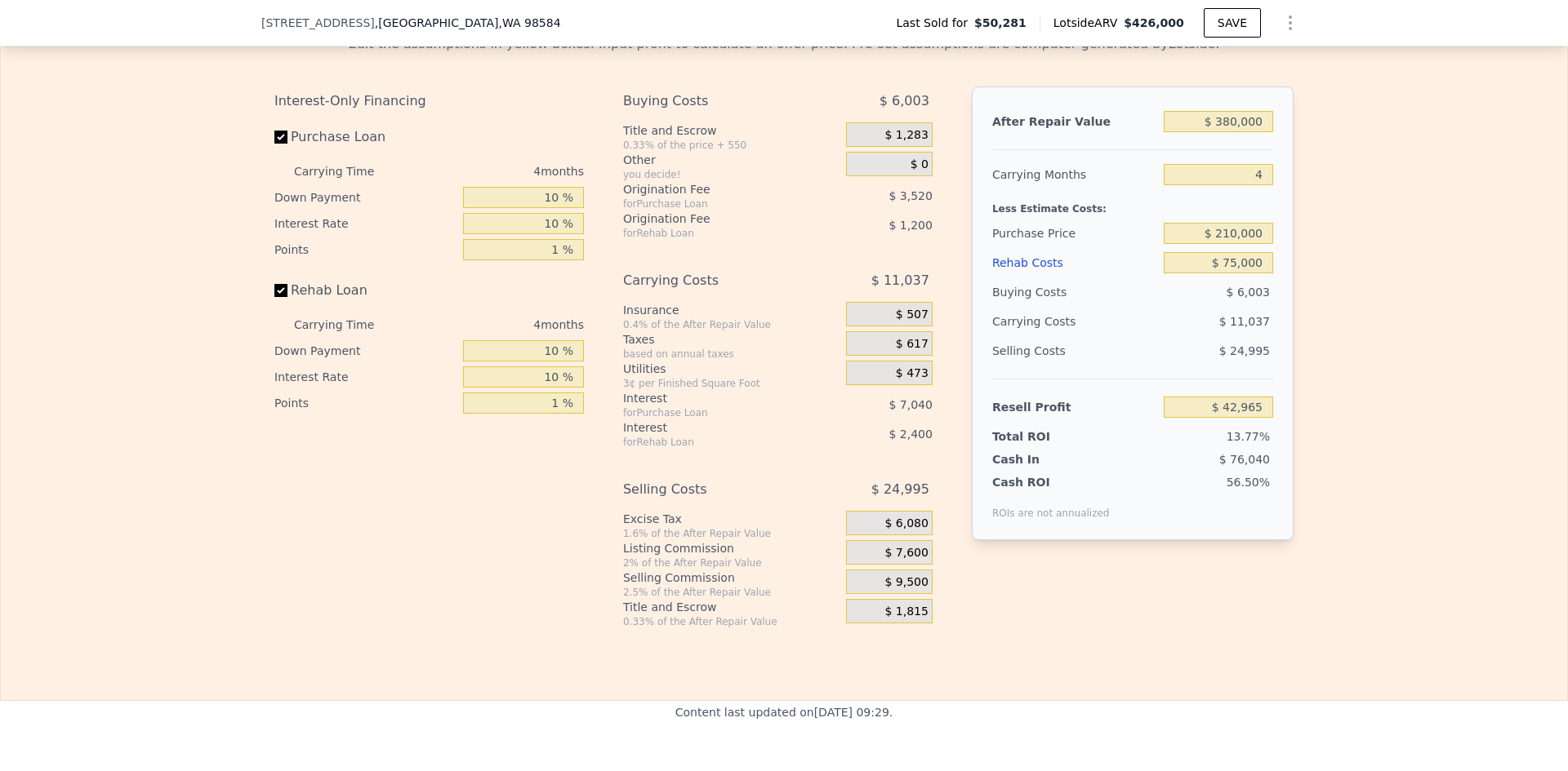
type input "$ 53,479"
click at [1229, 244] on input "$ 210,000" at bounding box center [1219, 234] width 109 height 21
type input "$ 200,000"
click at [1361, 261] on div "Edit the assumptions in yellow boxes. Input profit to calculate an offer price.…" at bounding box center [784, 325] width 1566 height 607
type input "$ 63,992"
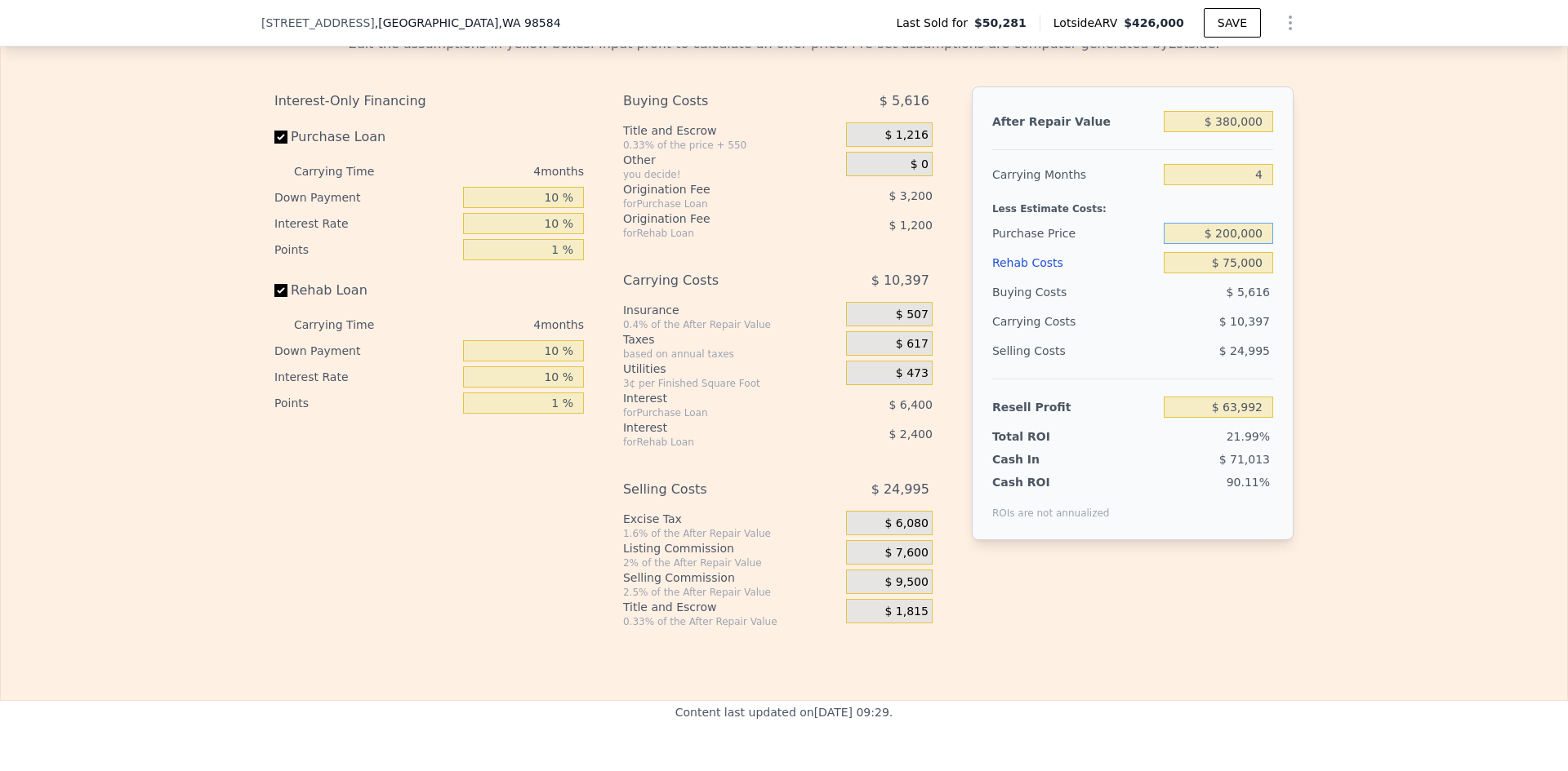
click at [1236, 244] on input "$ 200,000" at bounding box center [1219, 234] width 109 height 21
click at [1297, 259] on div "Edit the assumptions in yellow boxes. Input profit to calculate an offer price.…" at bounding box center [784, 325] width 1046 height 607
type input "$ 426,000"
type input "$ 0"
type input "$ 340,847"
